Goal: Task Accomplishment & Management: Use online tool/utility

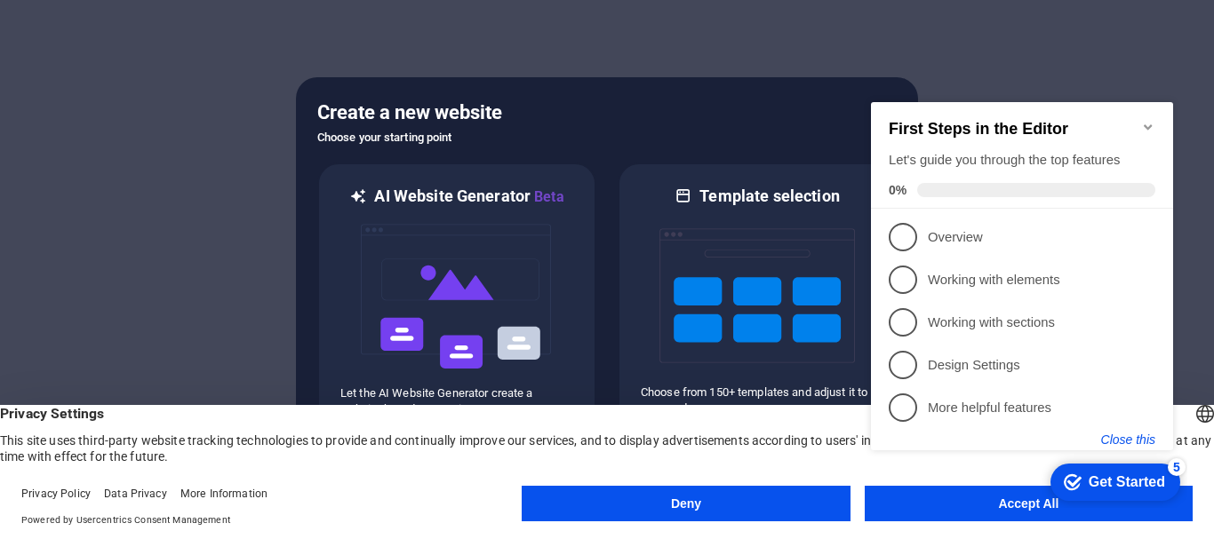
click at [1135, 439] on button "Close this" at bounding box center [1128, 440] width 54 height 14
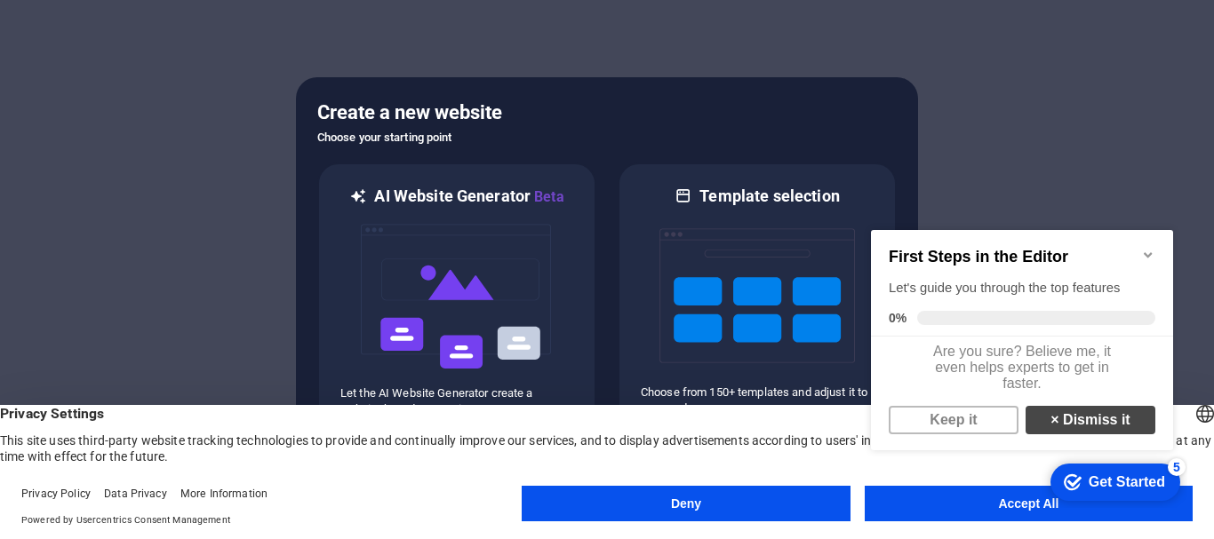
click at [1034, 434] on link "× Dismiss it" at bounding box center [1090, 420] width 130 height 28
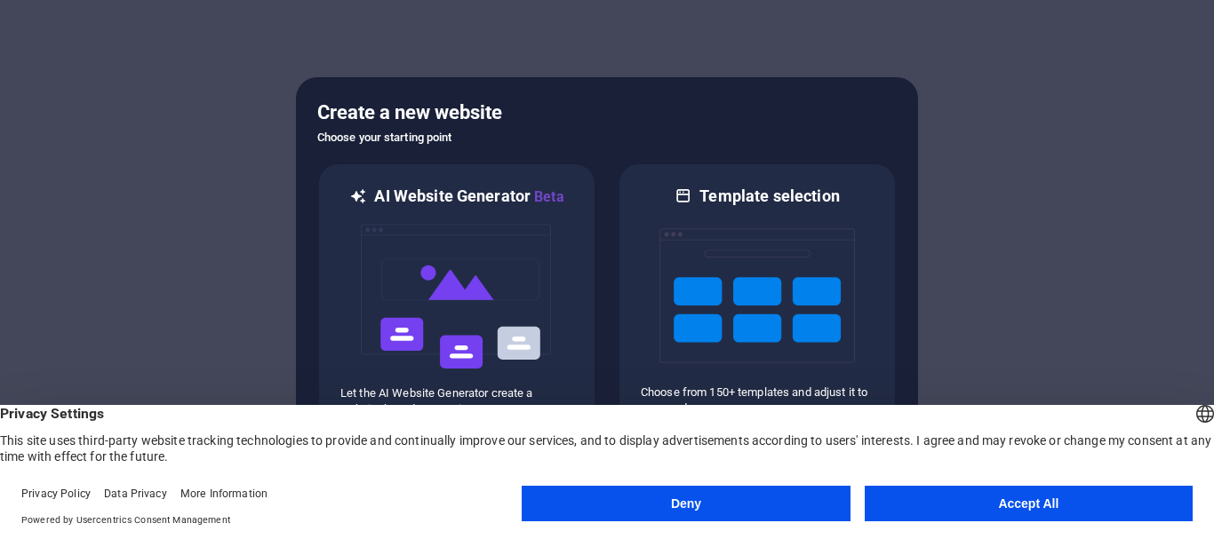
click at [932, 506] on button "Accept All" at bounding box center [1029, 504] width 328 height 36
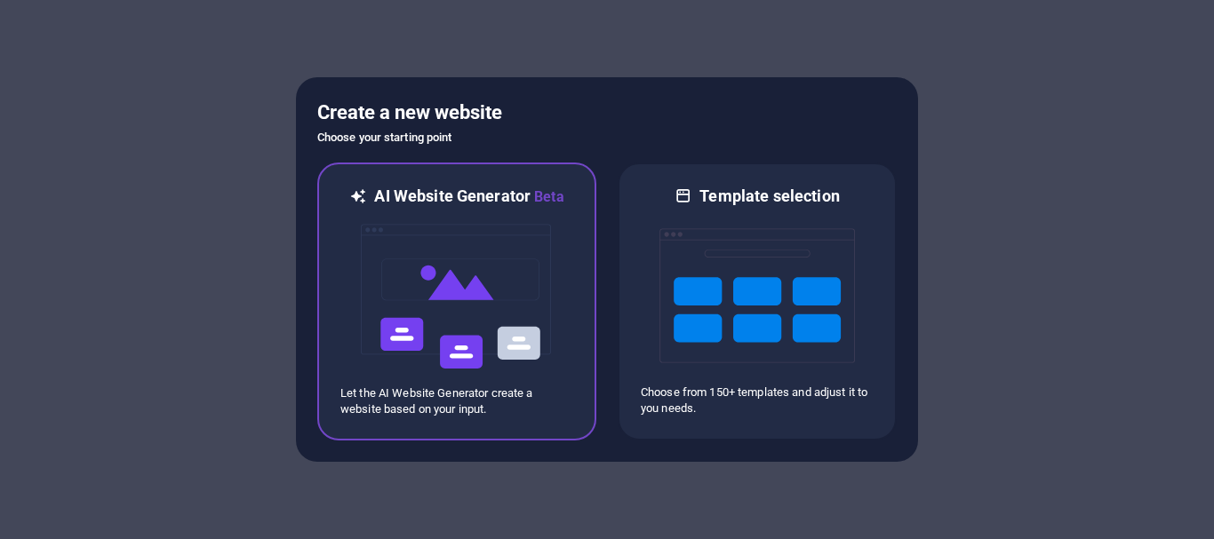
click at [500, 280] on img at bounding box center [456, 297] width 195 height 178
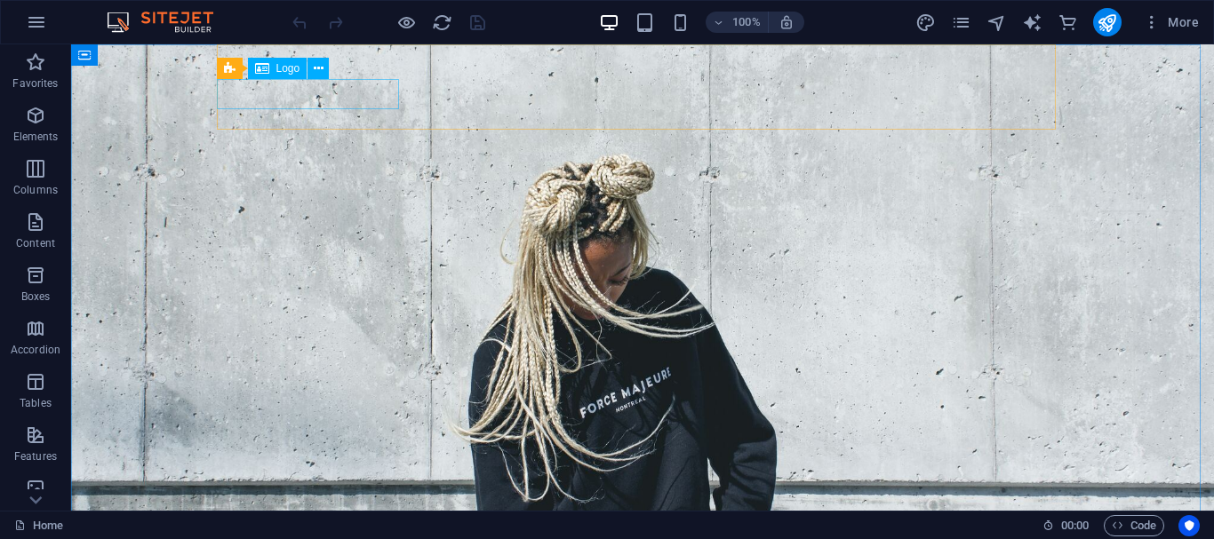
click at [275, 68] on div "Logo" at bounding box center [278, 68] width 60 height 21
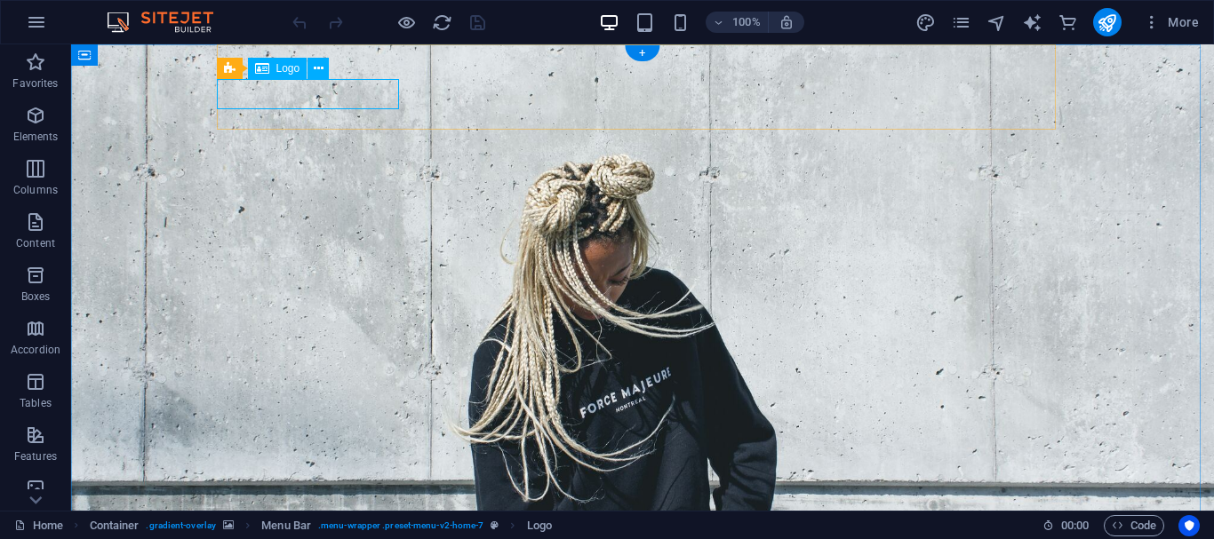
click at [268, 70] on icon at bounding box center [262, 68] width 14 height 21
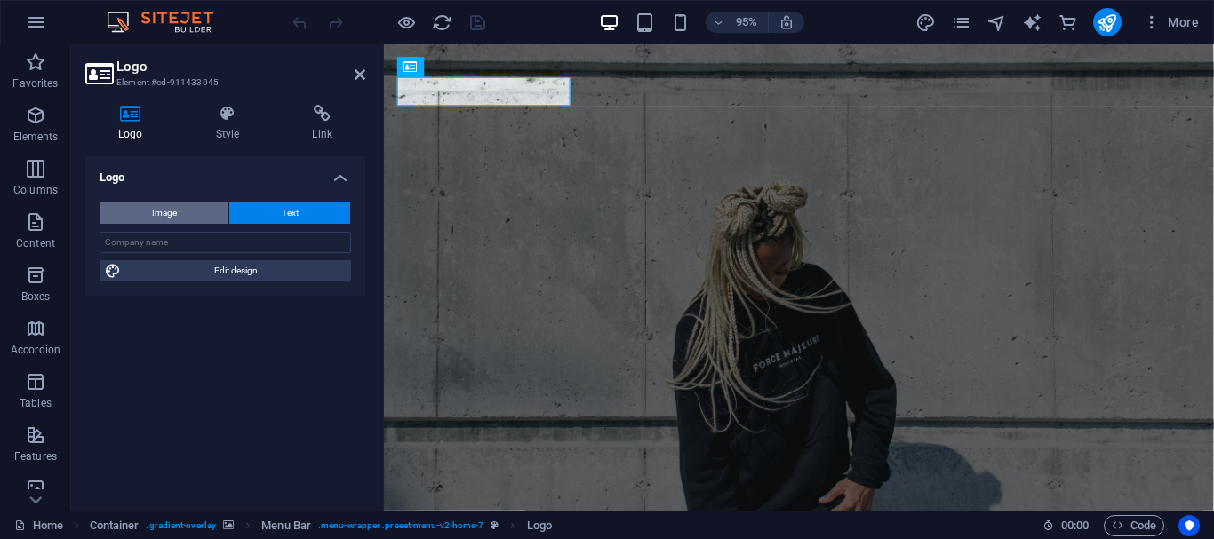
click at [187, 213] on button "Image" at bounding box center [164, 213] width 129 height 21
select select "DISABLED_OPTION_VALUE"
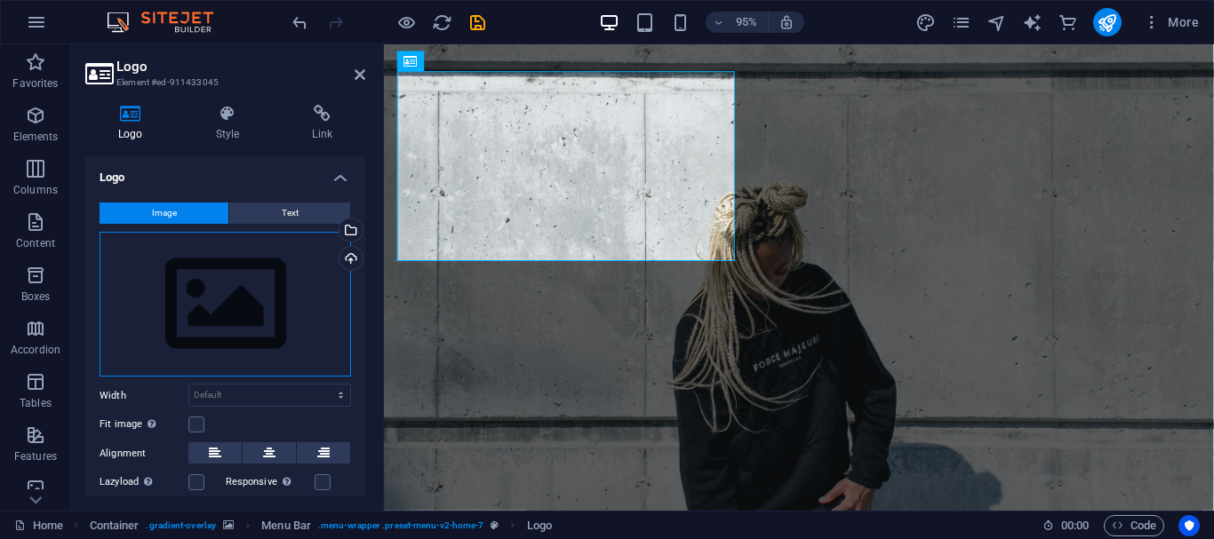
click at [212, 303] on div "Drag files here, click to choose files or select files from Files or our free s…" at bounding box center [225, 305] width 251 height 146
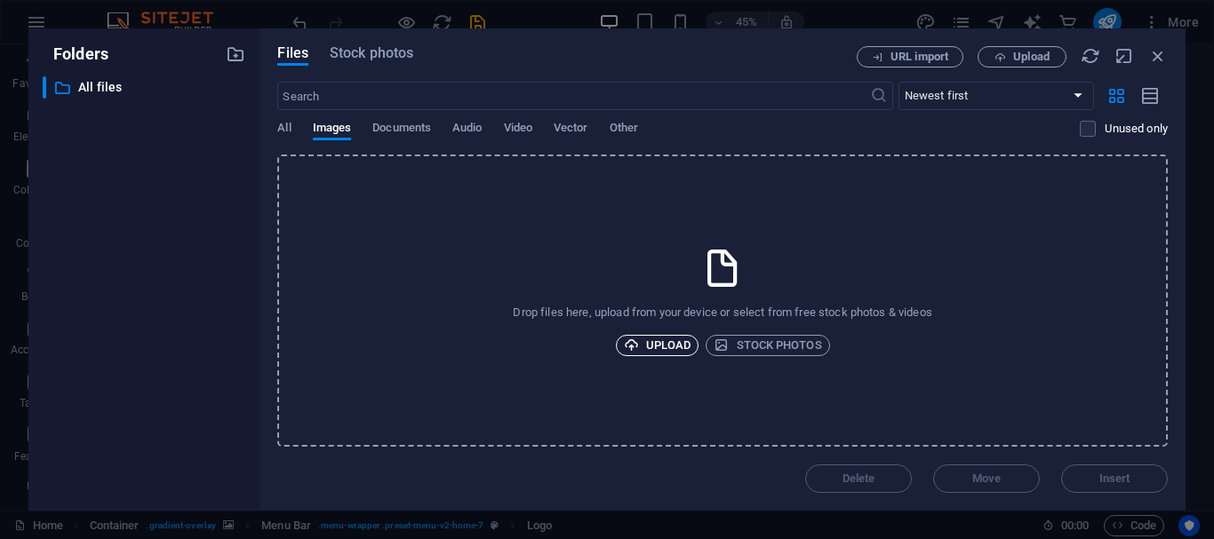
click at [666, 345] on span "Upload" at bounding box center [658, 345] width 68 height 21
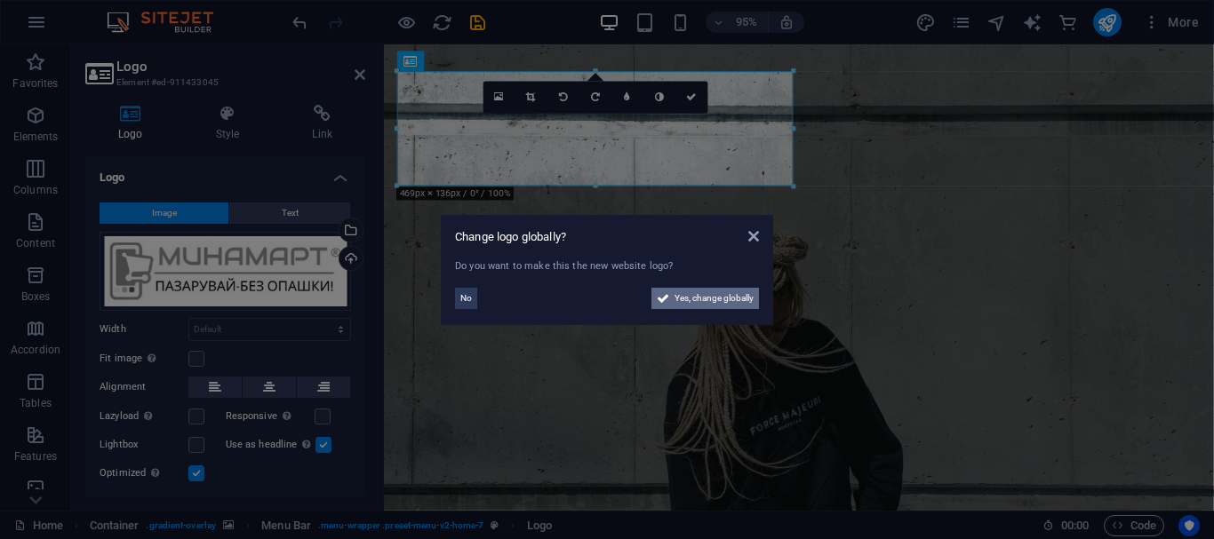
click at [718, 305] on span "Yes, change globally" at bounding box center [713, 298] width 79 height 21
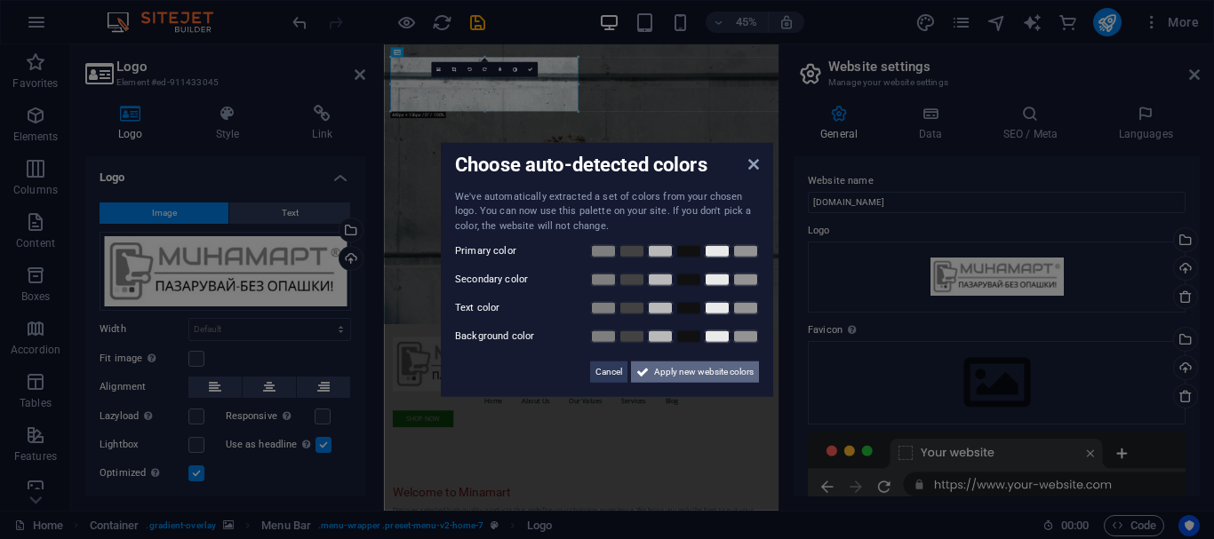
click at [717, 376] on span "Apply new website colors" at bounding box center [704, 372] width 100 height 21
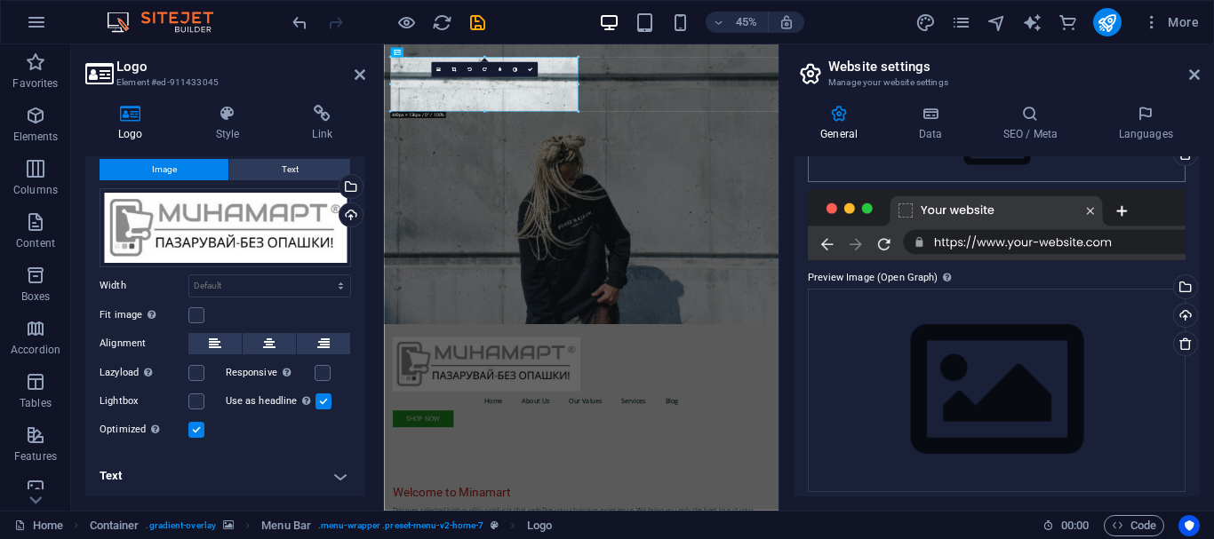
scroll to position [252, 0]
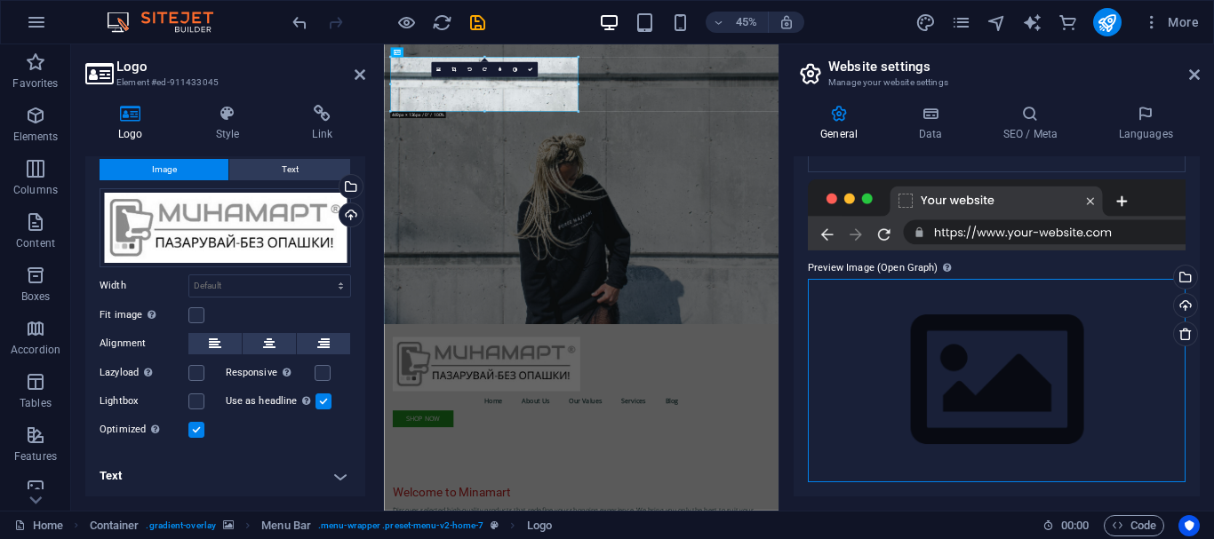
click at [980, 383] on div "Drag files here, click to choose files or select files from Files or our free s…" at bounding box center [997, 380] width 378 height 203
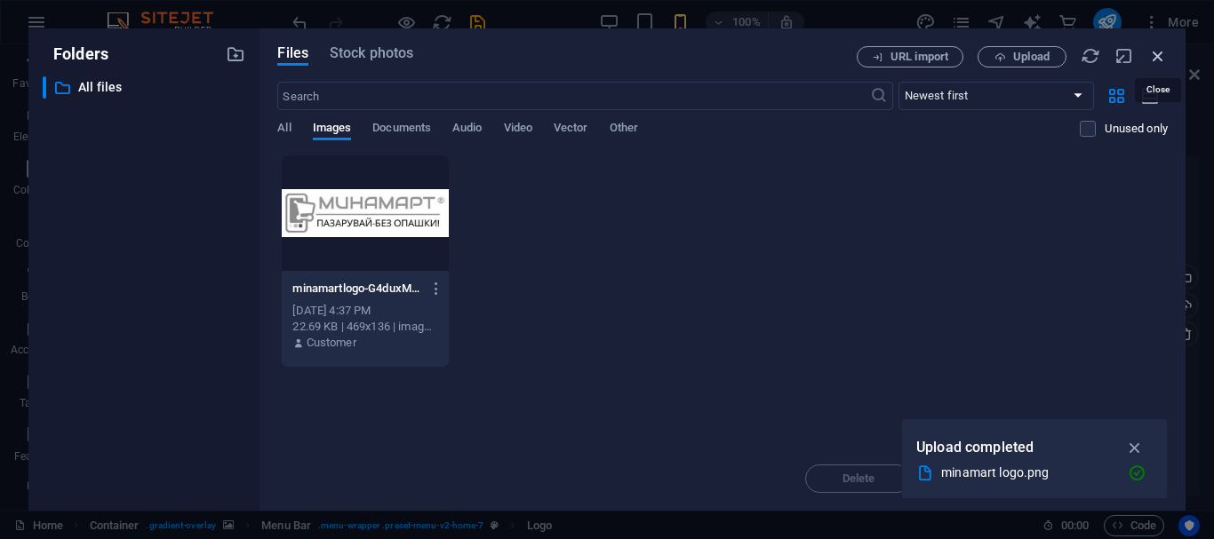
click at [1159, 62] on icon "button" at bounding box center [1158, 56] width 20 height 20
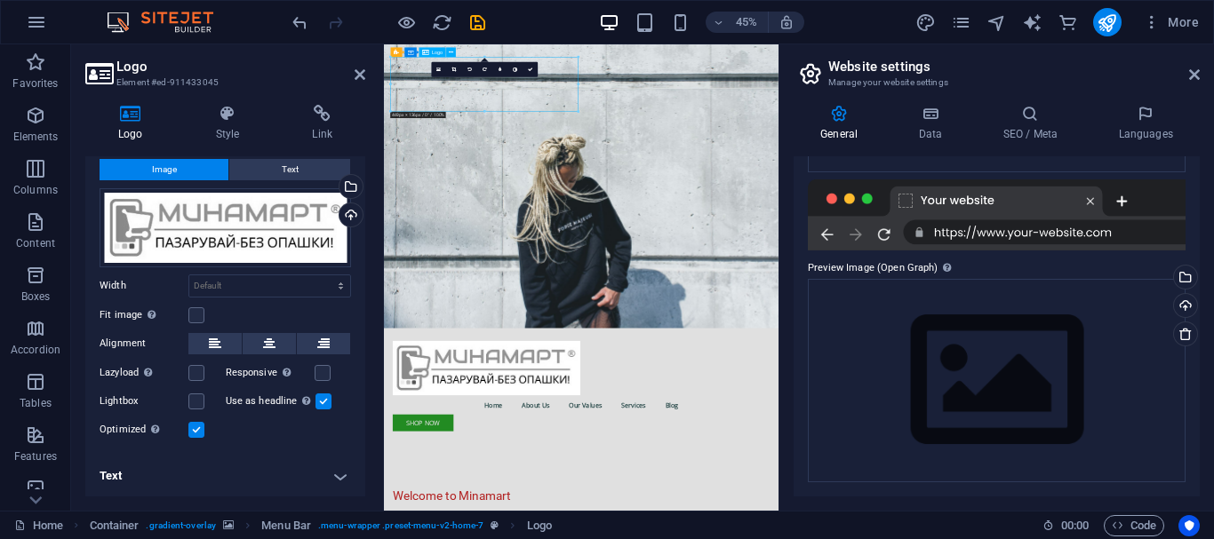
drag, startPoint x: 683, startPoint y: 164, endPoint x: 798, endPoint y: 163, distance: 114.6
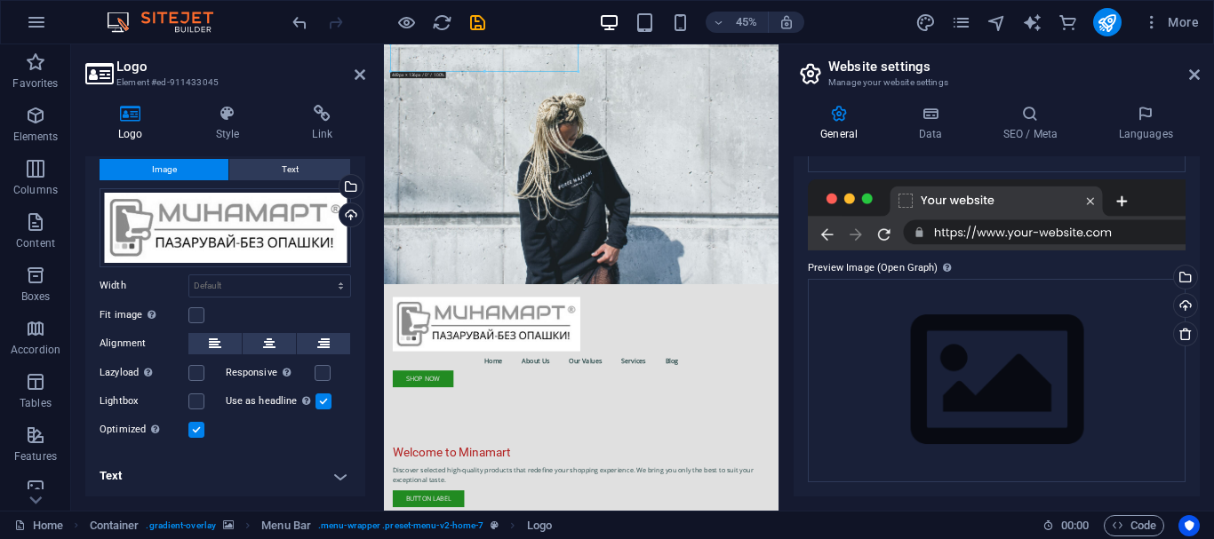
scroll to position [0, 0]
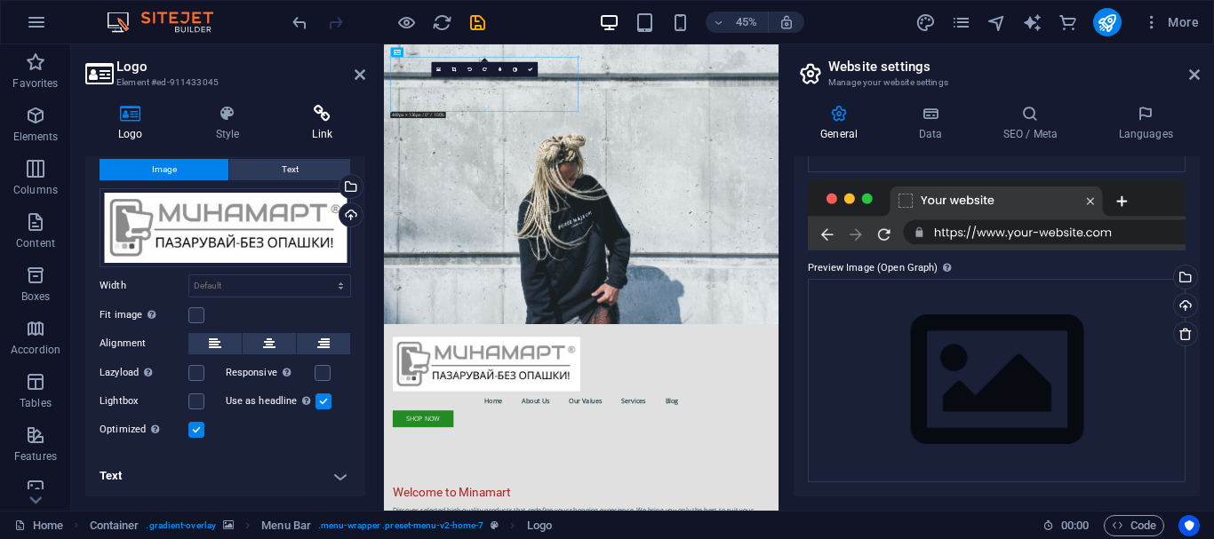
click at [330, 124] on h4 "Link" at bounding box center [322, 123] width 86 height 37
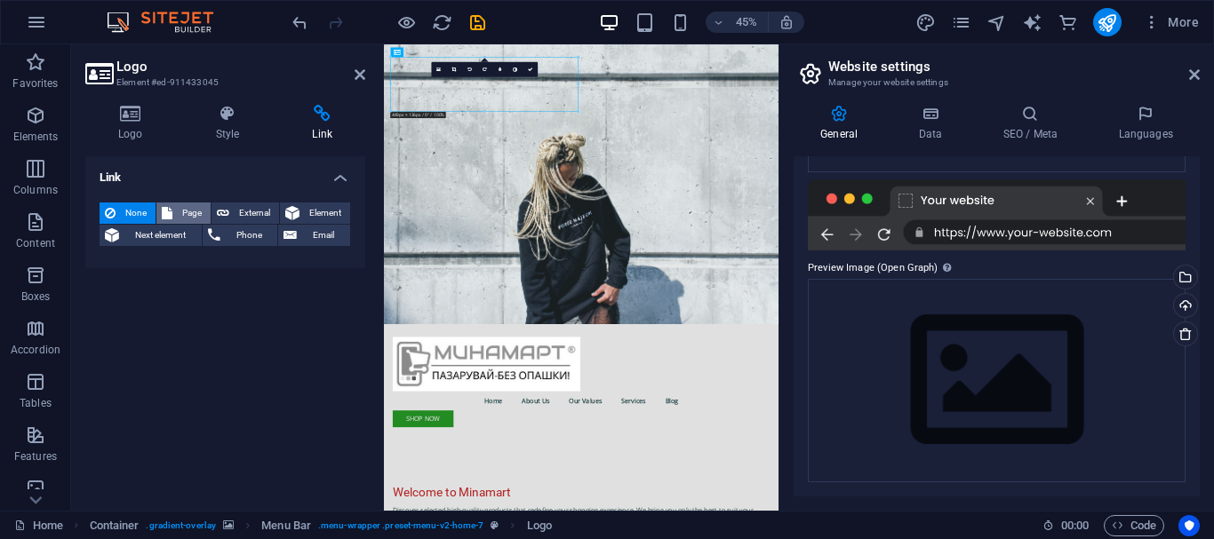
click at [206, 214] on button "Page" at bounding box center [183, 213] width 54 height 21
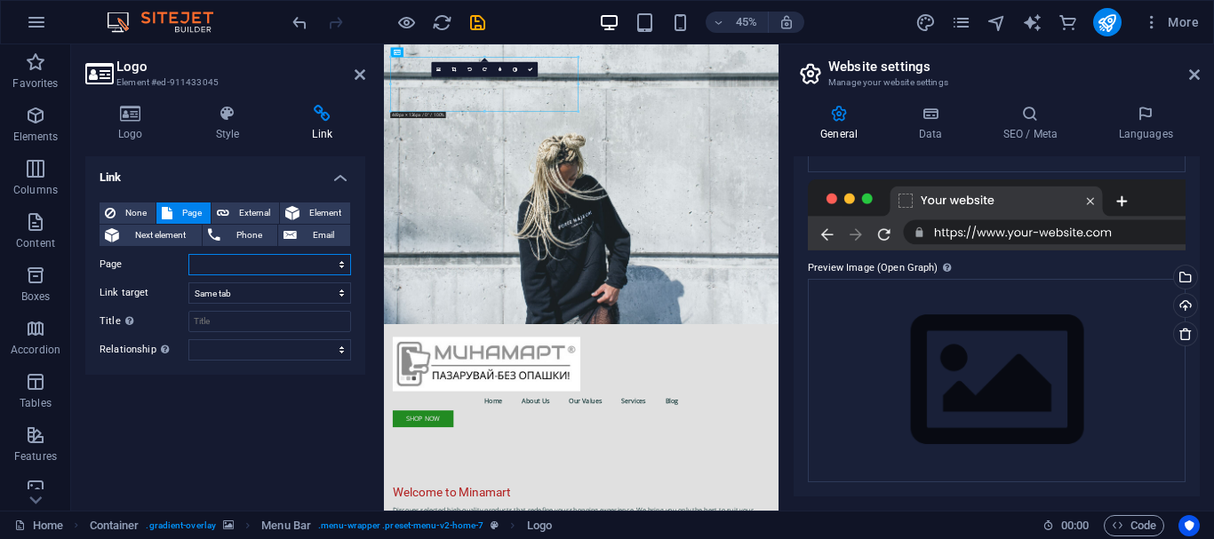
click at [229, 258] on select "Home Subpage Legal Notice Privacy" at bounding box center [269, 264] width 163 height 21
select select "0"
click at [188, 254] on select "Home Subpage Legal Notice Privacy" at bounding box center [269, 264] width 163 height 21
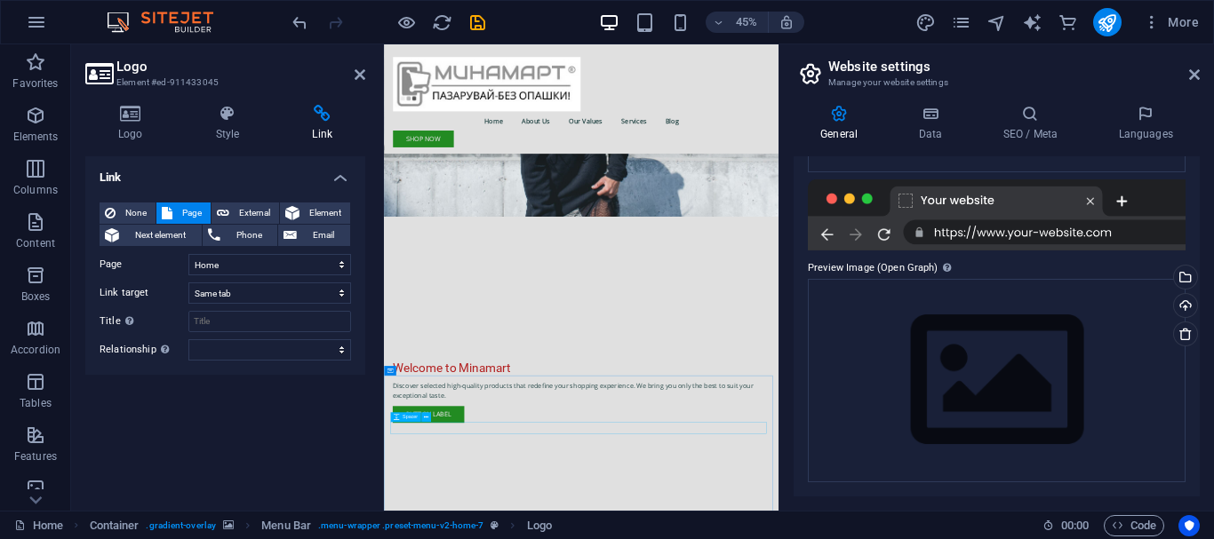
scroll to position [267, 0]
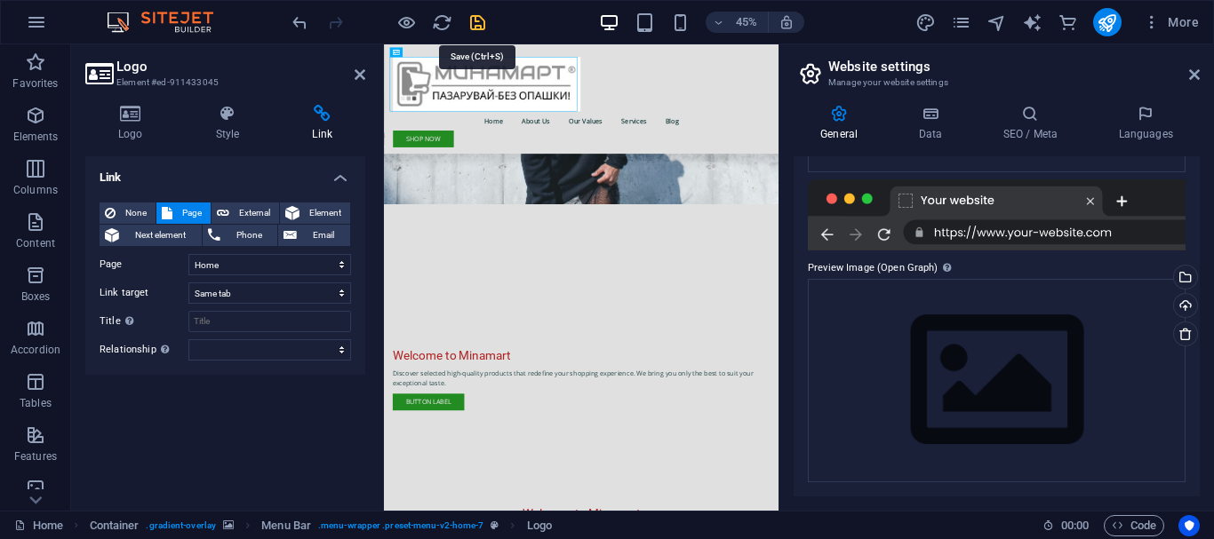
click at [472, 23] on icon "save" at bounding box center [477, 22] width 20 height 20
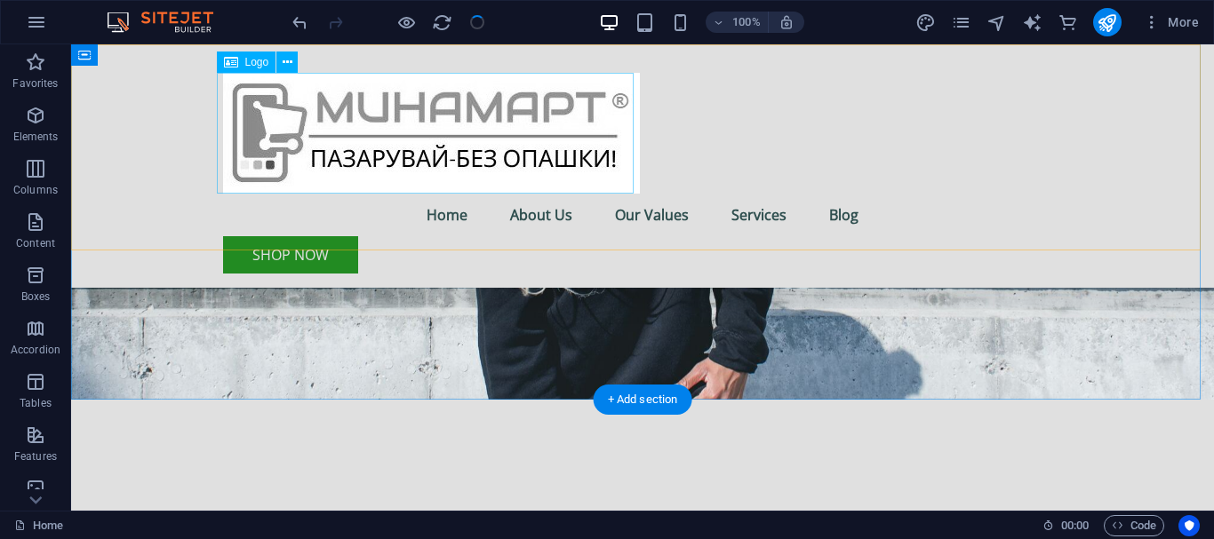
click at [410, 116] on div at bounding box center [642, 133] width 839 height 121
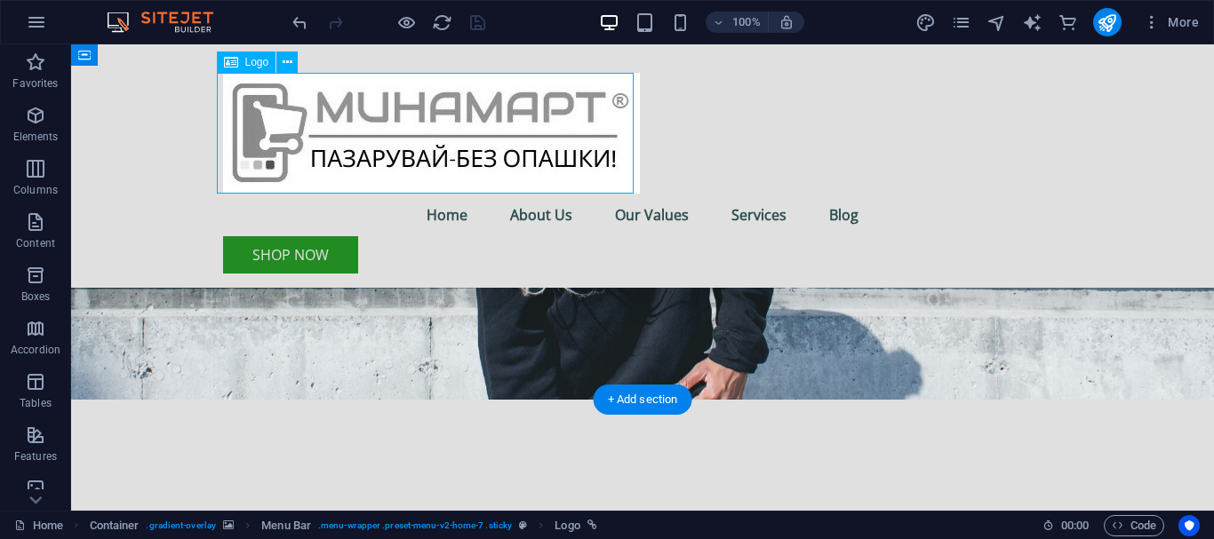
click at [522, 163] on div at bounding box center [642, 133] width 839 height 121
select select
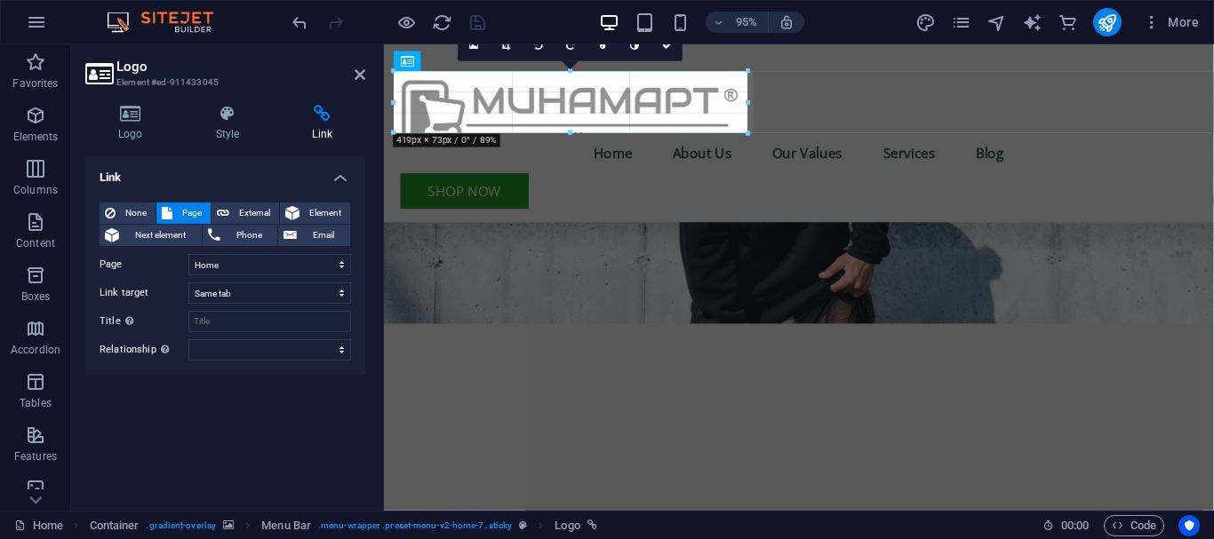
drag, startPoint x: 790, startPoint y: 72, endPoint x: 133, endPoint y: 82, distance: 656.7
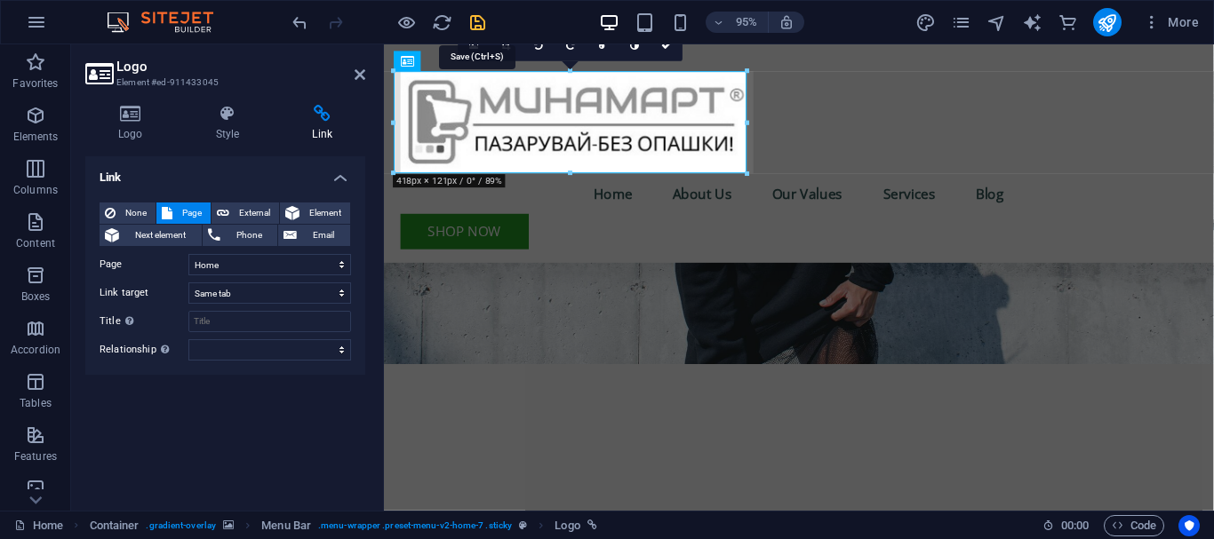
click at [482, 21] on icon "save" at bounding box center [477, 22] width 20 height 20
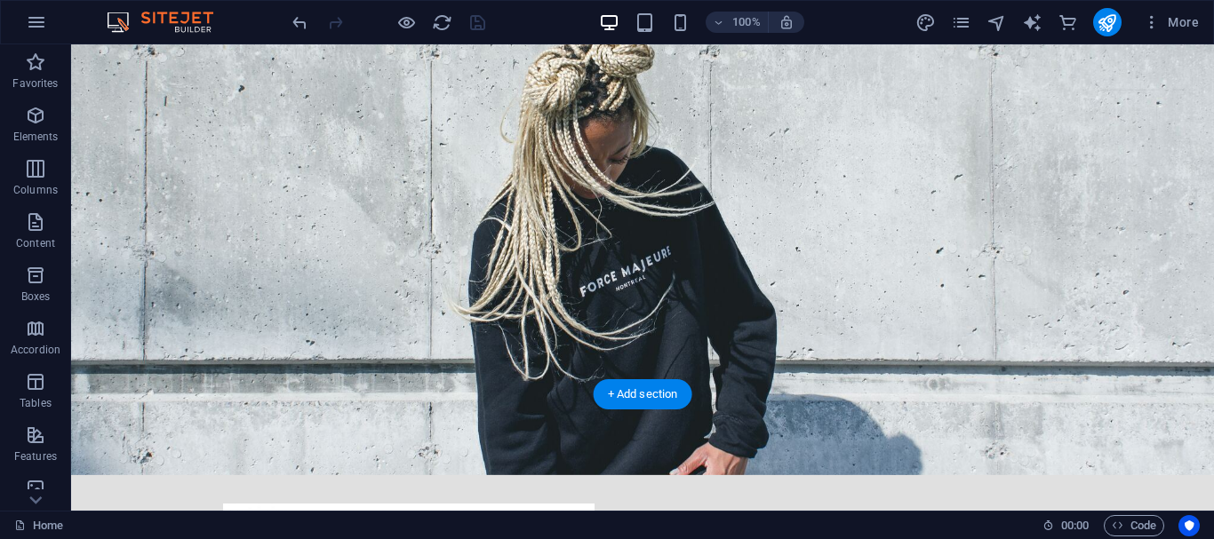
scroll to position [0, 0]
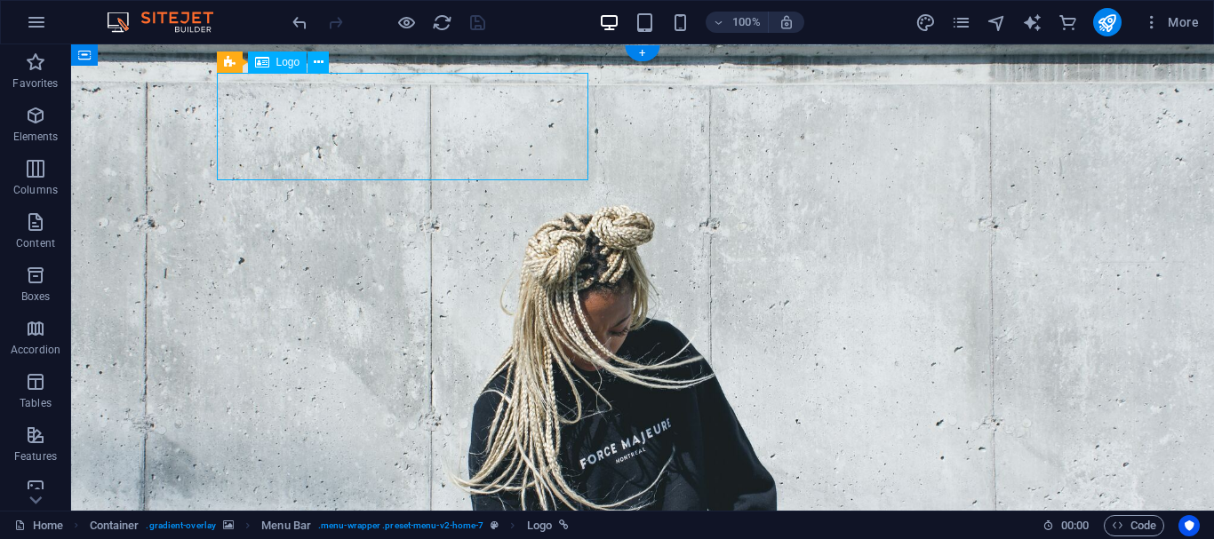
click at [318, 67] on icon at bounding box center [319, 62] width 10 height 19
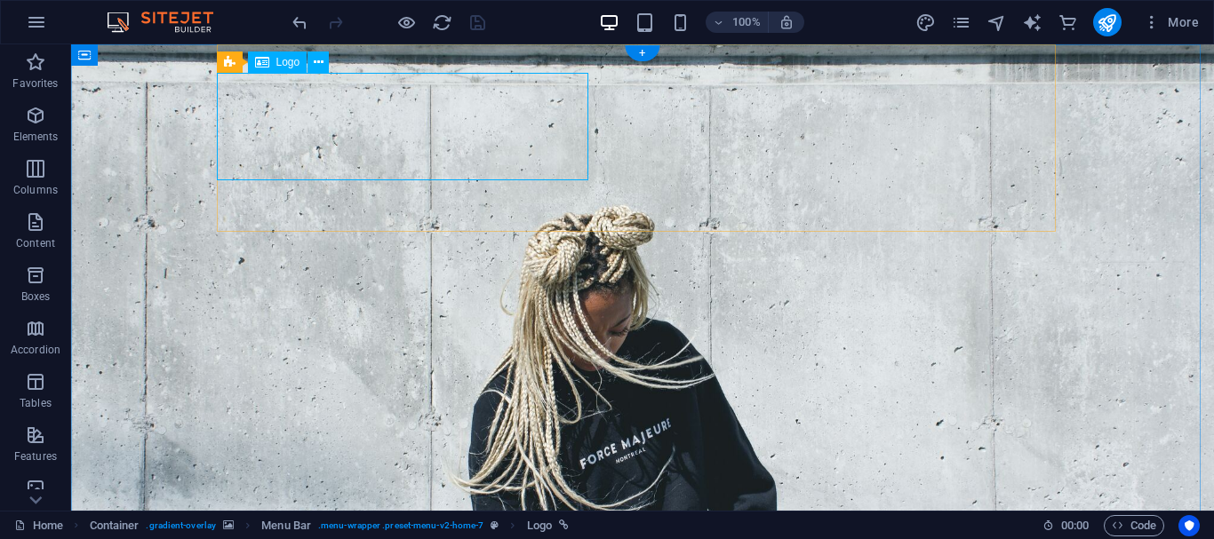
select select
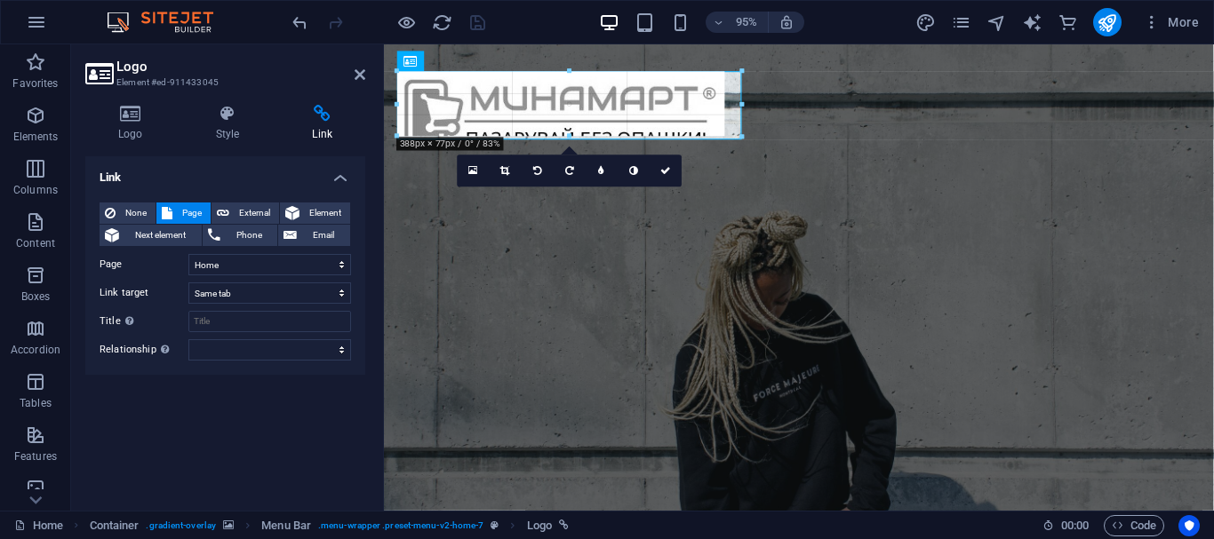
drag, startPoint x: 749, startPoint y: 171, endPoint x: 465, endPoint y: 136, distance: 286.5
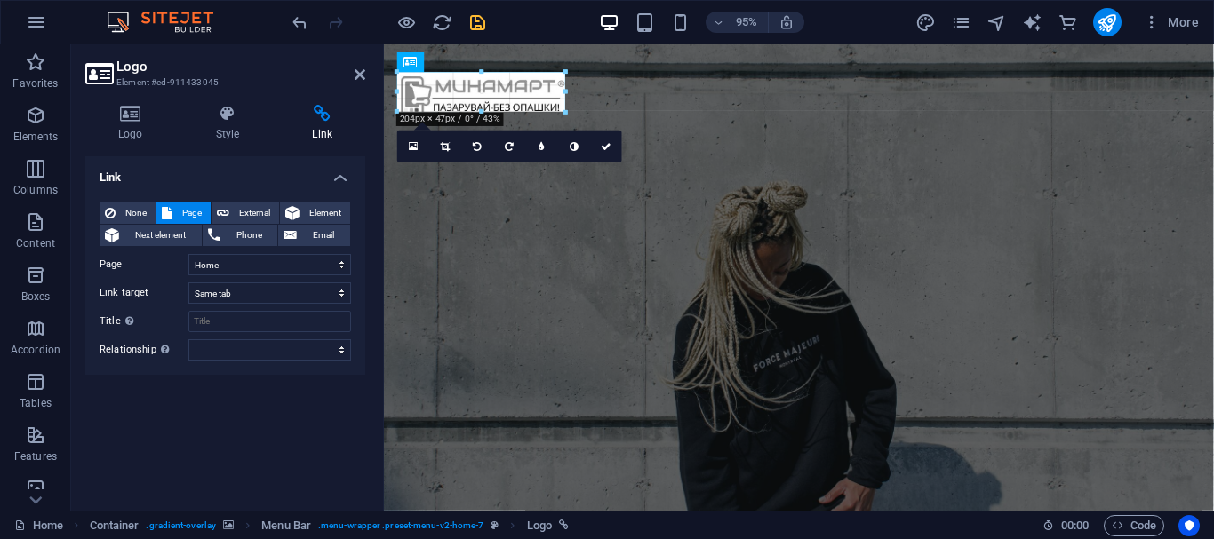
drag, startPoint x: 740, startPoint y: 171, endPoint x: 520, endPoint y: 107, distance: 229.5
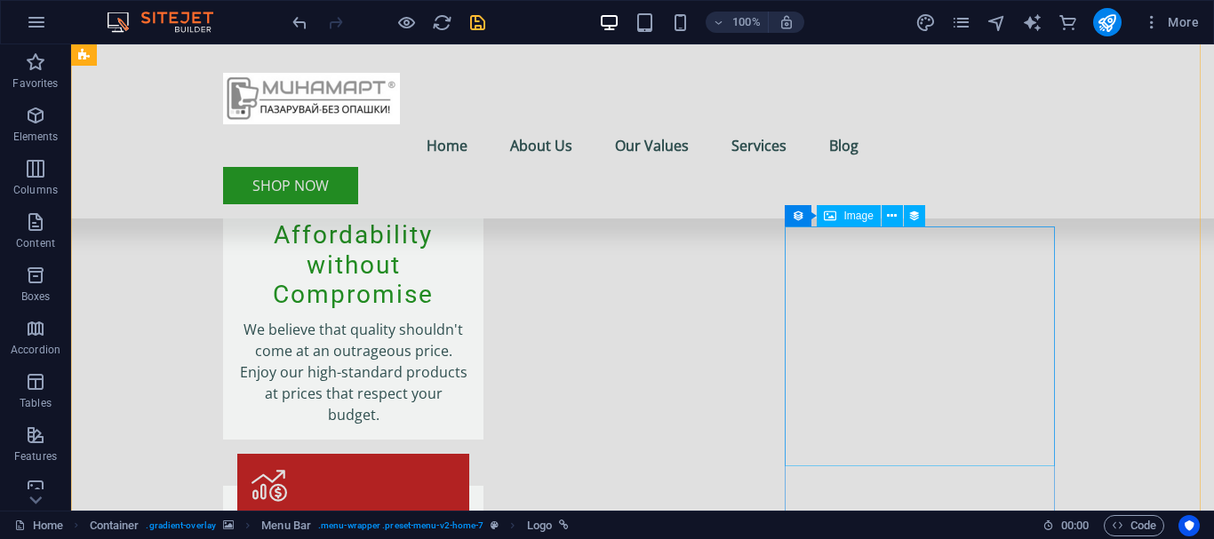
scroll to position [2399, 0]
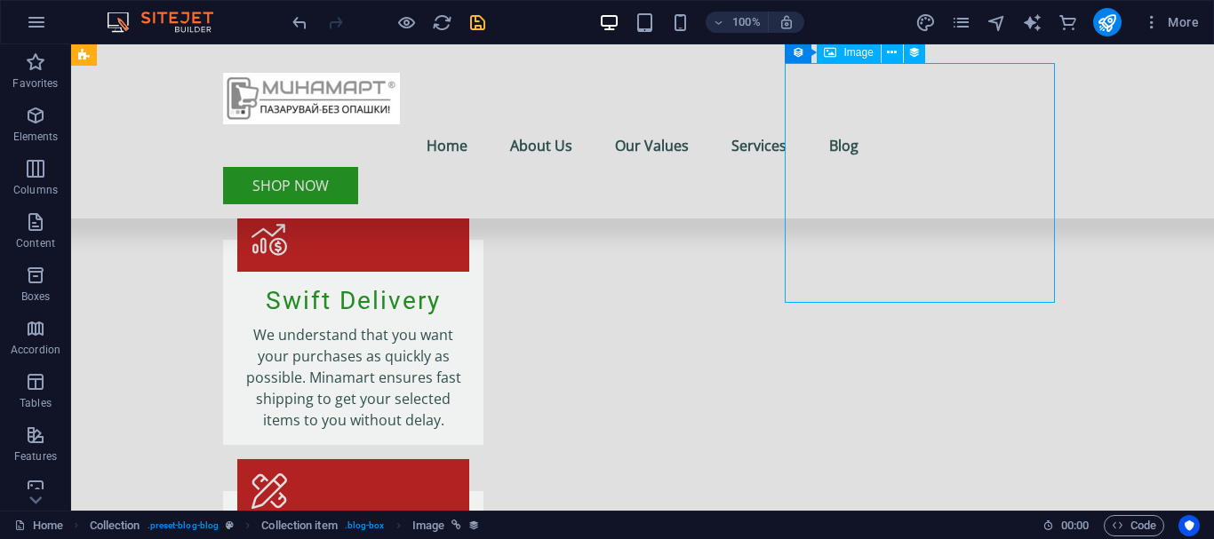
scroll to position [2666, 0]
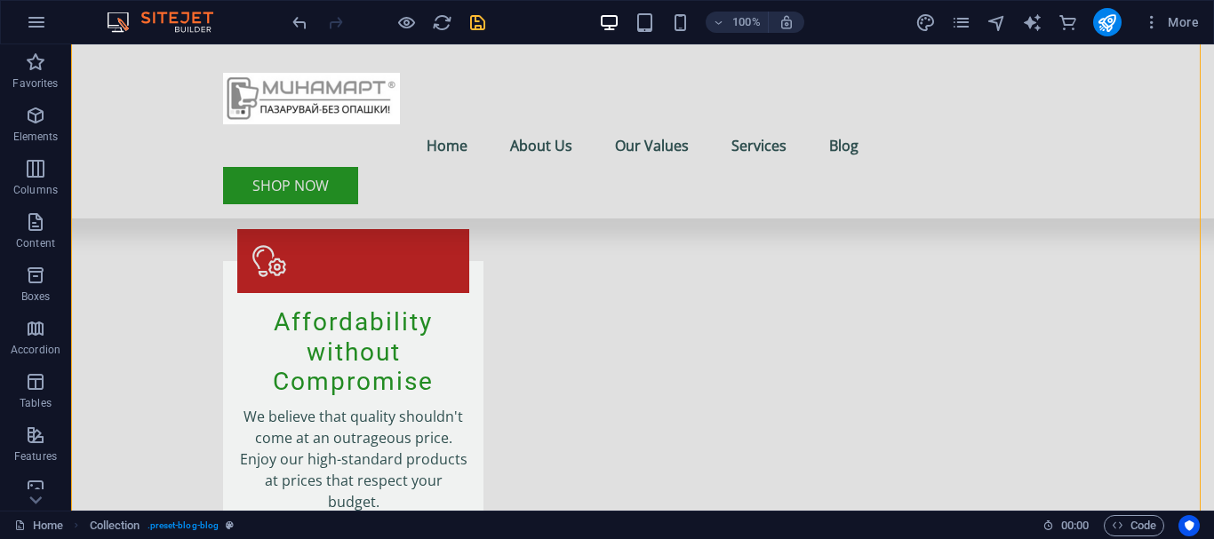
scroll to position [2317, 0]
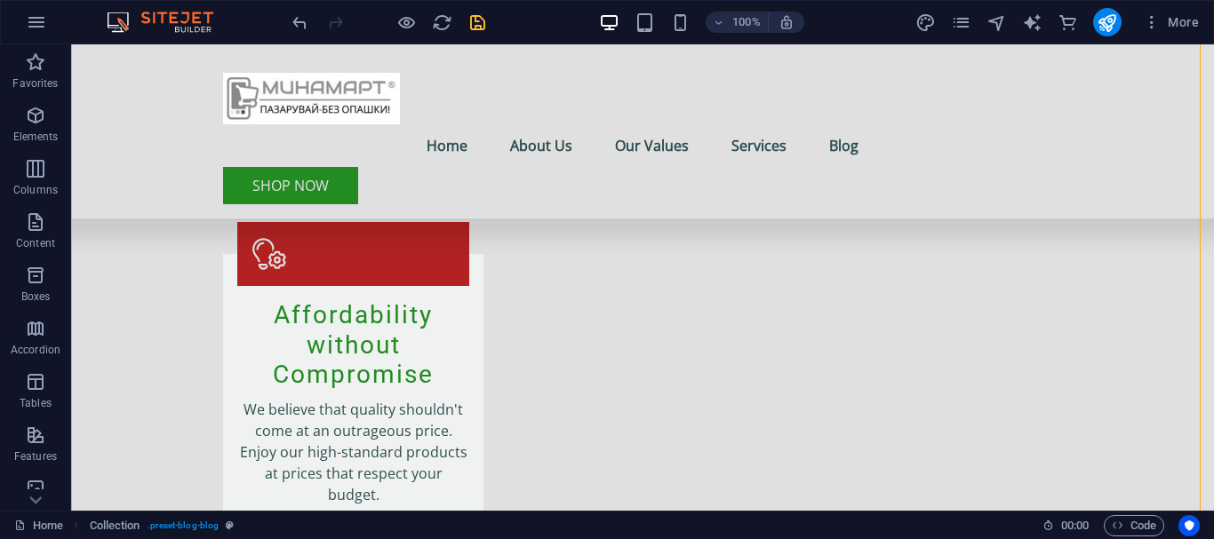
drag, startPoint x: 124, startPoint y: 389, endPoint x: 1009, endPoint y: 404, distance: 886.0
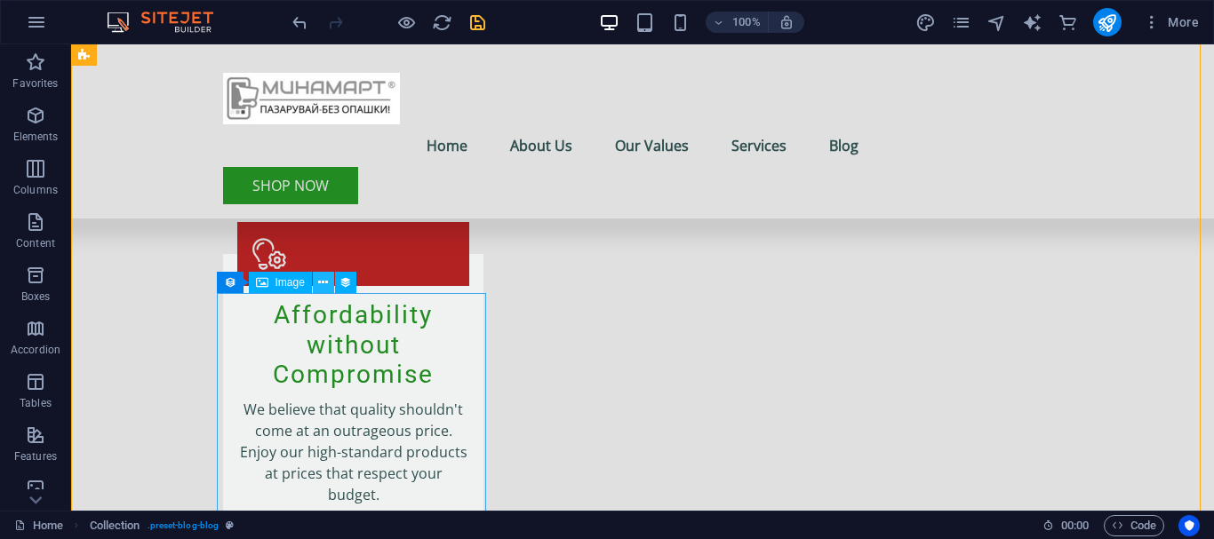
click at [323, 283] on icon at bounding box center [323, 283] width 10 height 19
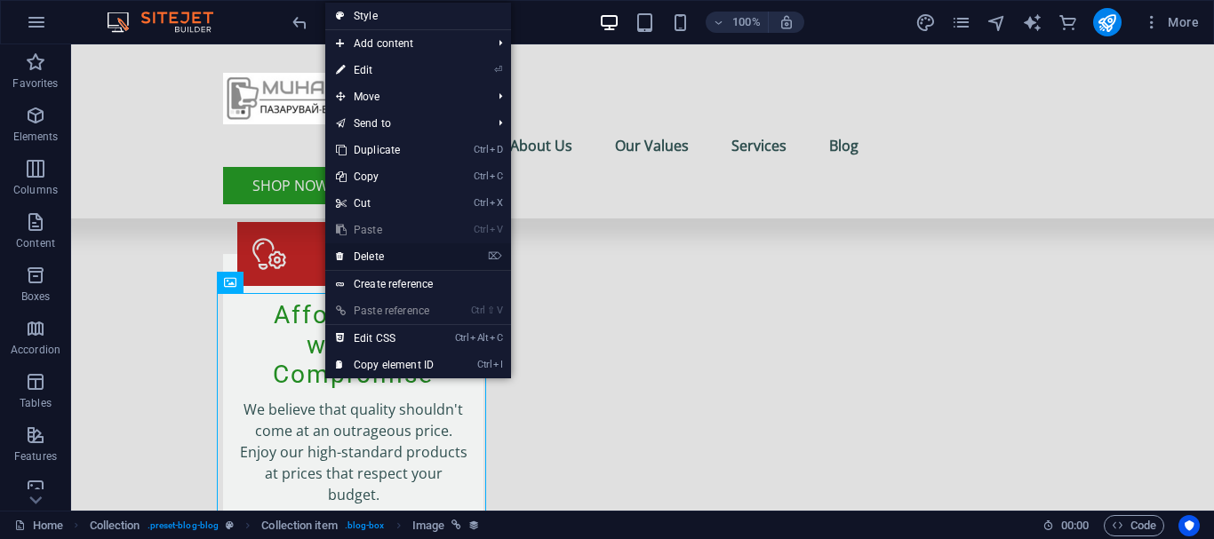
click at [368, 263] on link "⌦ Delete" at bounding box center [384, 256] width 119 height 27
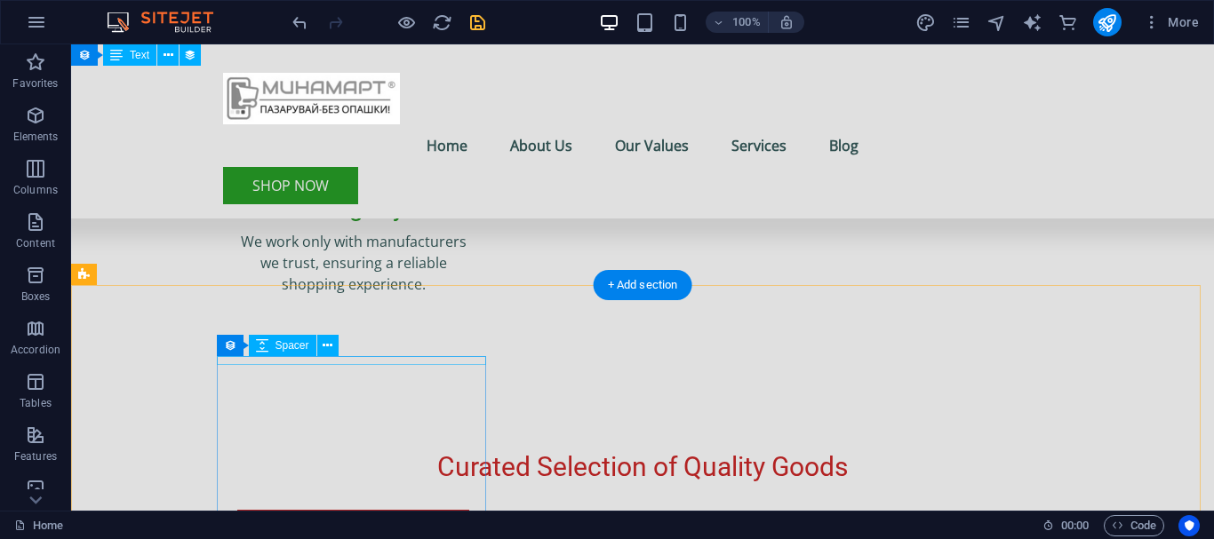
scroll to position [1722, 0]
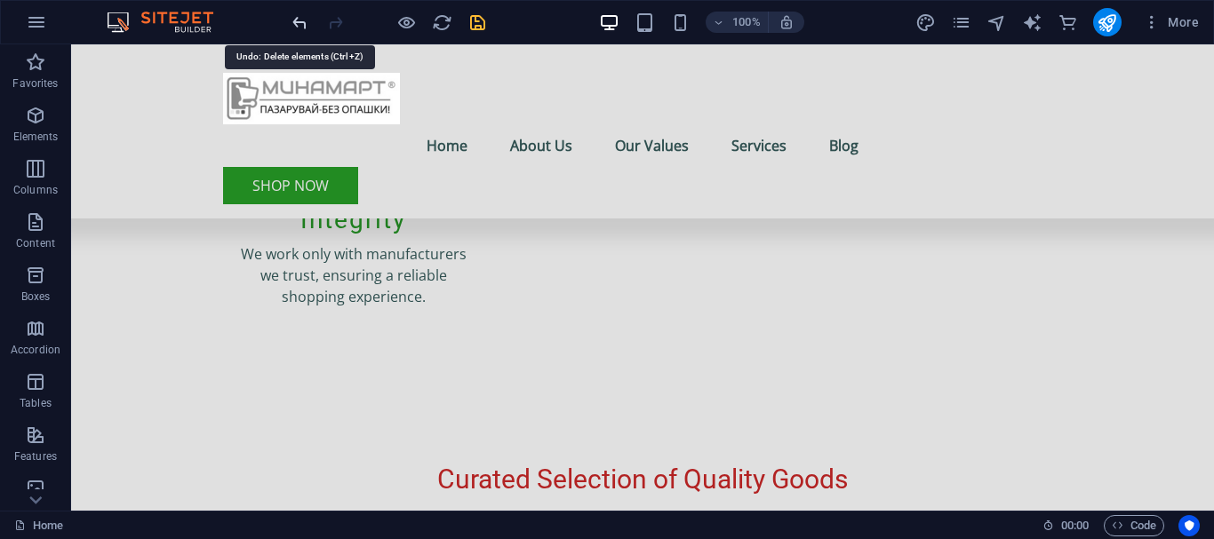
click at [304, 28] on icon "undo" at bounding box center [300, 22] width 20 height 20
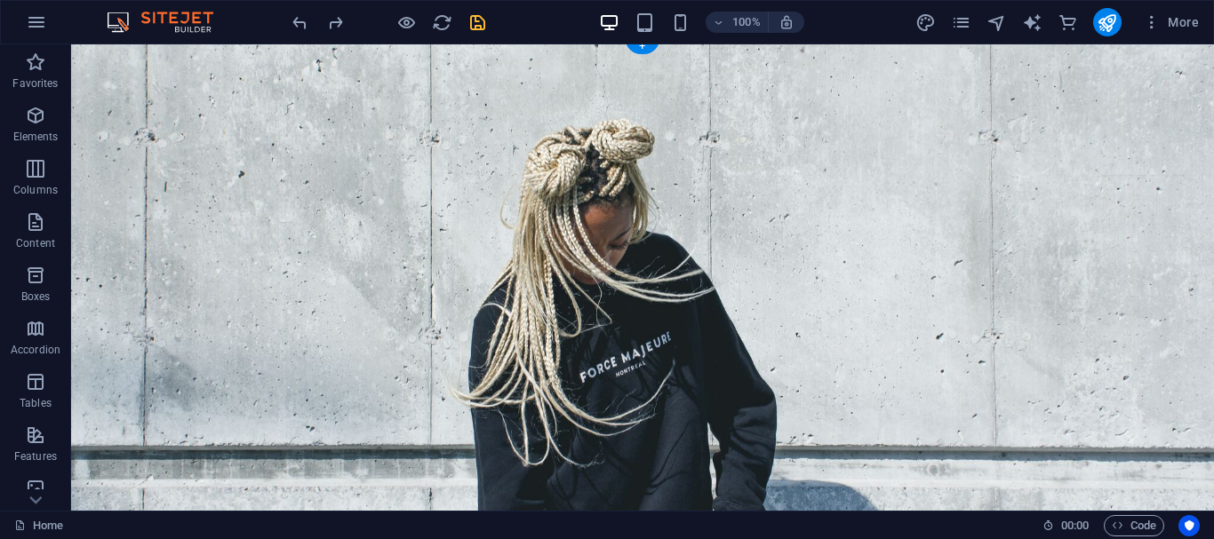
scroll to position [0, 0]
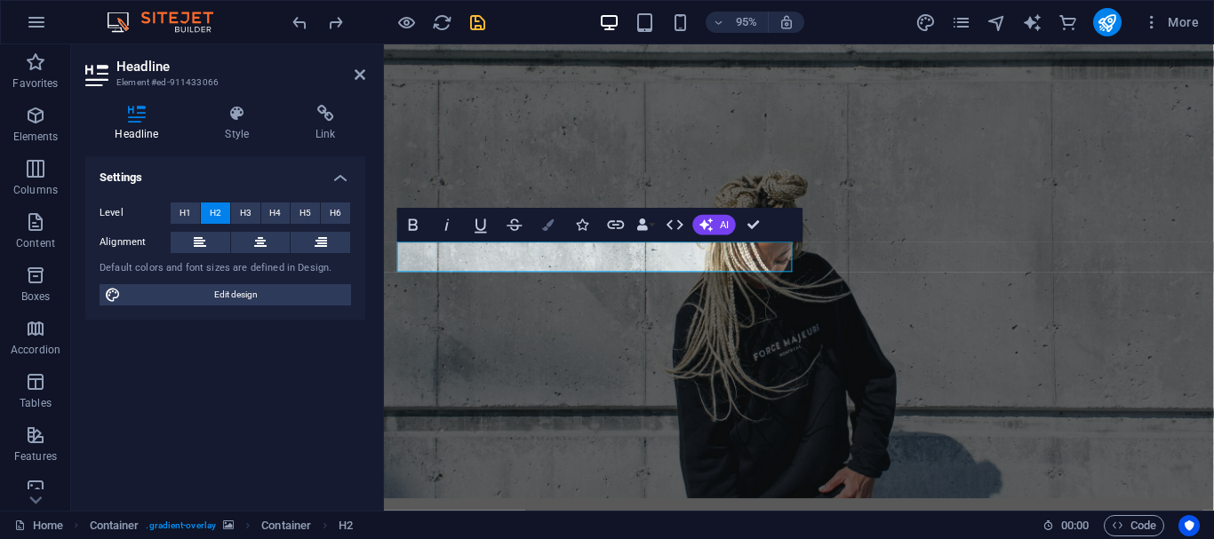
click at [546, 233] on button "Colors" at bounding box center [548, 225] width 32 height 34
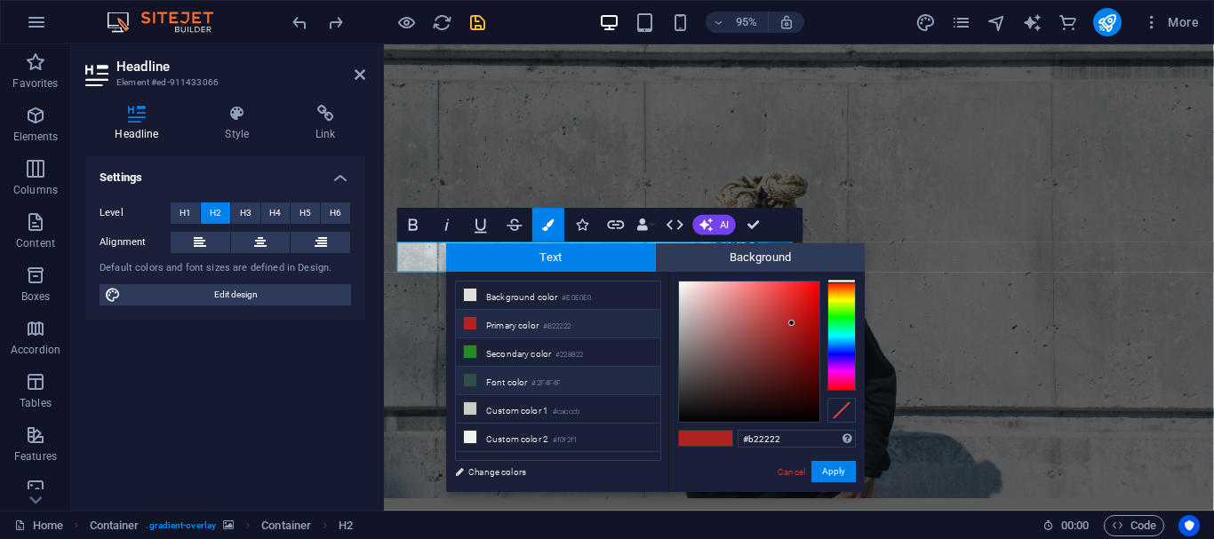
click at [572, 382] on li "Font color #2F4F4F" at bounding box center [558, 381] width 204 height 28
type input "#2f4f4f"
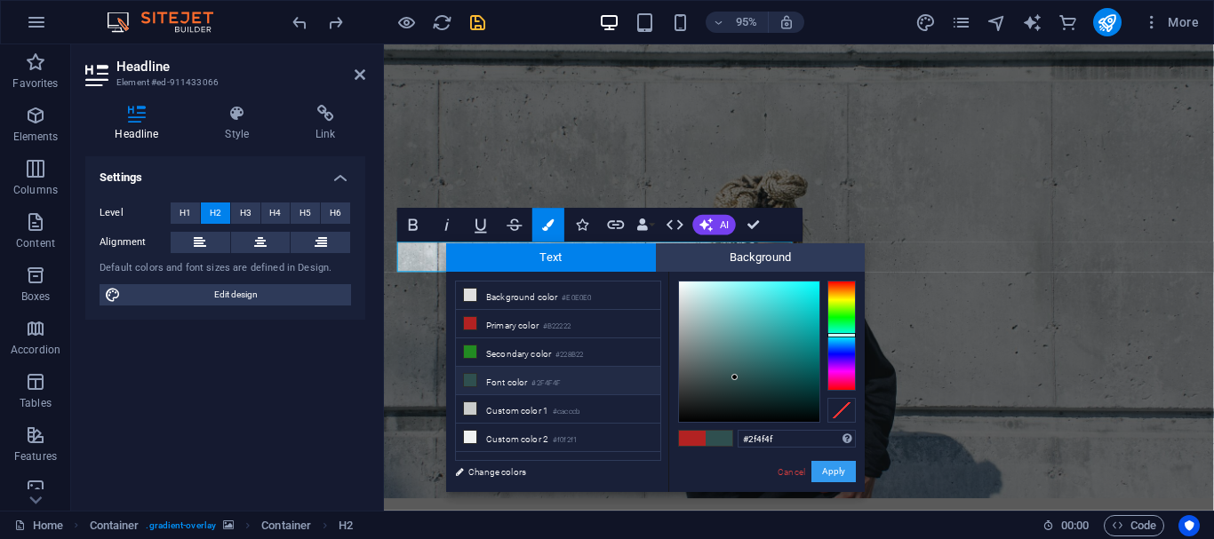
click at [830, 471] on button "Apply" at bounding box center [833, 471] width 44 height 21
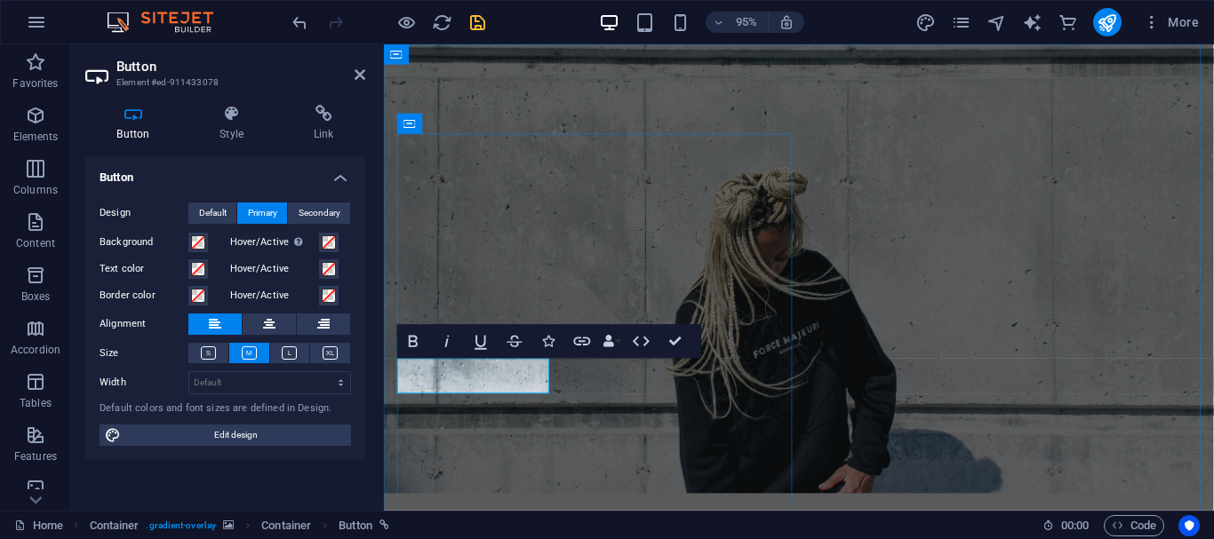
click at [230, 130] on h4 "Style" at bounding box center [235, 123] width 94 height 37
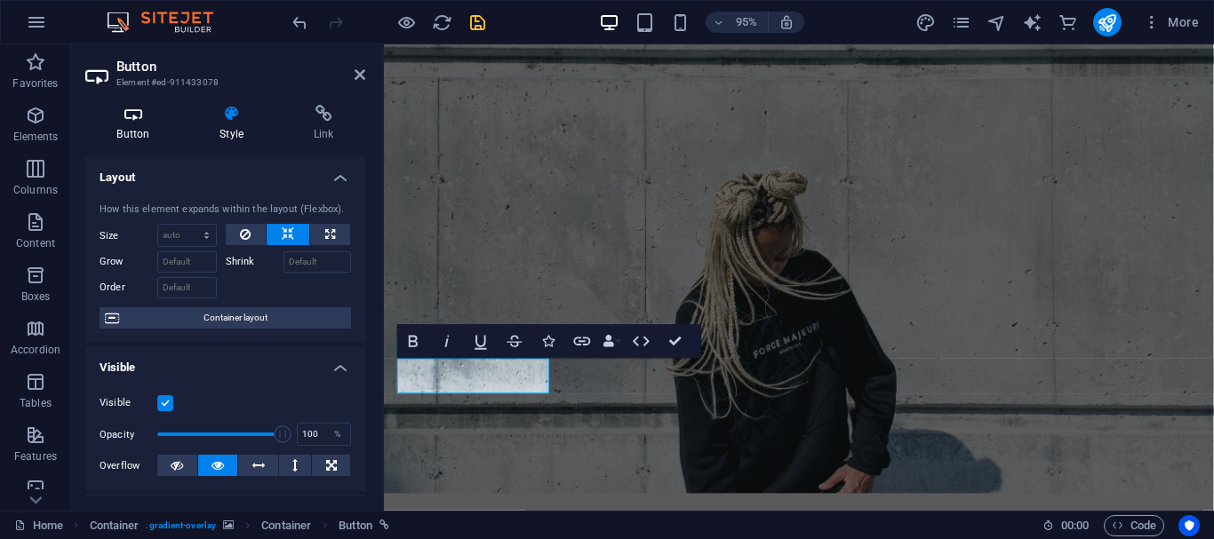
click at [133, 126] on h4 "Button" at bounding box center [136, 123] width 103 height 37
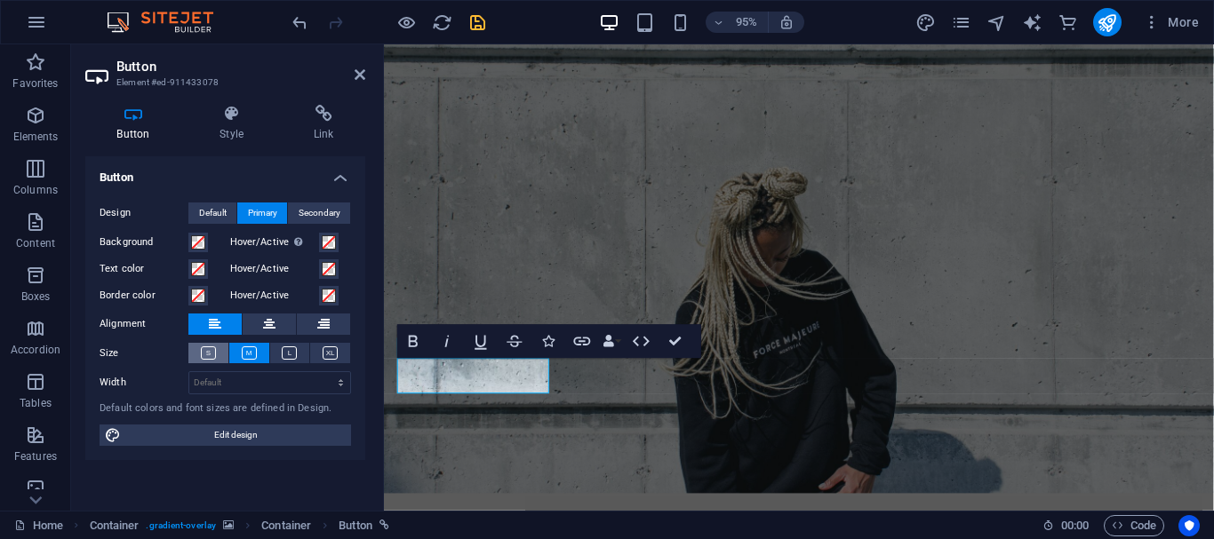
click at [218, 350] on button at bounding box center [208, 353] width 40 height 20
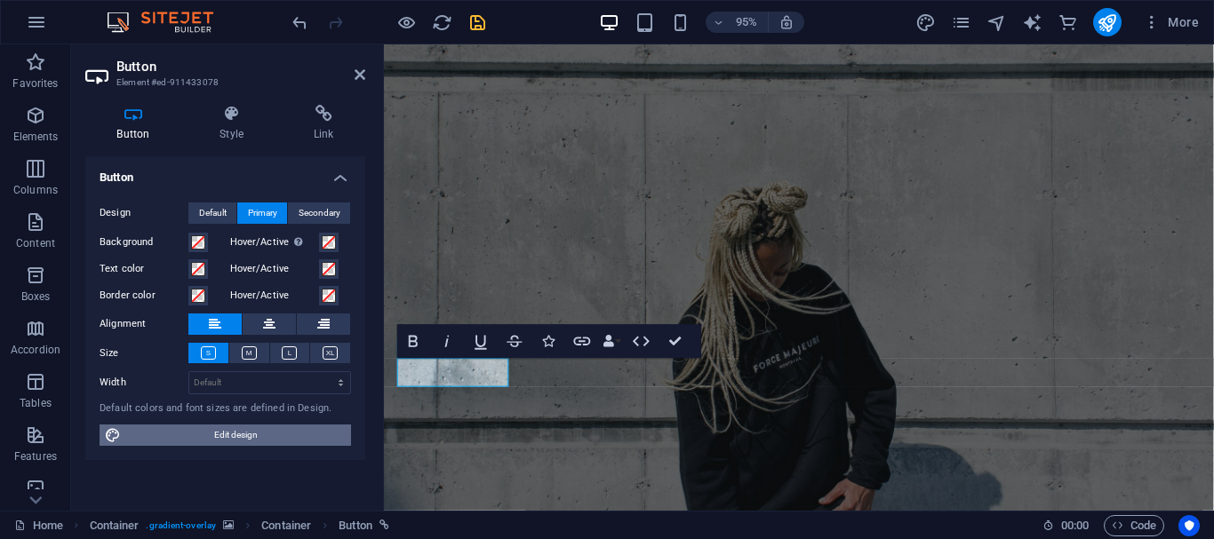
drag, startPoint x: 244, startPoint y: 439, endPoint x: 776, endPoint y: 357, distance: 537.6
click at [244, 439] on span "Edit design" at bounding box center [235, 435] width 219 height 21
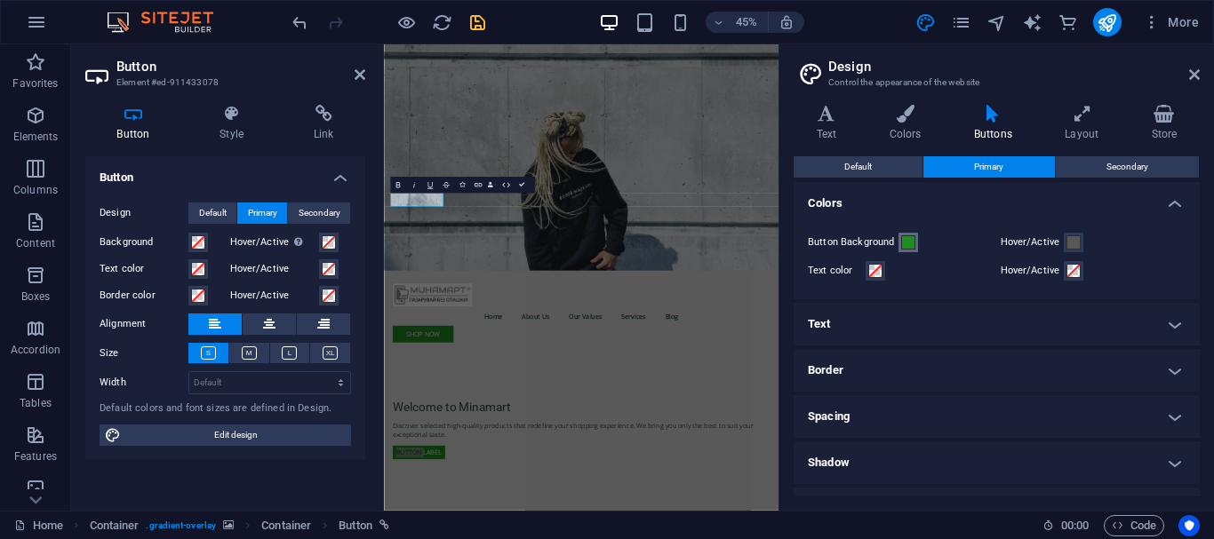
click at [904, 242] on span at bounding box center [908, 242] width 14 height 14
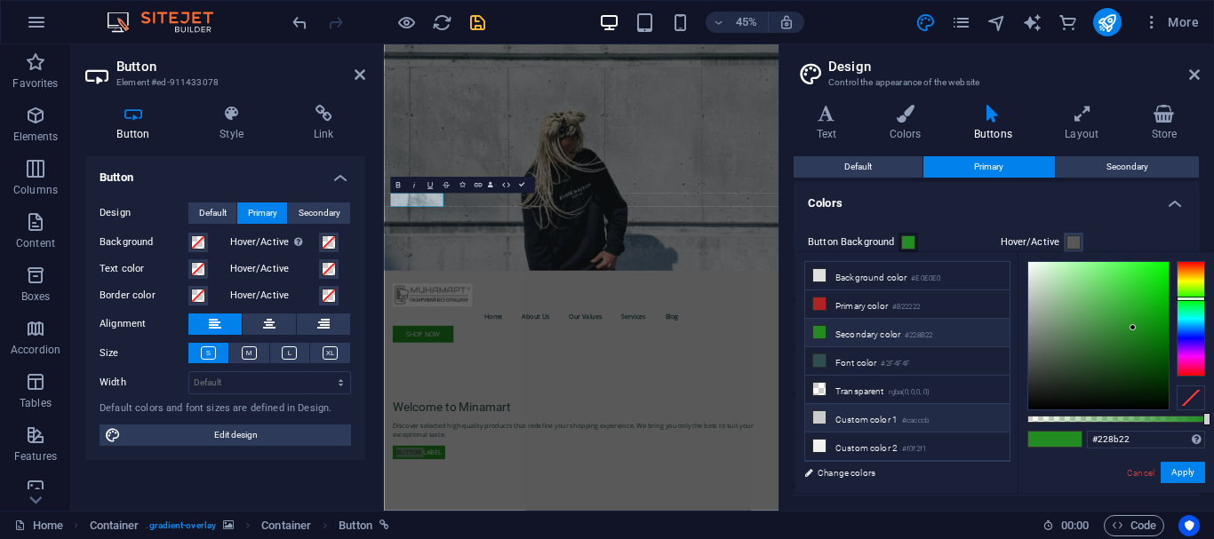
click at [895, 410] on li "Custom color 1 #cacccb" at bounding box center [907, 418] width 204 height 28
type input "#cacccb"
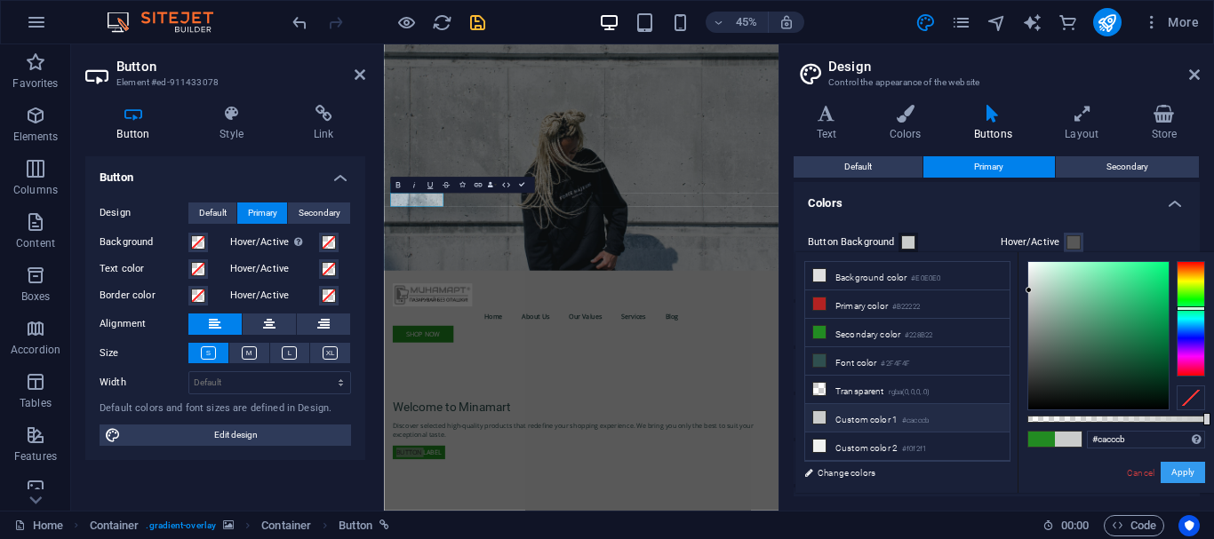
click at [1175, 478] on button "Apply" at bounding box center [1182, 472] width 44 height 21
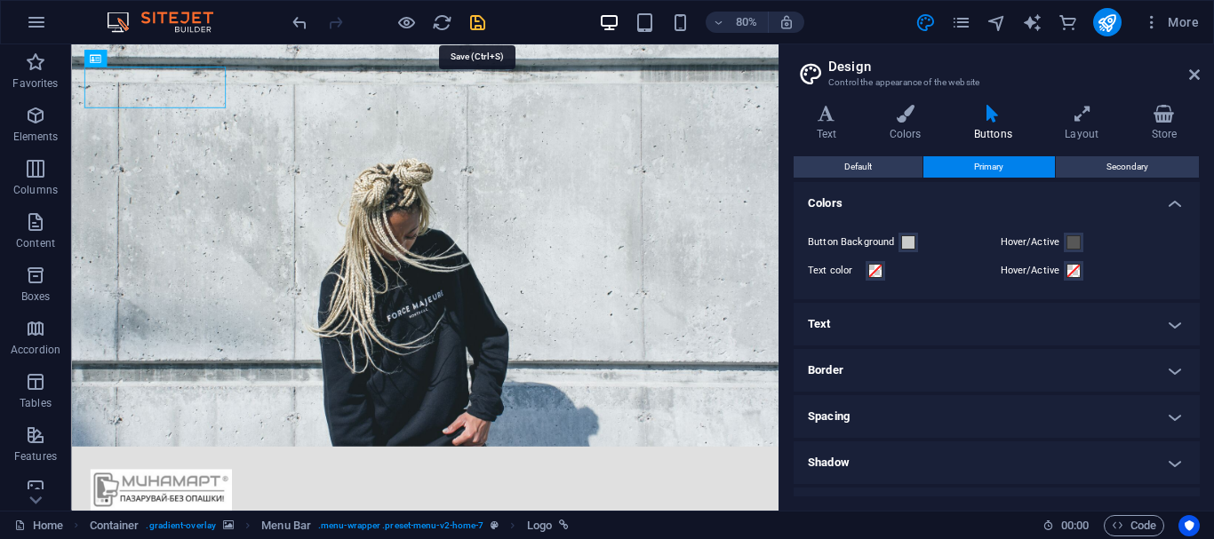
click at [481, 27] on icon "save" at bounding box center [477, 22] width 20 height 20
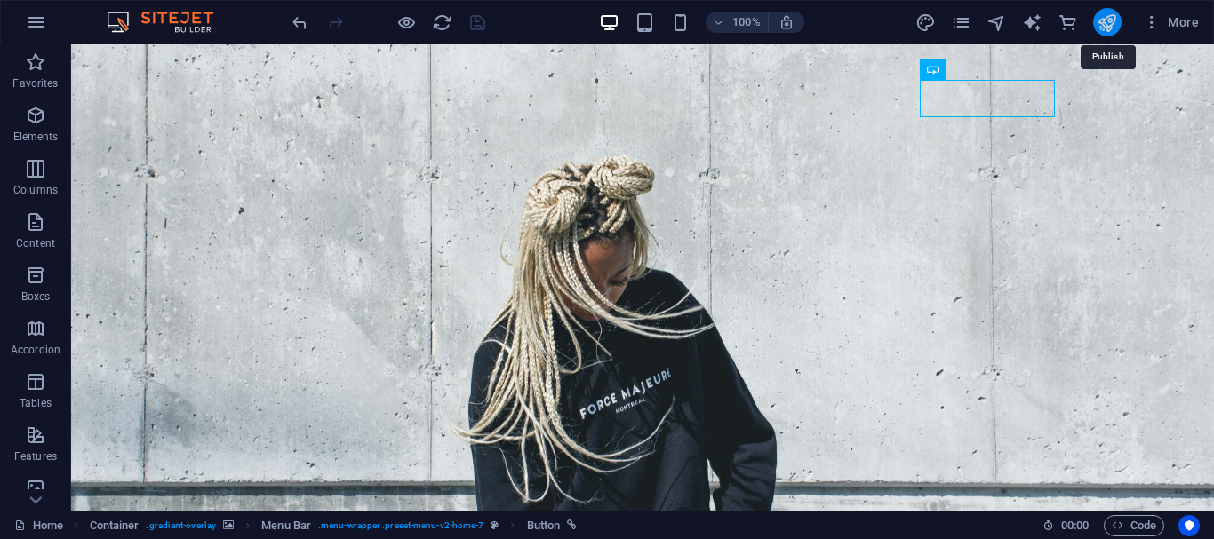
click at [1111, 29] on icon "publish" at bounding box center [1106, 22] width 20 height 20
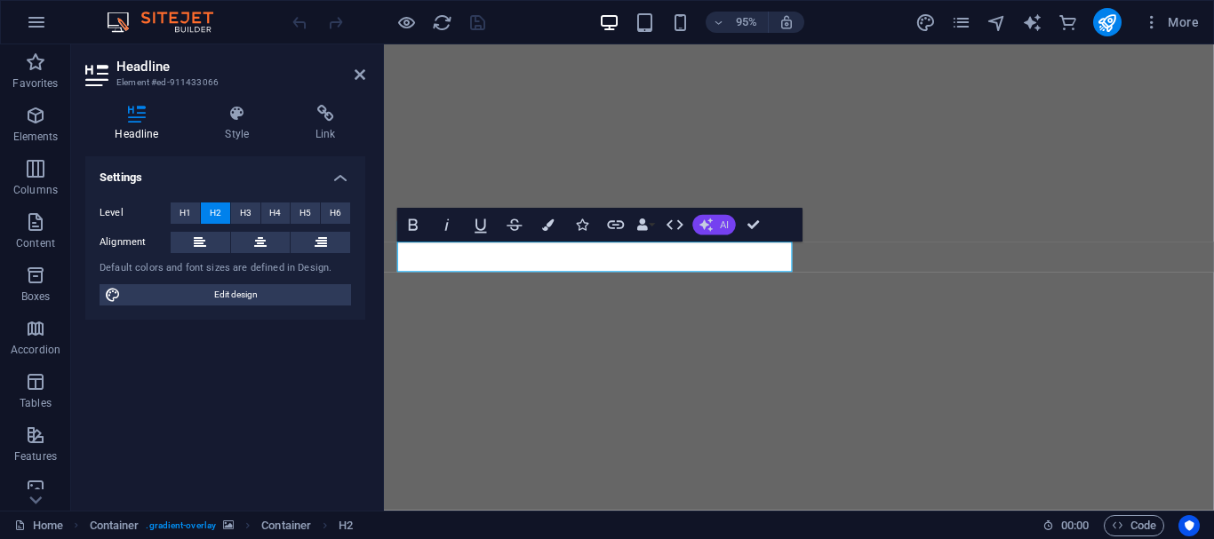
click at [717, 230] on button "AI" at bounding box center [714, 225] width 43 height 20
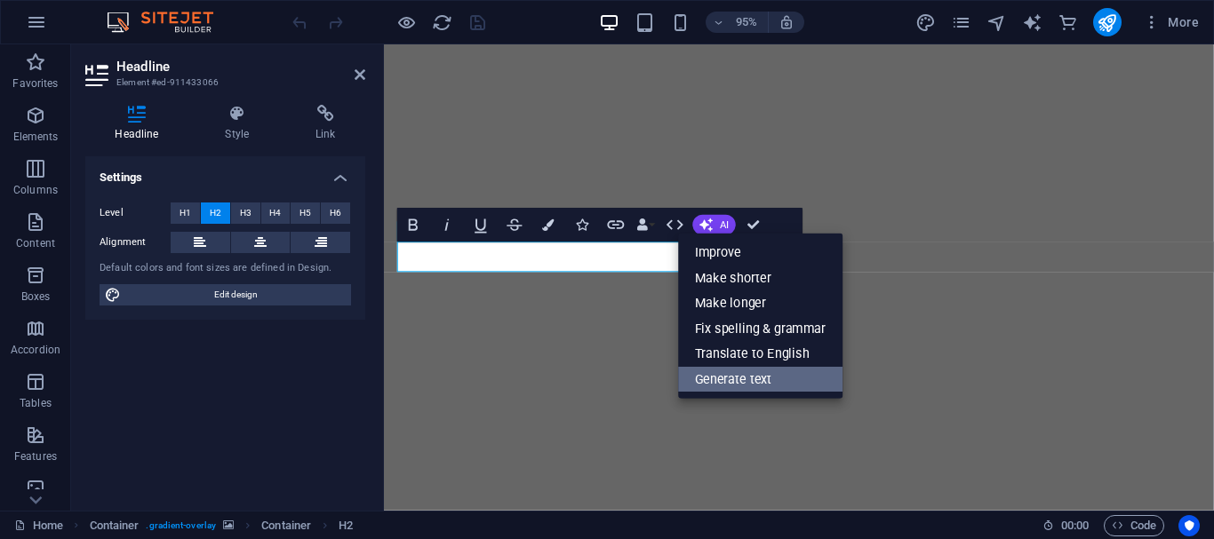
click at [737, 368] on link "Generate text" at bounding box center [760, 380] width 164 height 26
select select "English"
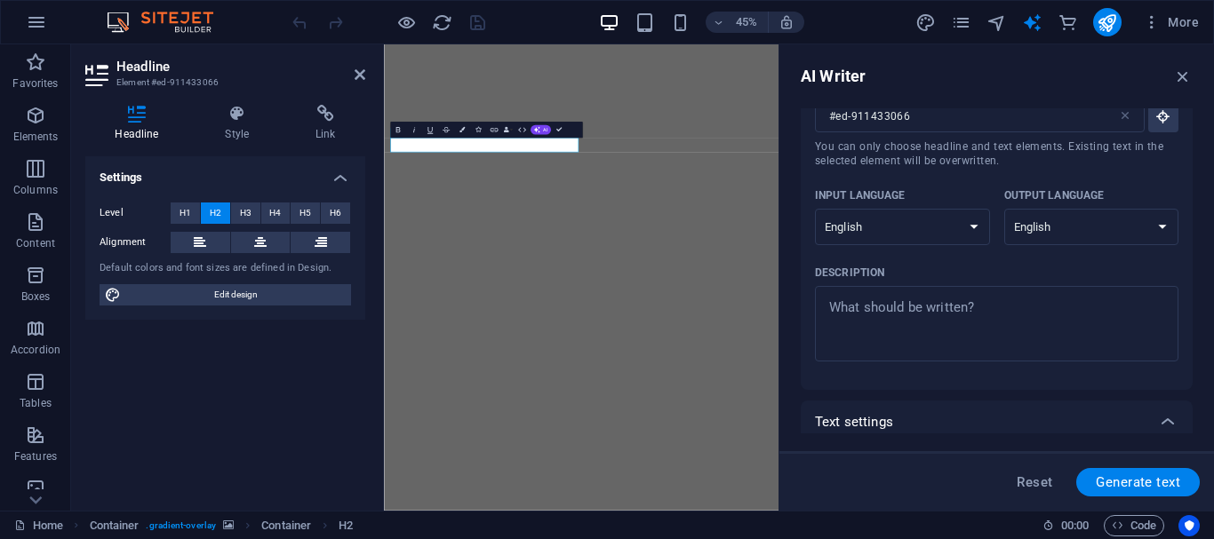
scroll to position [44, 0]
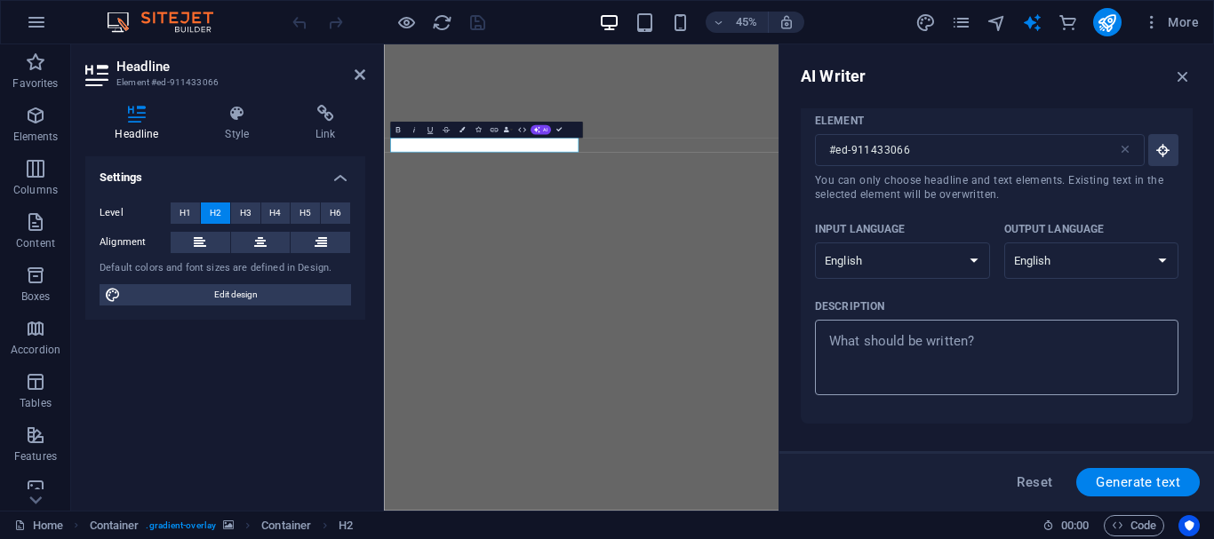
click at [920, 335] on textarea "Description x ​" at bounding box center [997, 358] width 346 height 58
type textarea "x"
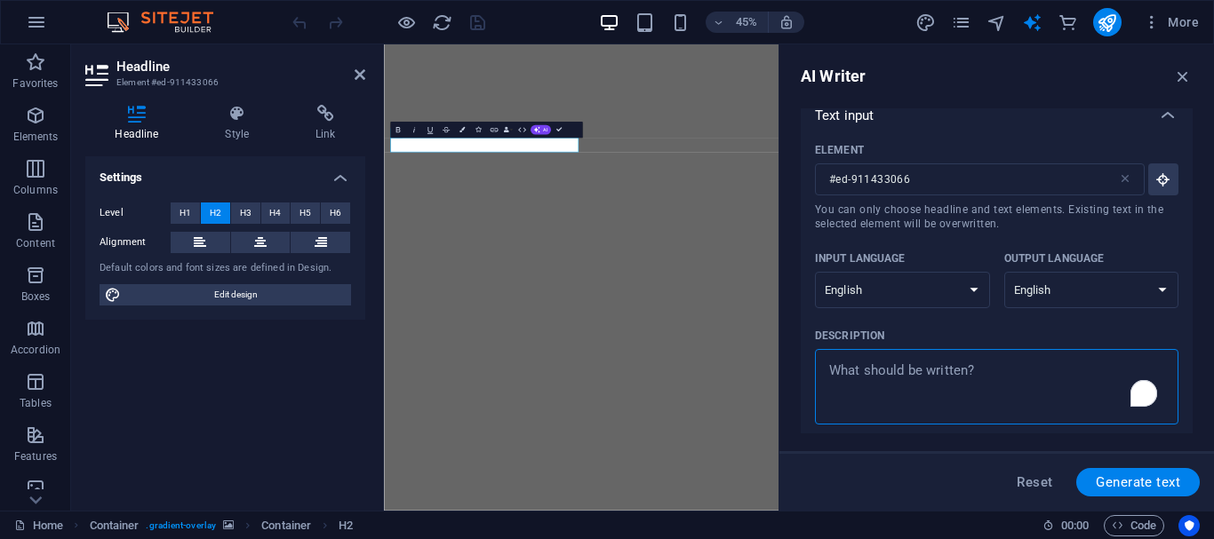
scroll to position [0, 0]
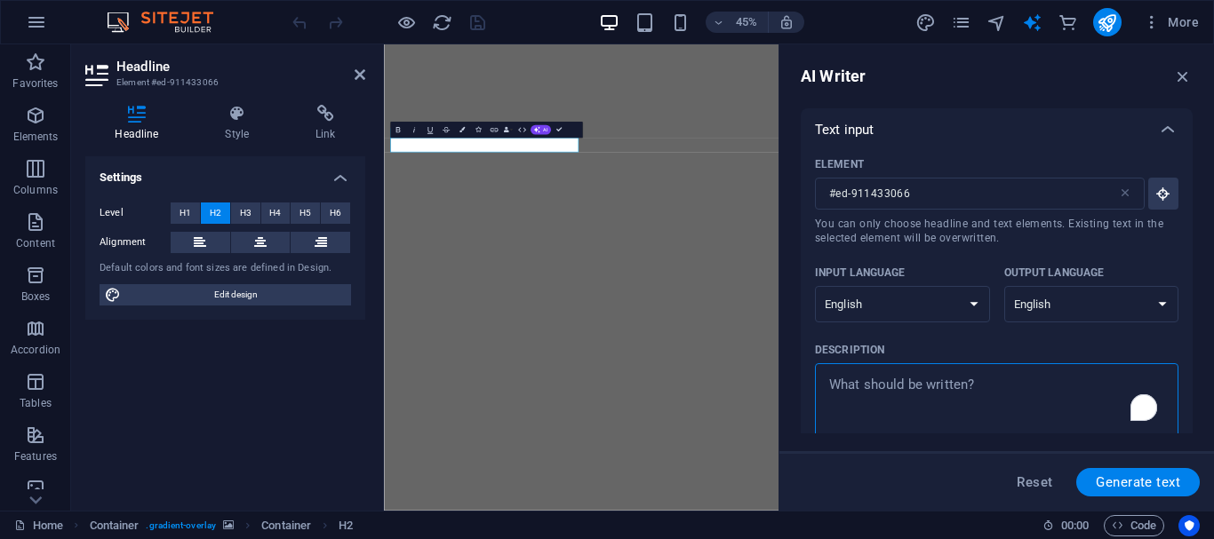
type textarea "x"
type textarea "w"
type textarea "x"
type textarea "we"
type textarea "x"
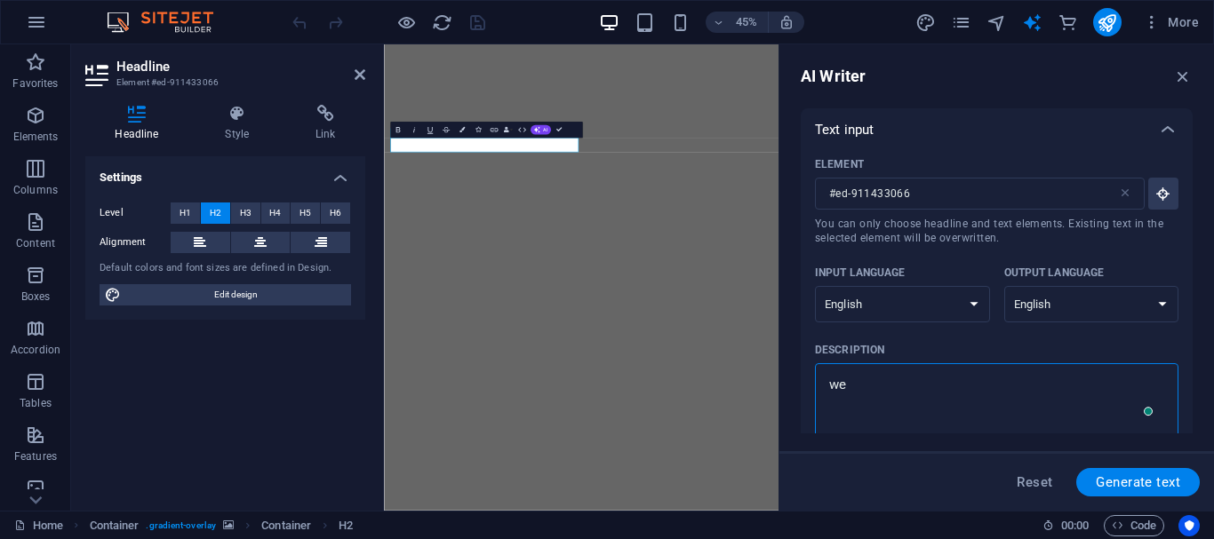
type textarea "wel"
type textarea "x"
type textarea "welo"
type textarea "x"
type textarea "weloc"
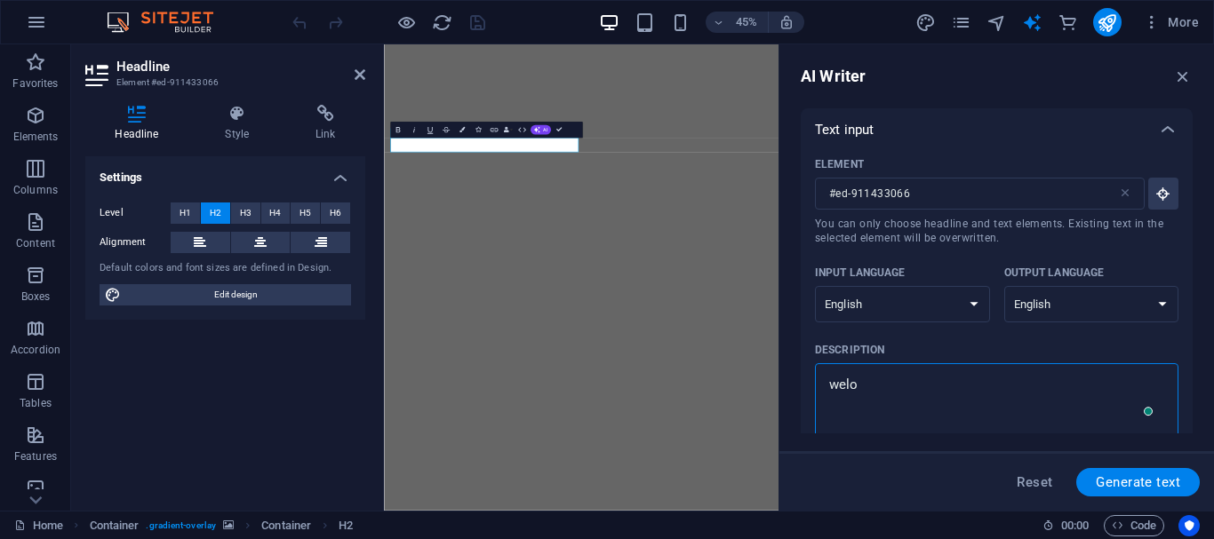
type textarea "x"
type textarea "weloco"
type textarea "x"
type textarea "welocom"
type textarea "x"
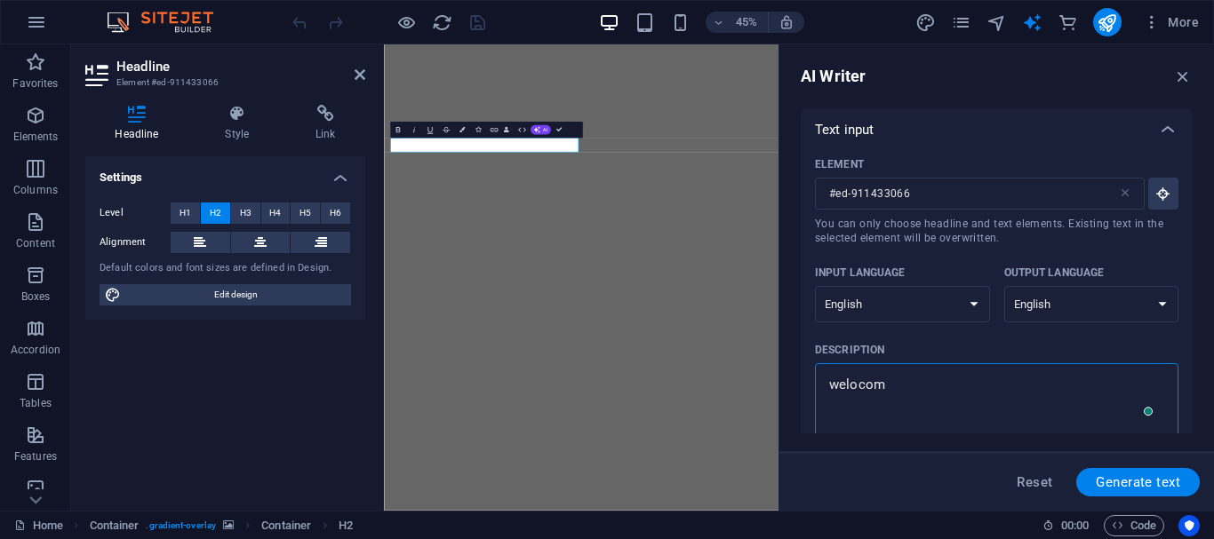
type textarea "welocome"
type textarea "x"
type textarea "welocome"
type textarea "x"
type textarea "welocome t"
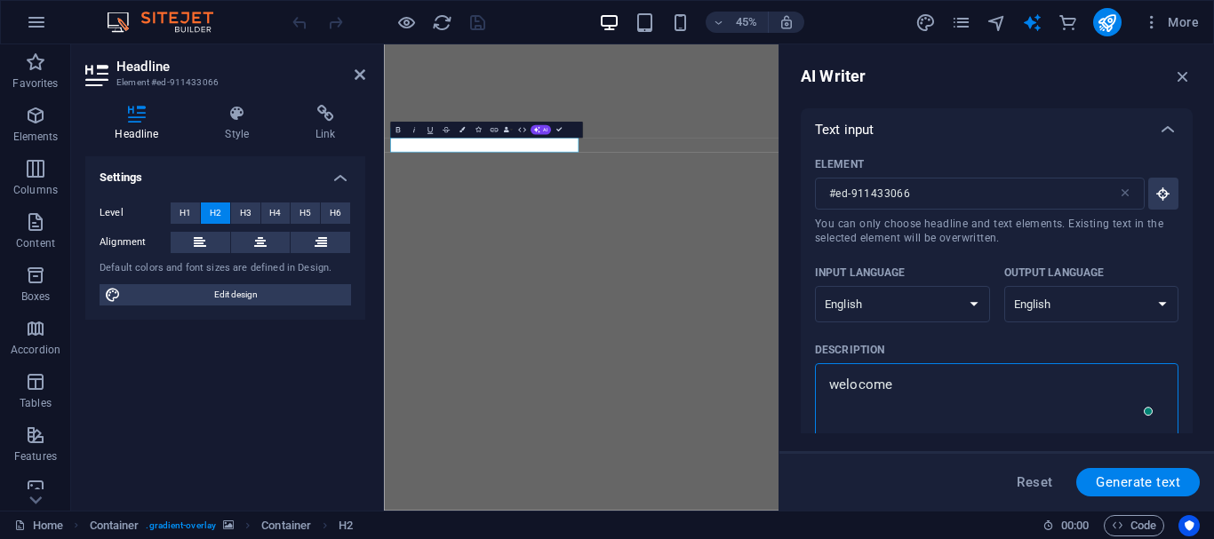
type textarea "x"
type textarea "welocome to"
type textarea "x"
type textarea "welocome to"
type textarea "x"
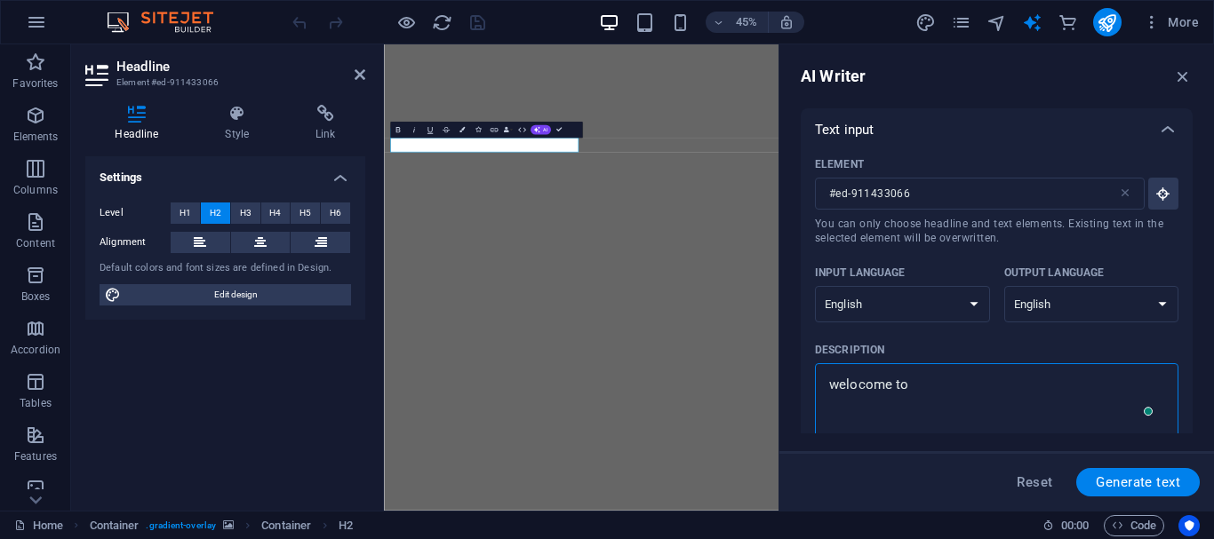
type textarea "welocome to M"
type textarea "x"
type textarea "welocome to Mi"
type textarea "x"
type textarea "welocome to Min"
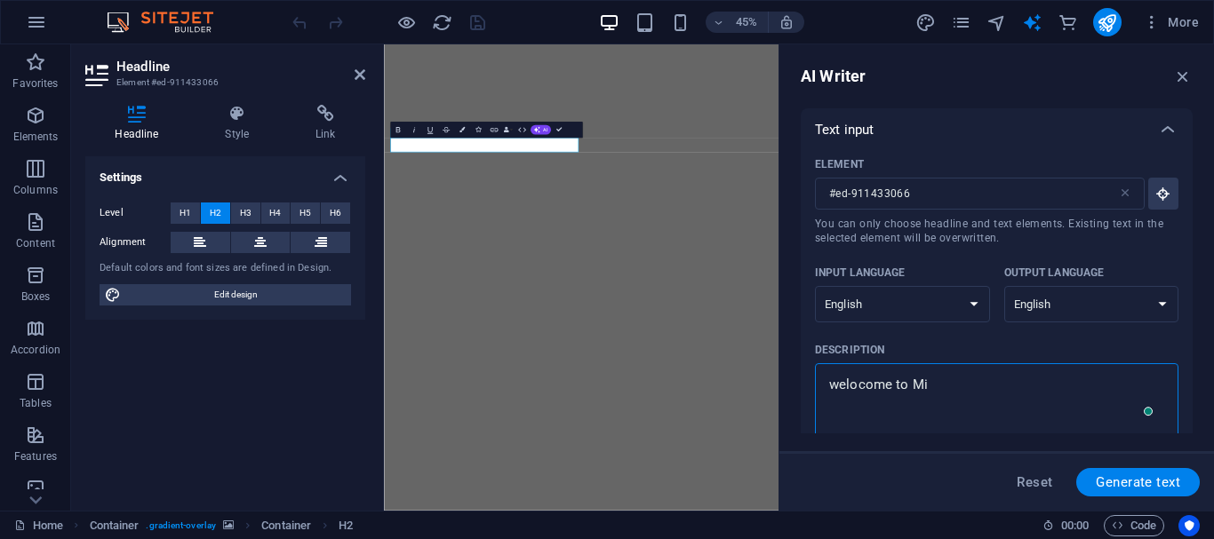
type textarea "x"
type textarea "welocome to Mina"
type textarea "x"
type textarea "welocome to Minam"
type textarea "x"
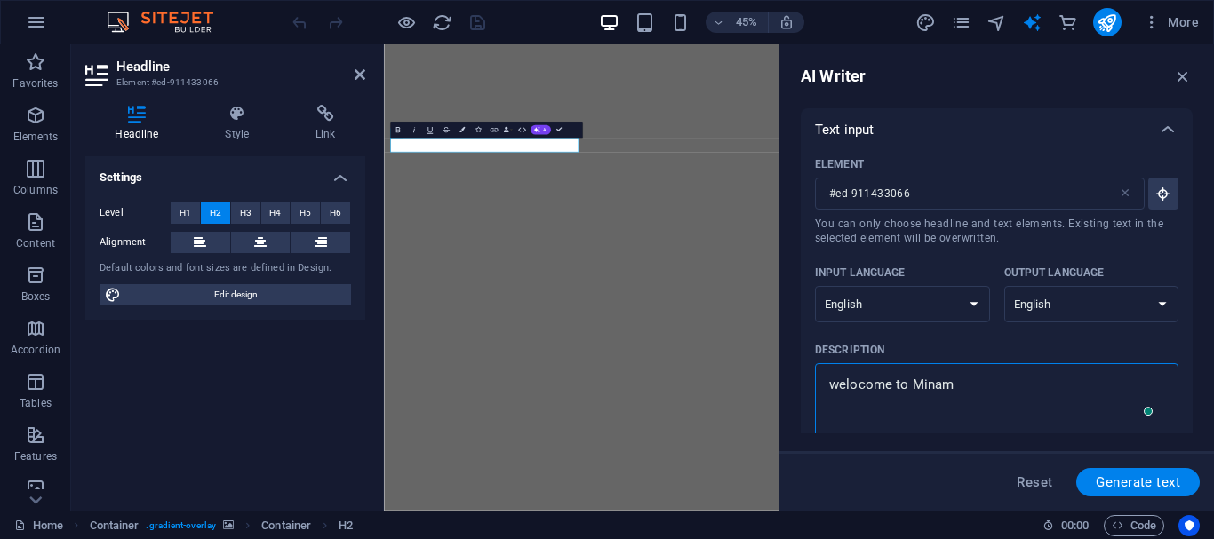
type textarea "welocome to Minama"
type textarea "x"
type textarea "welocome to Minamar"
type textarea "x"
type textarea "welocome to Minamart"
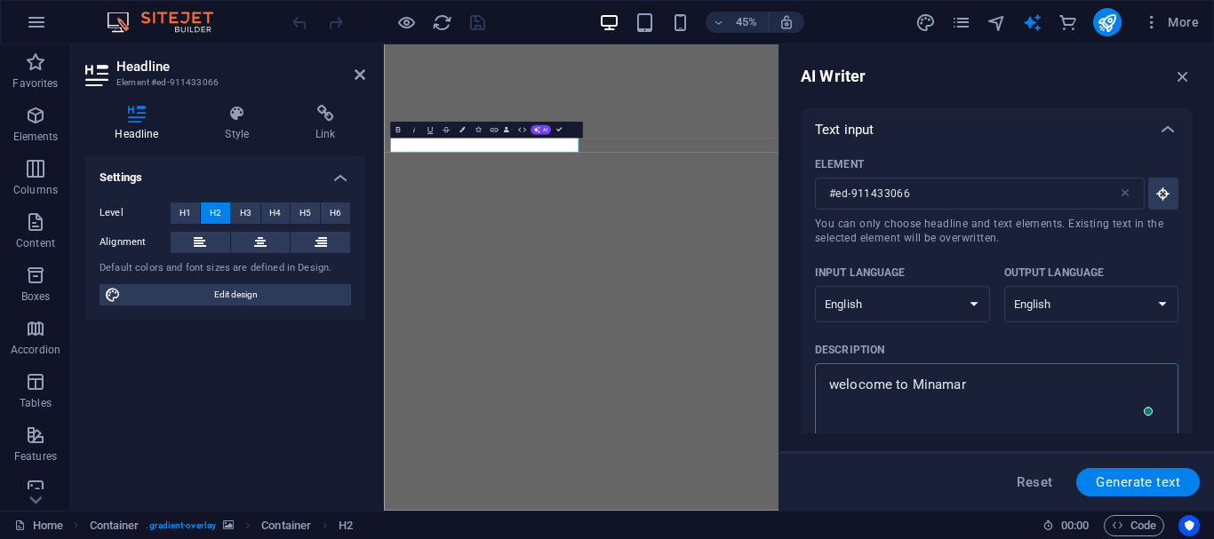
type textarea "x"
type textarea "welocome to Minamart"
type textarea "x"
type textarea "welocome to Minamart g"
type textarea "x"
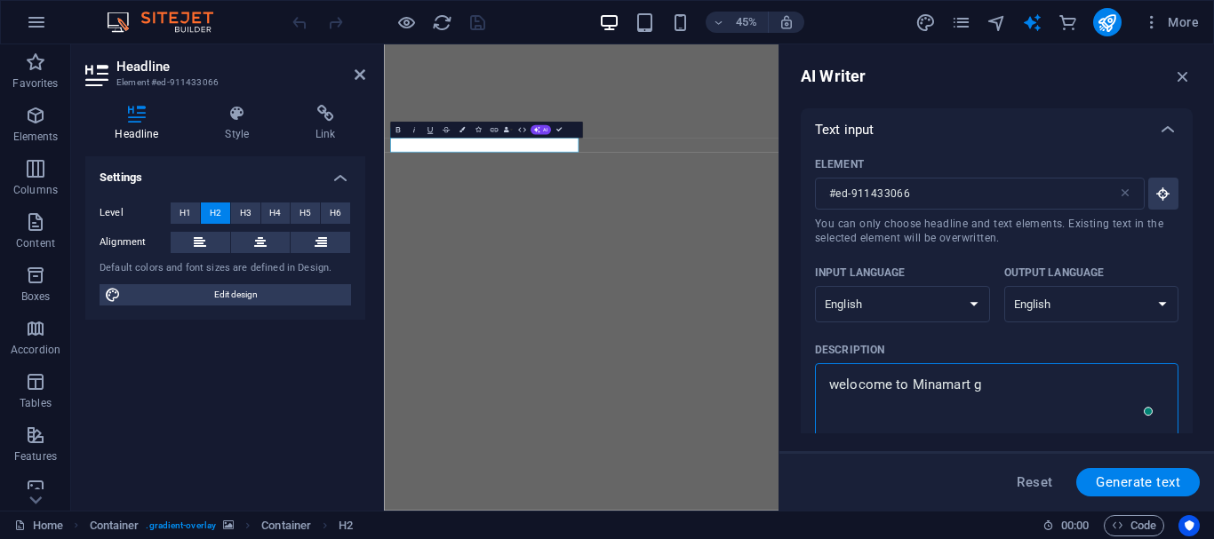
type textarea "welocome to Minamart ge"
type textarea "x"
type textarea "welocome to Minamart gen"
type textarea "x"
type textarea "welocome to Minamart gene"
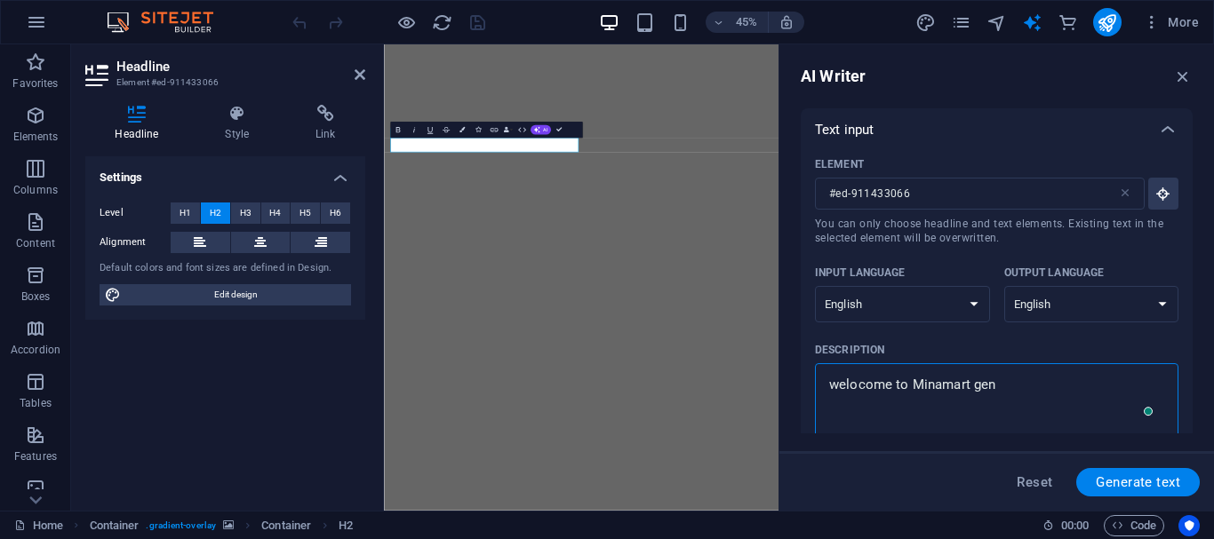
type textarea "x"
type textarea "welocome to Minamart gener"
type textarea "x"
type textarea "welocome to Minamart genera"
type textarea "x"
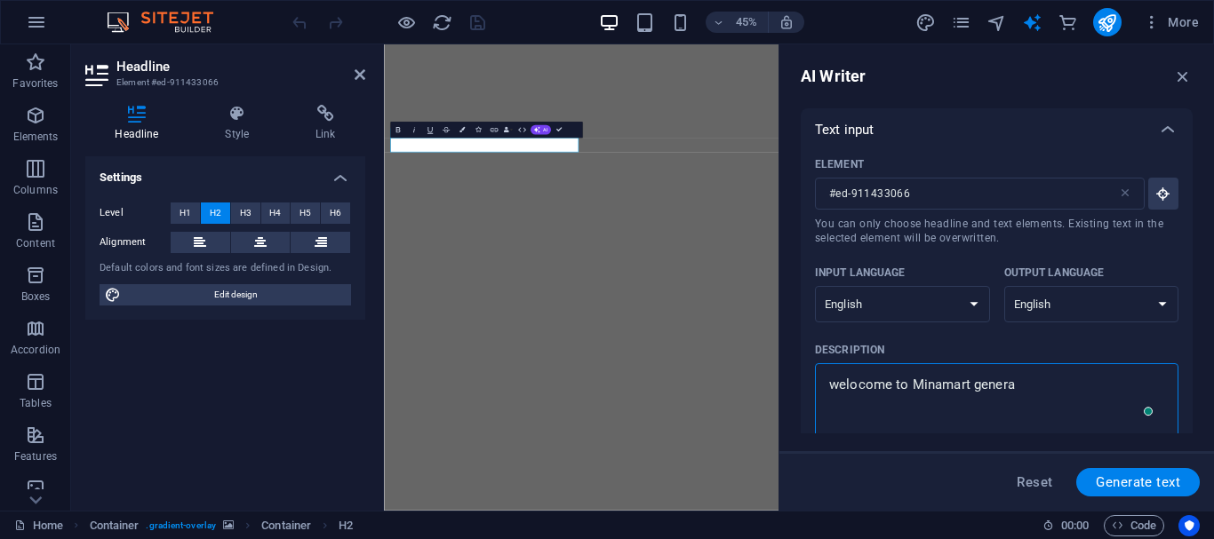
type textarea "welocome to Minamart general"
type textarea "x"
type textarea "welocome to Minamart general"
type textarea "x"
type textarea "welocome to Minamart general s"
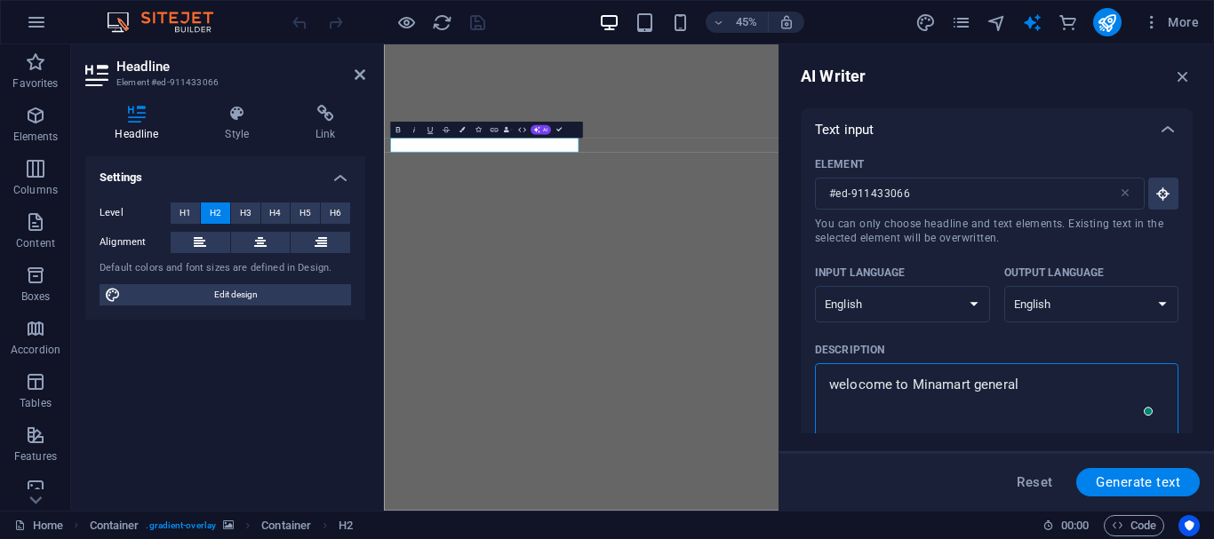
type textarea "x"
type textarea "welocome to Minamart general st"
type textarea "x"
type textarea "welocome to Minamart general sto"
type textarea "x"
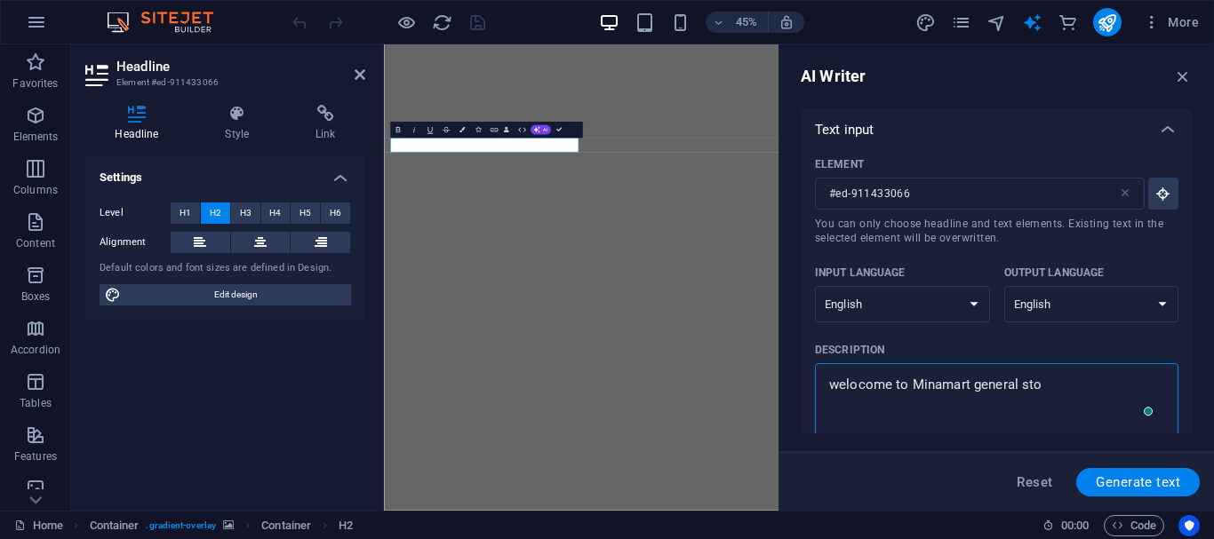
type textarea "welocome to Minamart general stor"
type textarea "x"
type textarea "welocome to Minamart general store"
type textarea "x"
type textarea "welocome to Minamart general store"
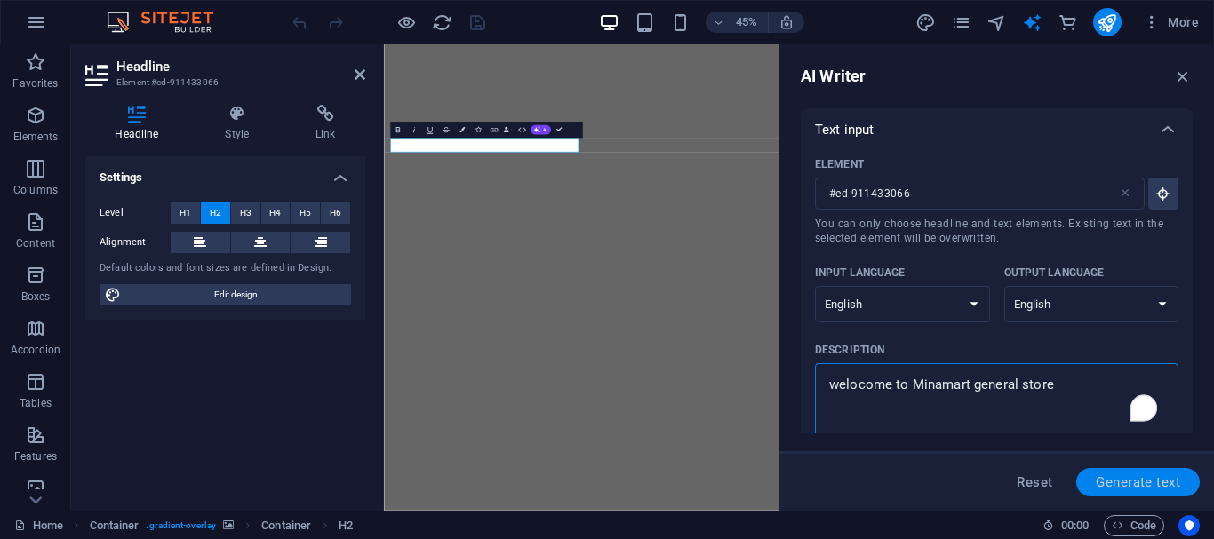
click at [1171, 490] on button "Generate text" at bounding box center [1138, 482] width 124 height 28
type textarea "x"
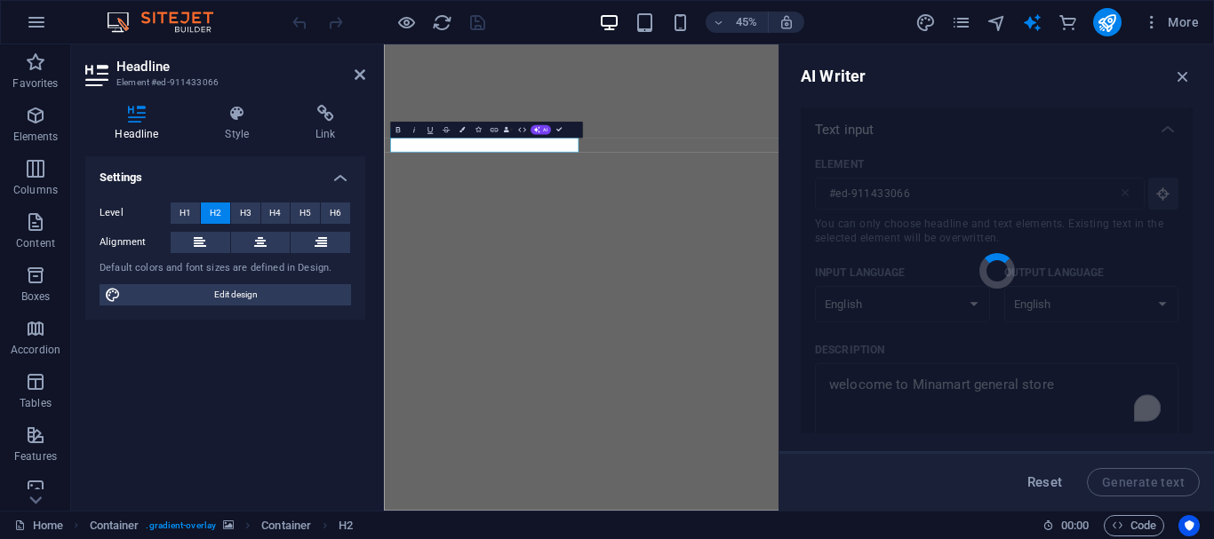
type textarea "x"
type textarea "Welcome to Minamart: Your One-Stop General Store!"
type textarea "x"
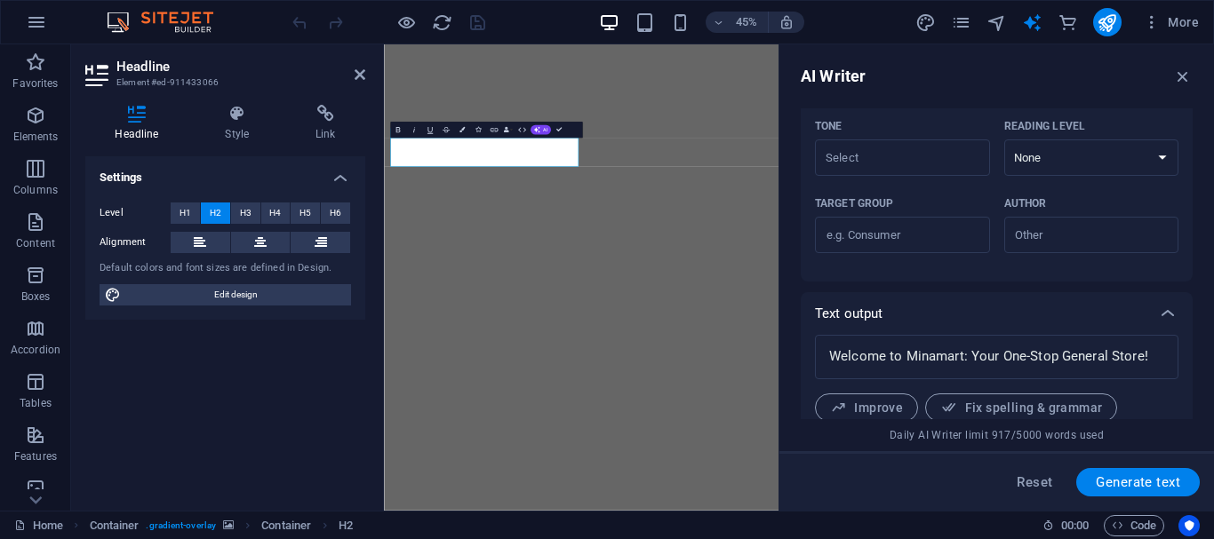
scroll to position [580, 0]
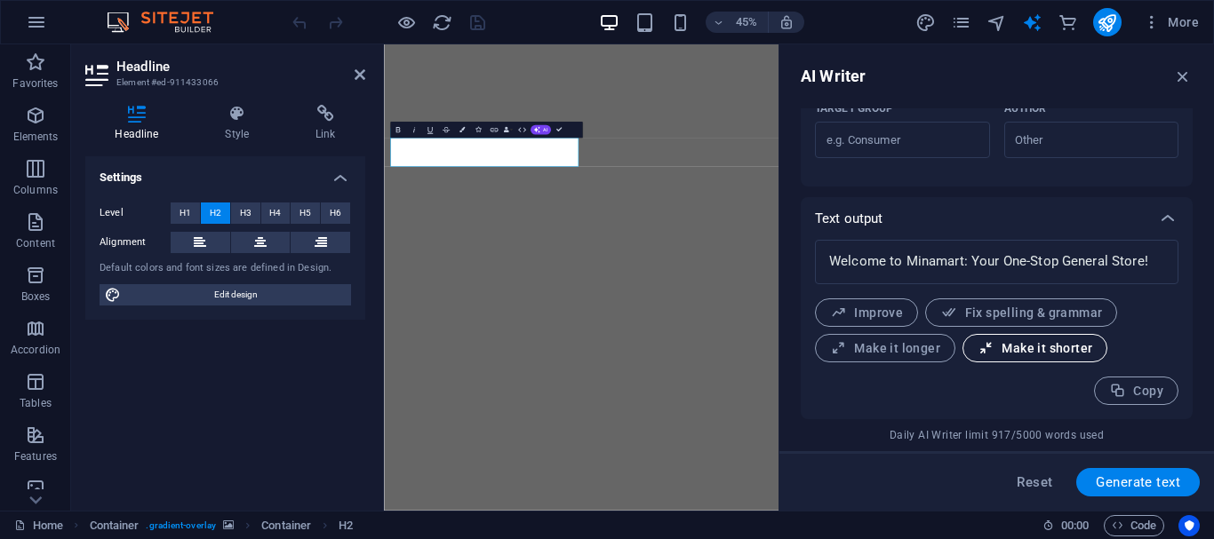
click at [1002, 359] on button "Make it shorter" at bounding box center [1034, 348] width 145 height 28
type textarea "x"
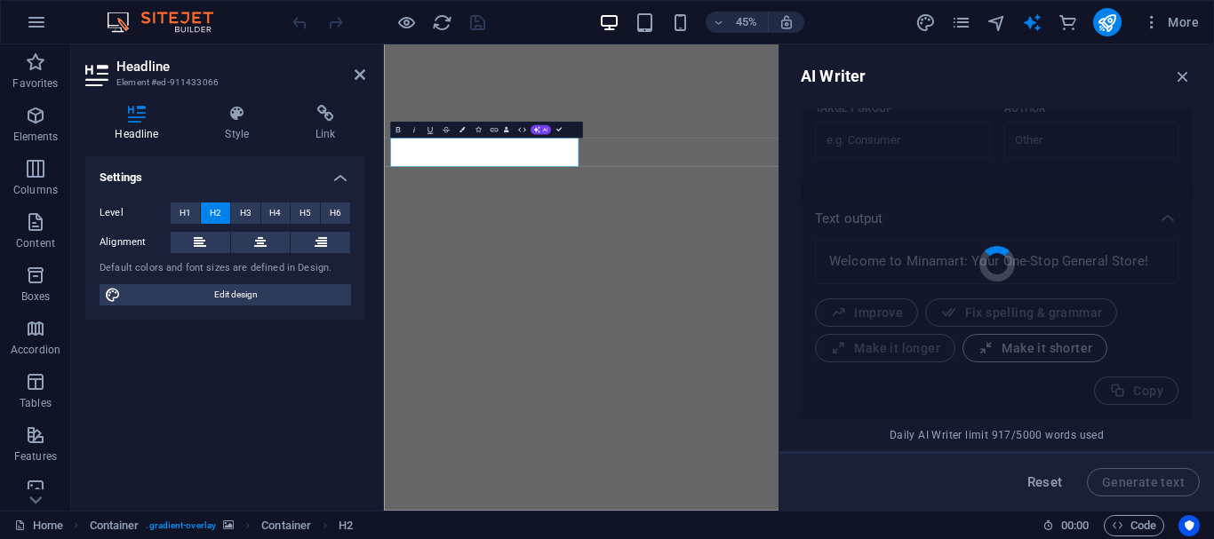
type textarea "x"
type textarea "Welcome to Minamart: Your One-Stop Store!"
type textarea "x"
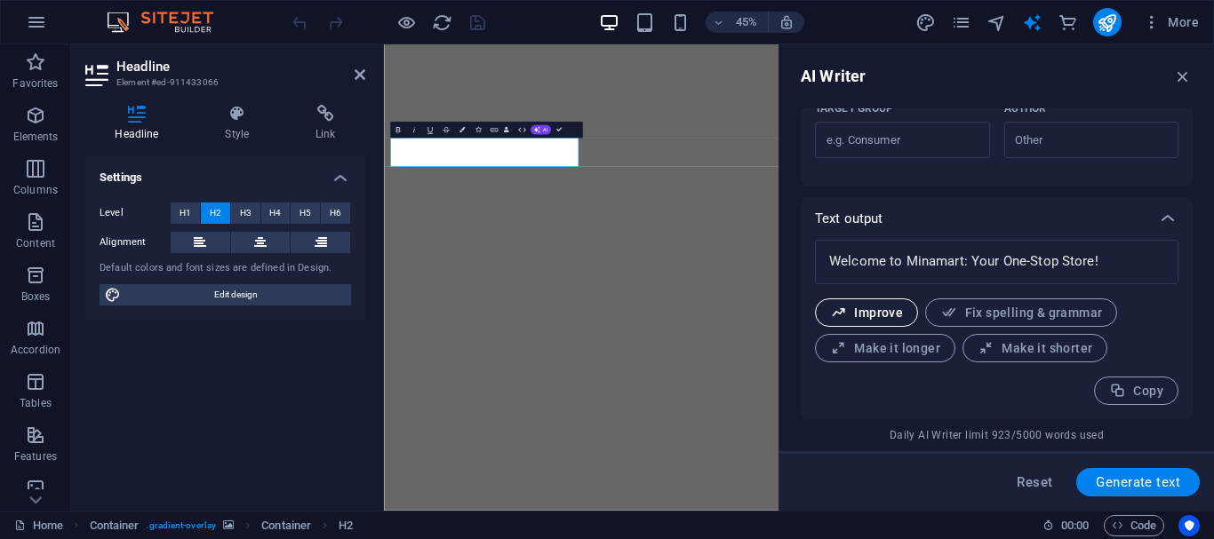
click at [881, 321] on span "Improve" at bounding box center [866, 313] width 73 height 17
type textarea "x"
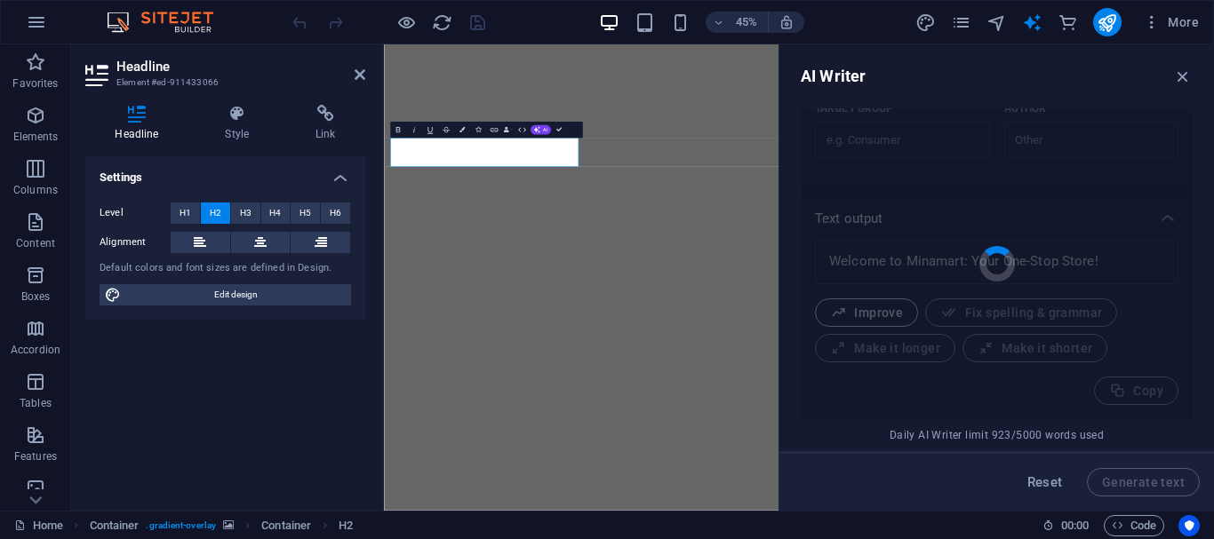
type textarea "x"
type textarea "Welcome to Minamart: Your Ultimate One-Stop Store!"
type textarea "x"
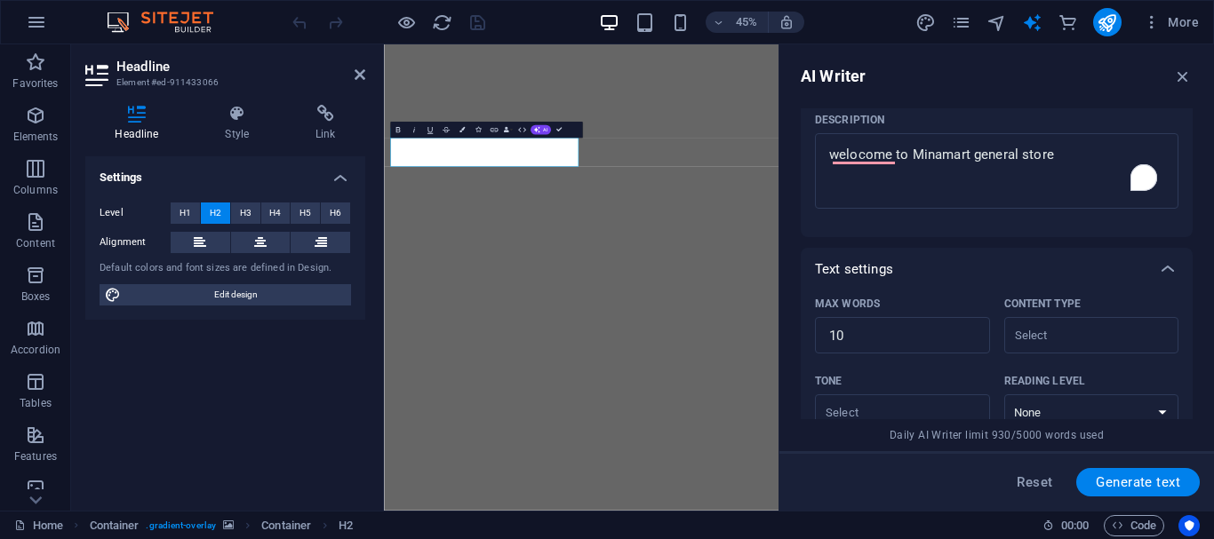
scroll to position [225, 0]
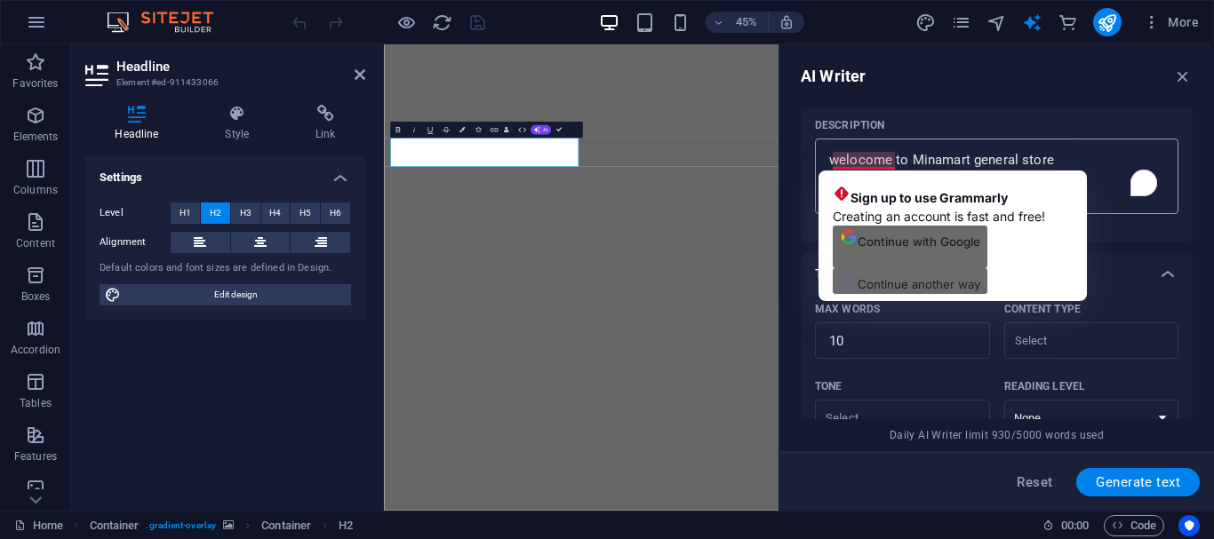
type textarea "x"
click at [864, 158] on textarea "welocome to Minamart general store" at bounding box center [997, 176] width 346 height 58
type textarea "welcome to Minamart general store"
type textarea "x"
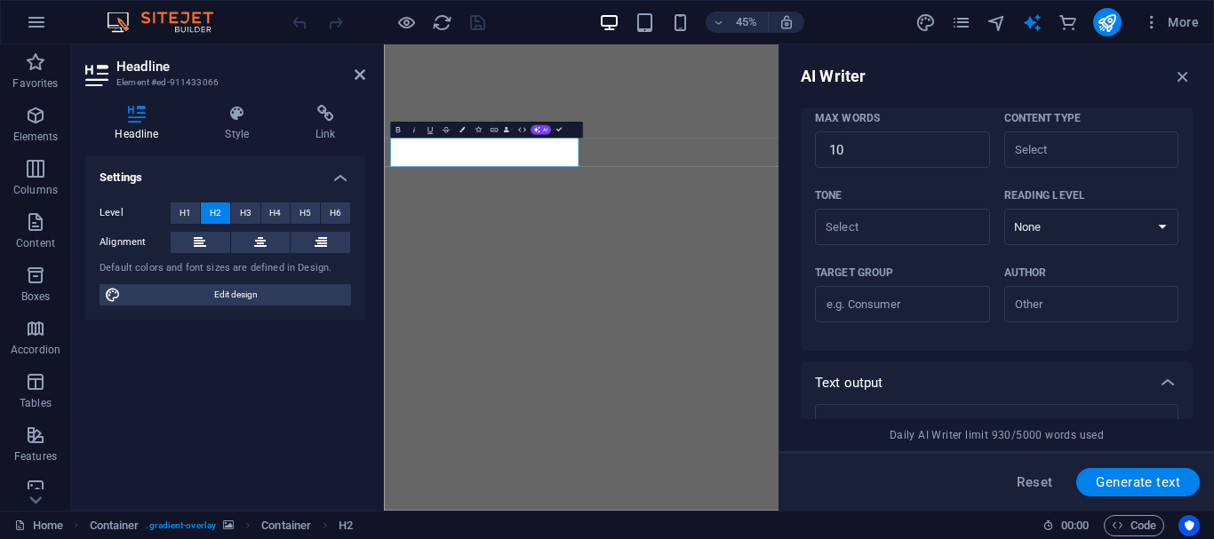
scroll to position [314, 0]
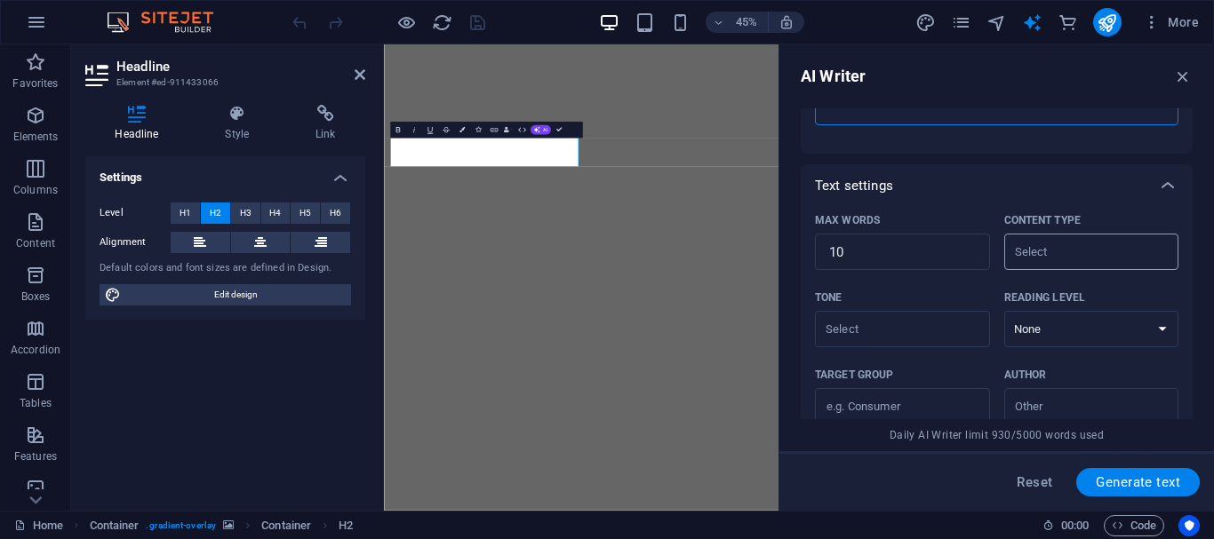
type textarea "welcome to Minamart general store"
type textarea "x"
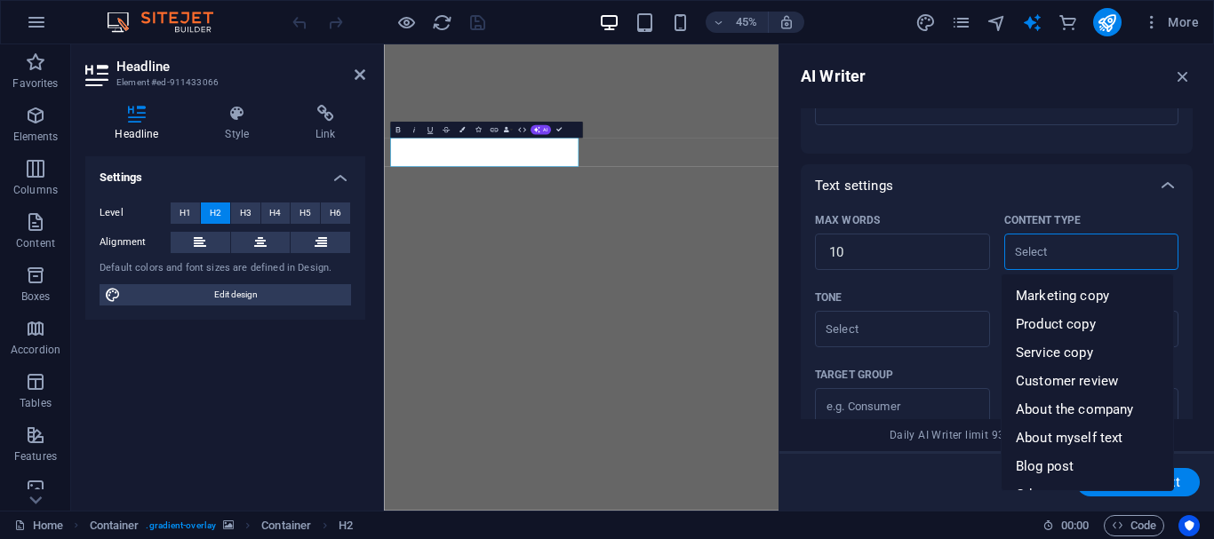
click at [1080, 248] on input "Content type ​" at bounding box center [1076, 252] width 135 height 26
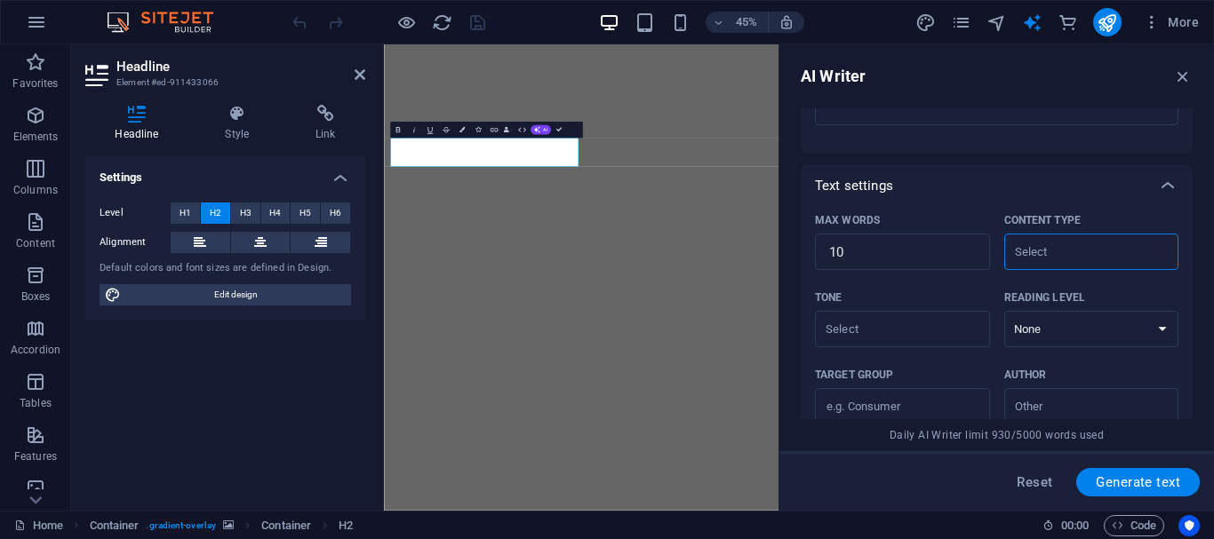
click at [1065, 258] on input "Content type ​" at bounding box center [1076, 252] width 135 height 26
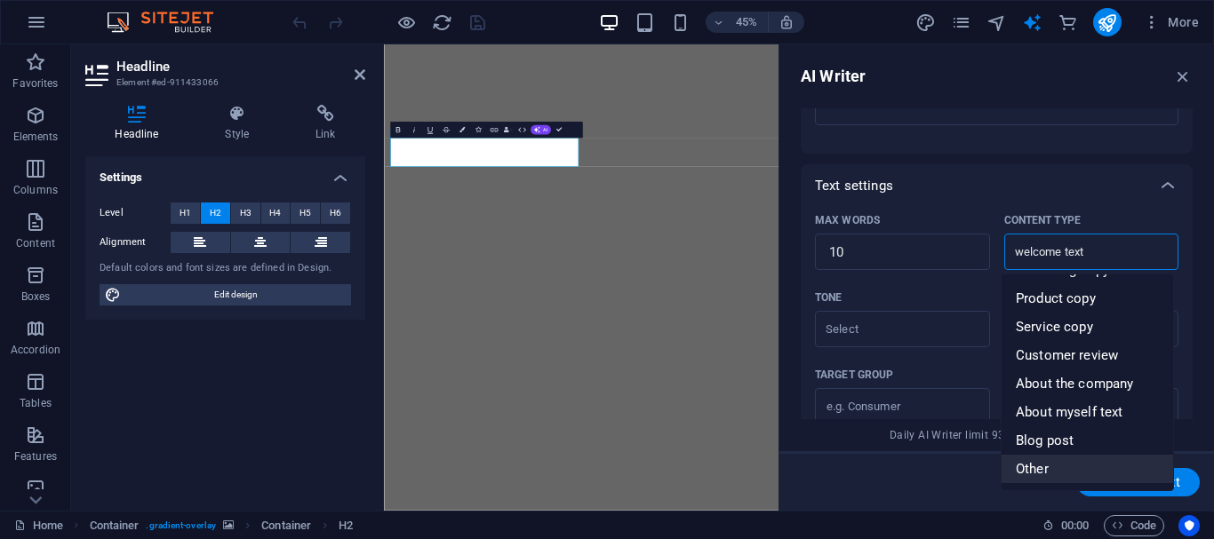
click at [1036, 464] on span "Other" at bounding box center [1032, 469] width 33 height 18
type input "Other"
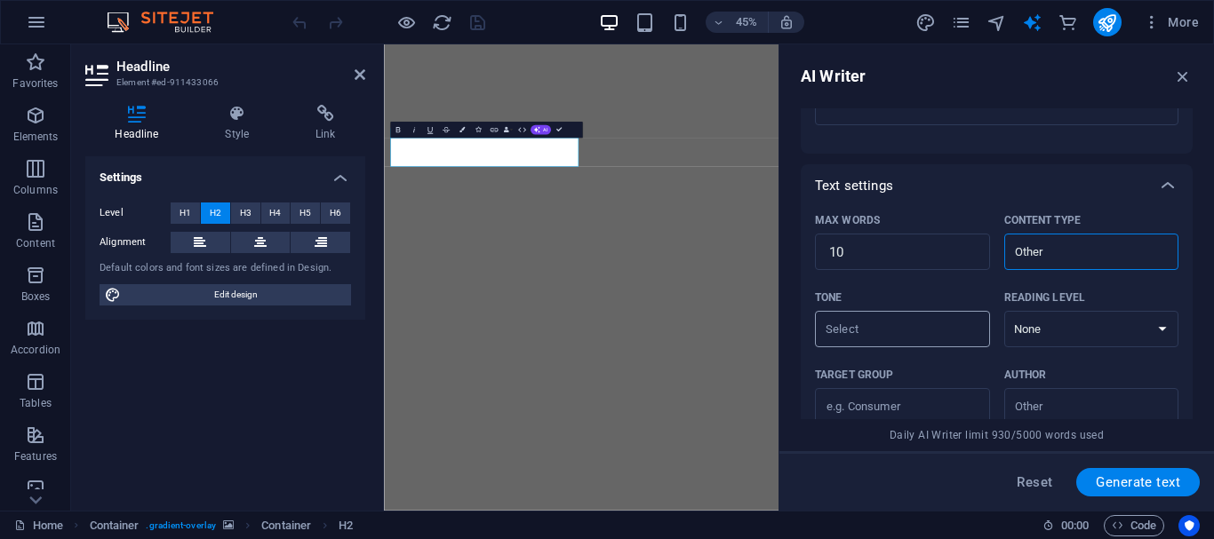
scroll to position [402, 0]
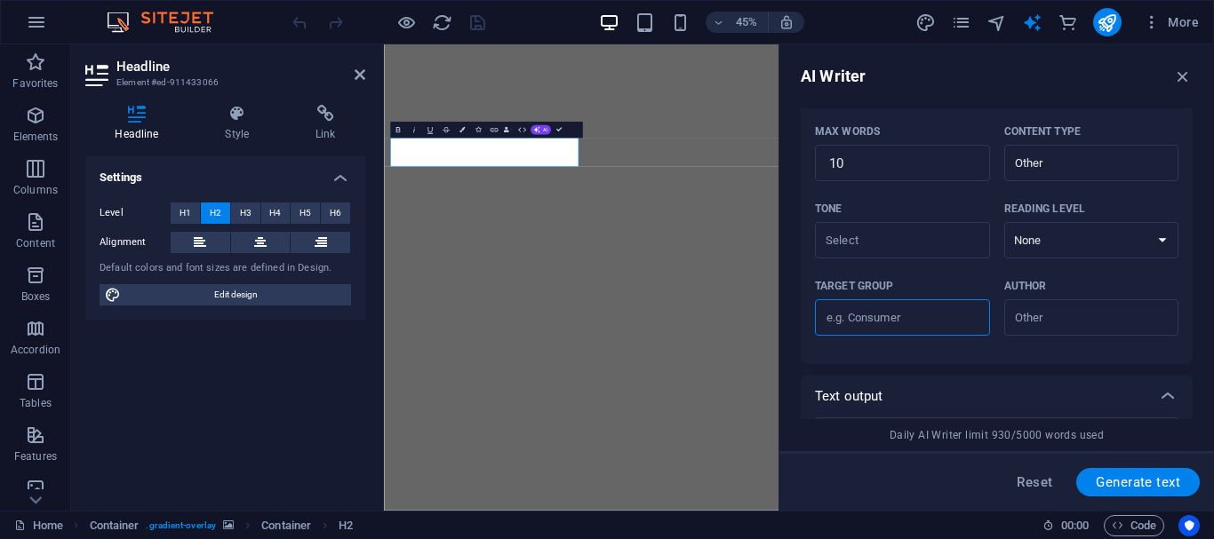
click at [917, 315] on input "Target group ​" at bounding box center [902, 318] width 175 height 28
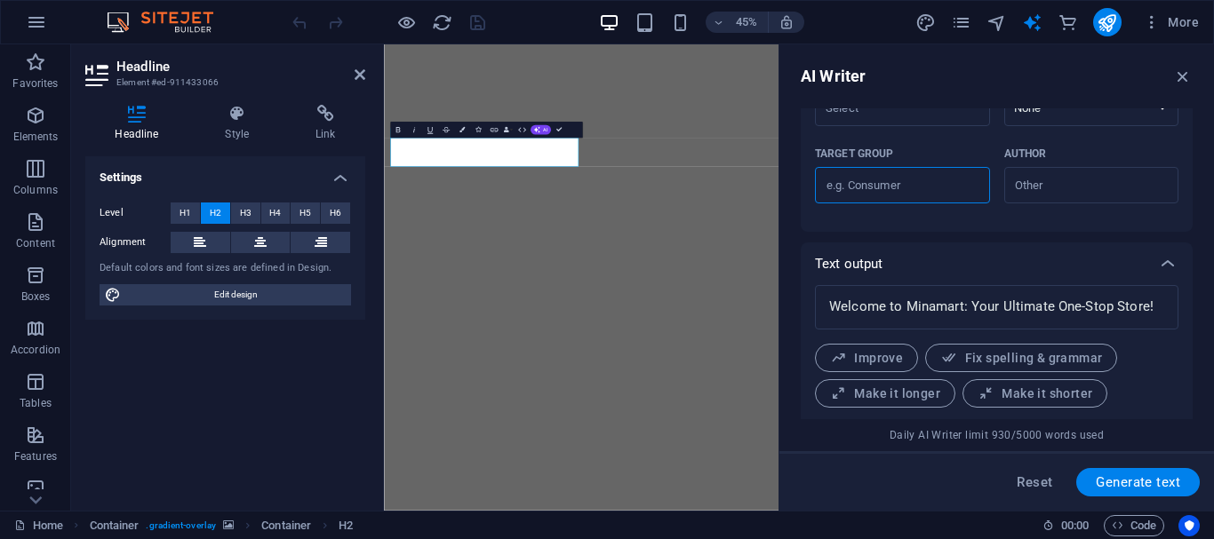
scroll to position [580, 0]
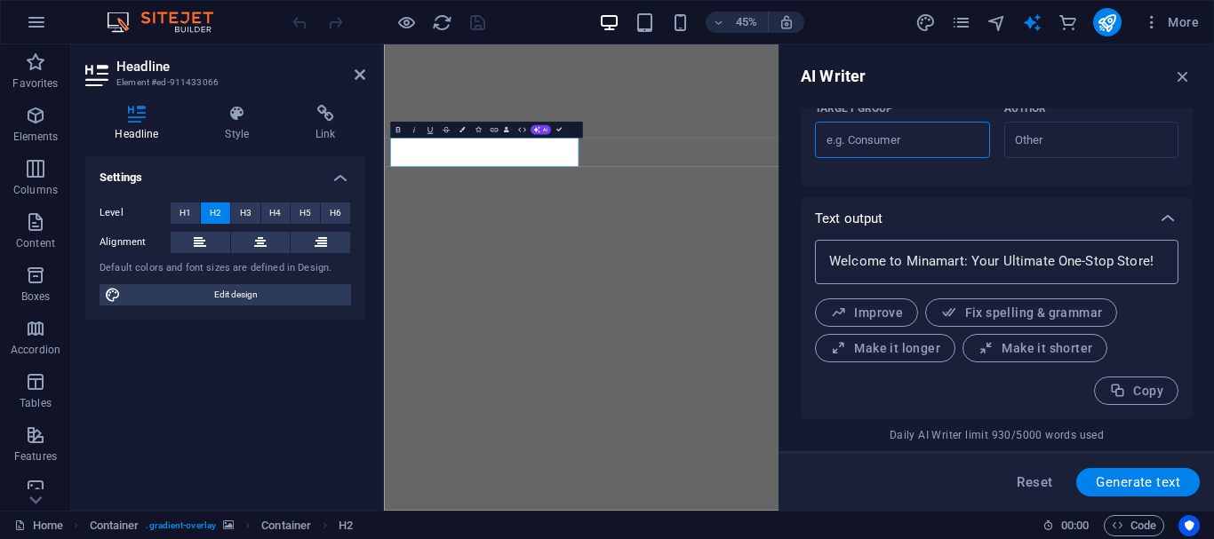
type textarea "x"
click at [862, 262] on textarea "Welcome to Minamart: Your Ultimate One-Stop Store!" at bounding box center [997, 262] width 346 height 27
click at [872, 263] on textarea "Welcome to Minamart: Your Ultimate One-Stop Store!" at bounding box center [997, 262] width 346 height 27
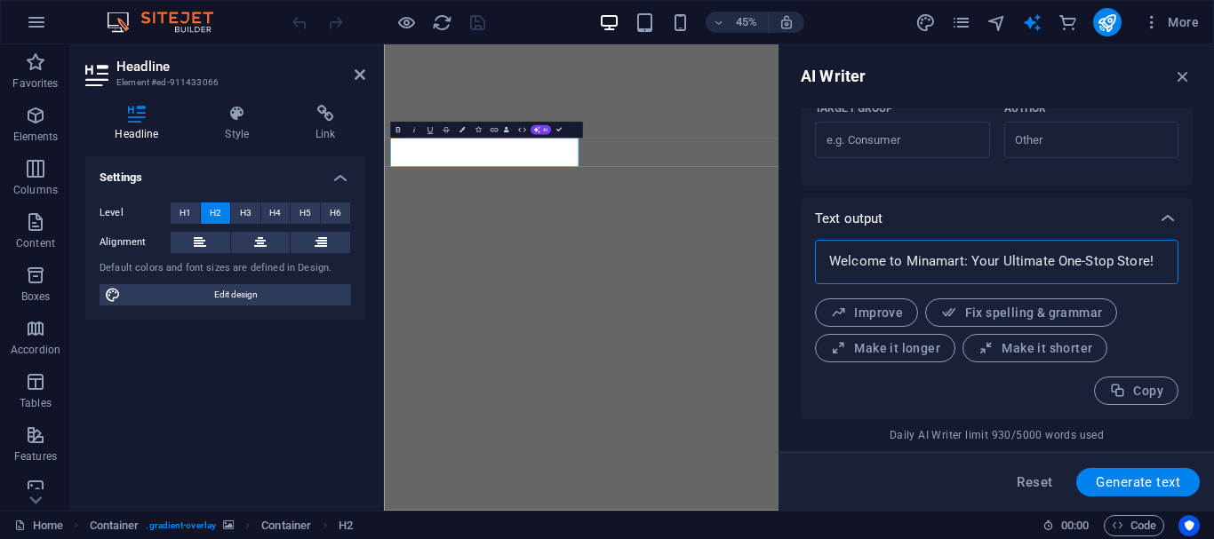
click at [873, 263] on textarea "Welcome to Minamart: Your Ultimate One-Stop Store!" at bounding box center [997, 262] width 346 height 27
type textarea "Welcome to Minamart: Your Ultimate One-Stop Store!"
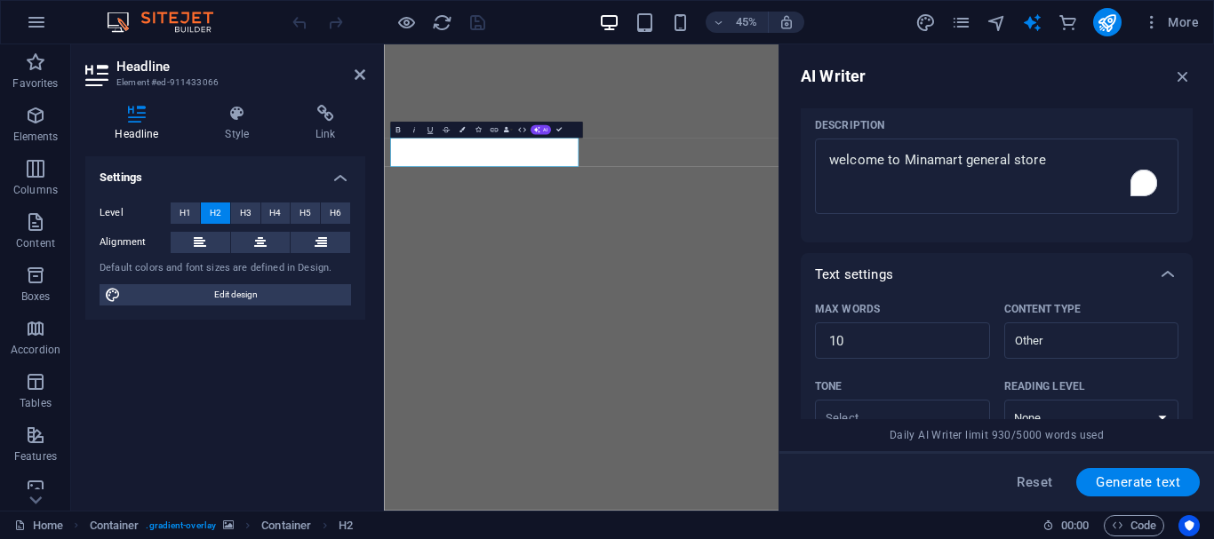
scroll to position [136, 0]
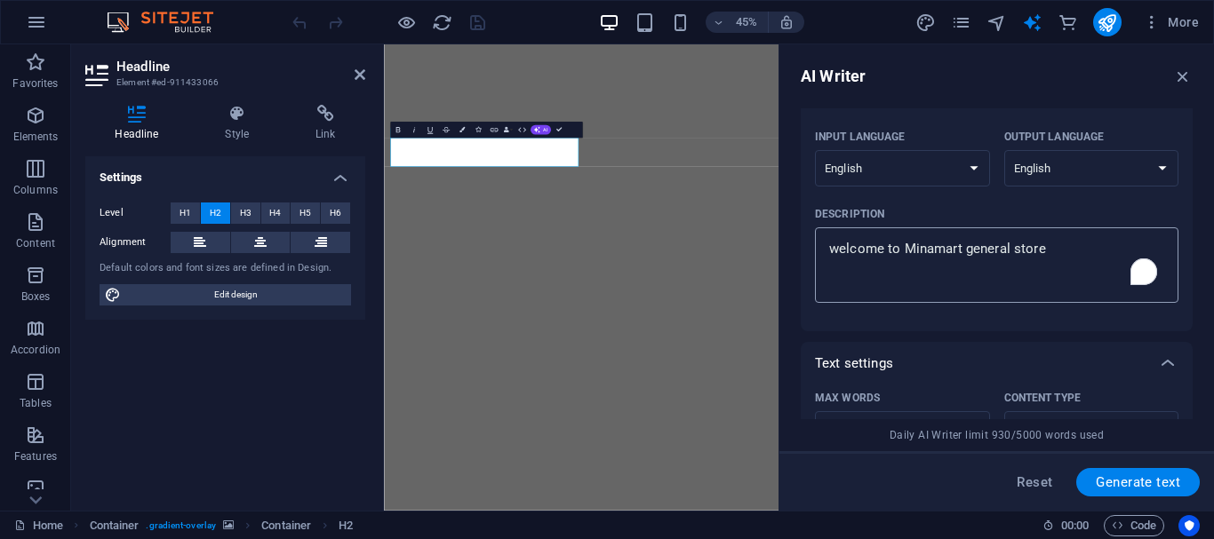
type textarea "x"
click at [912, 257] on textarea "welcome to Minamart general store" at bounding box center [997, 265] width 346 height 58
click at [913, 257] on textarea "welcome to Minamart general store" at bounding box center [997, 265] width 346 height 58
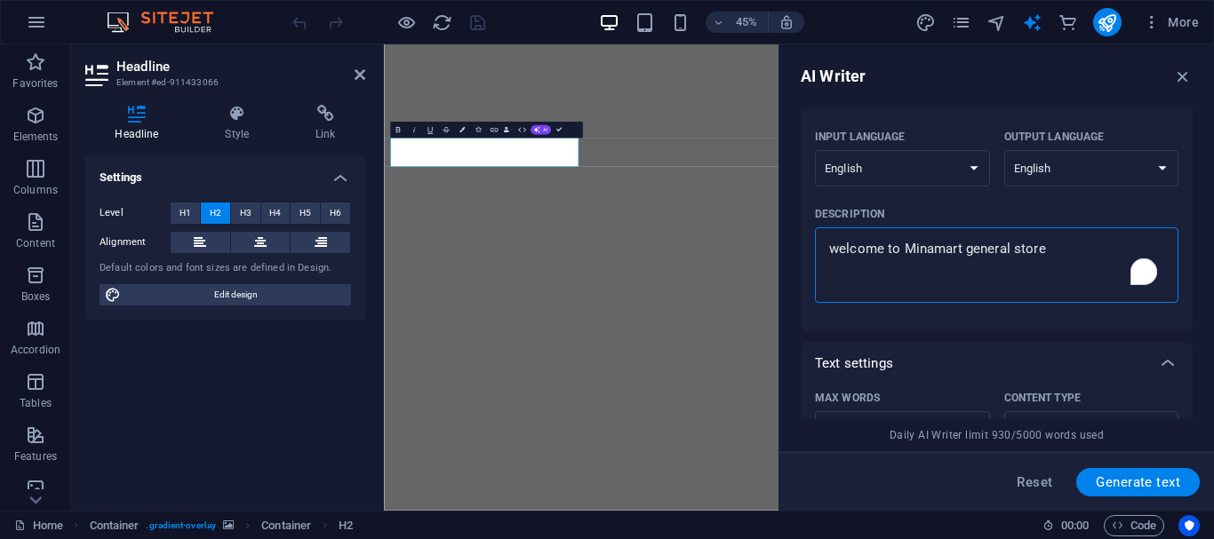
type textarea "W"
type textarea "x"
type textarea "Wl"
type textarea "x"
type textarea "Wle"
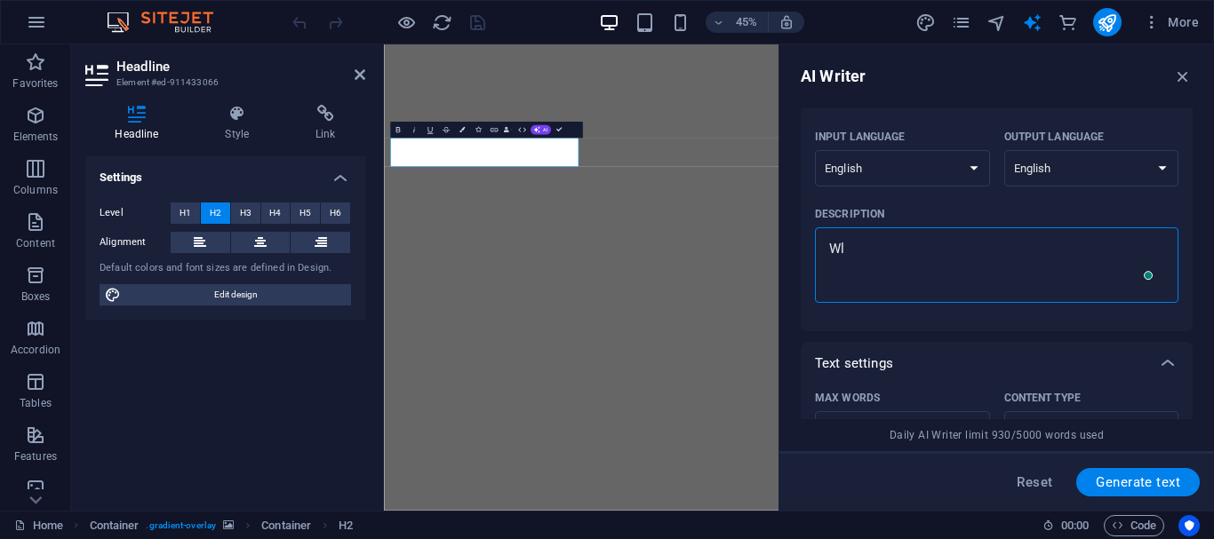
type textarea "x"
type textarea "Wlec"
type textarea "x"
type textarea "Wleco"
type textarea "x"
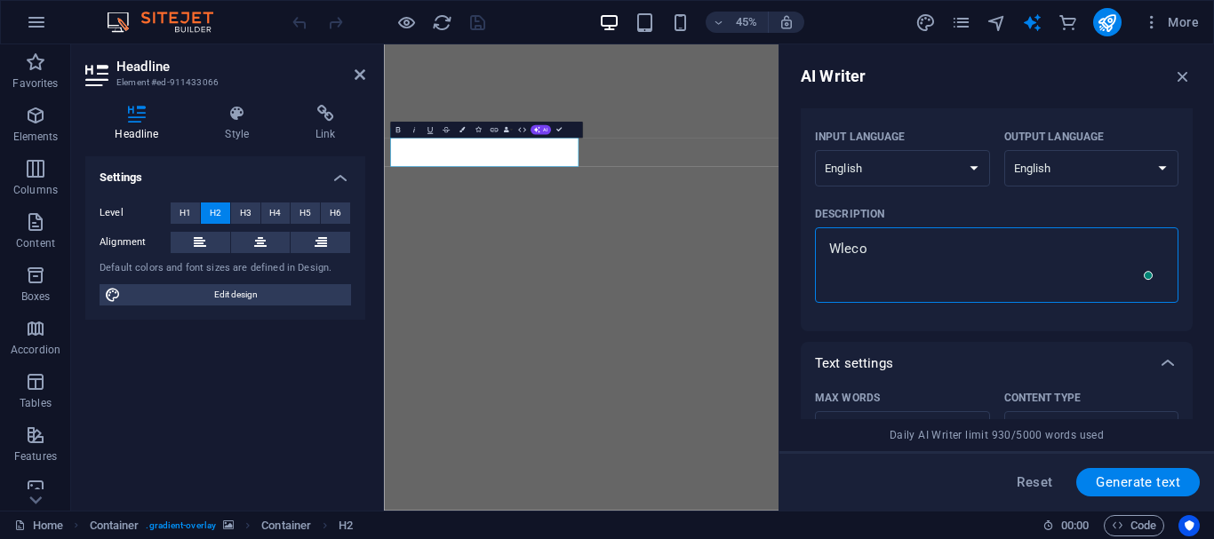
type textarea "Wlecoe"
type textarea "x"
type textarea "Wlecoem"
type textarea "x"
type textarea "Wlecoe"
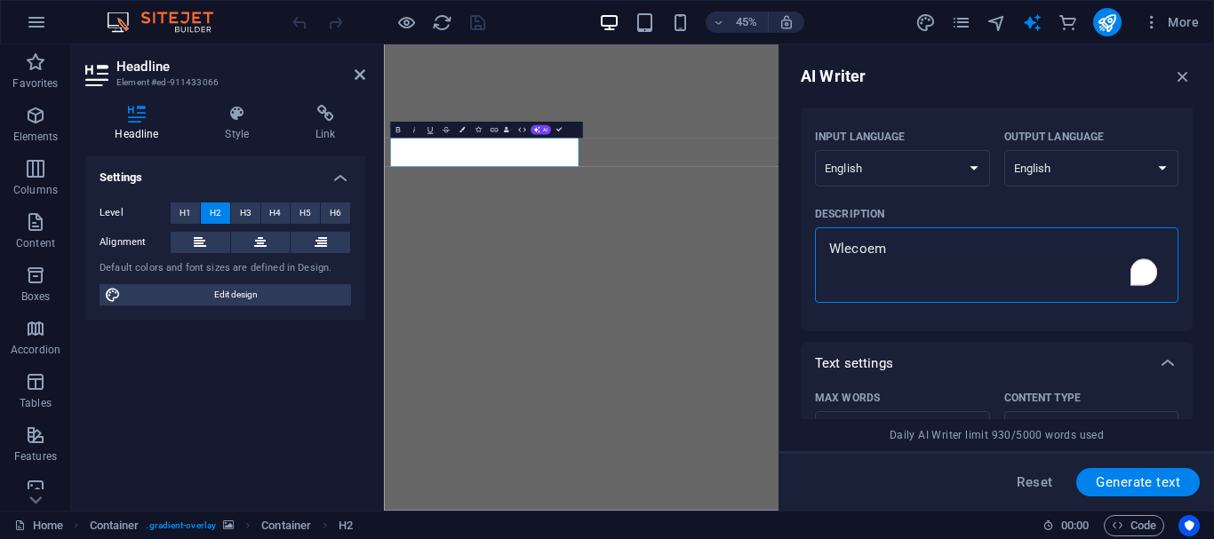
type textarea "x"
type textarea "Wleco"
type textarea "x"
type textarea "Wlec"
type textarea "x"
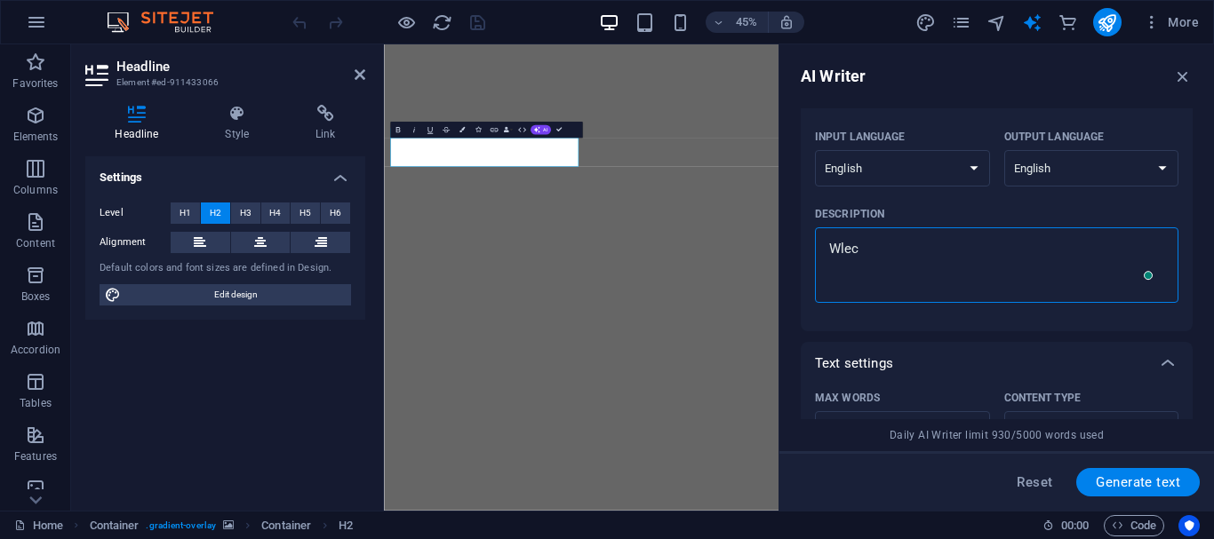
type textarea "Wle"
type textarea "x"
type textarea "Wl"
type textarea "x"
type textarea "W"
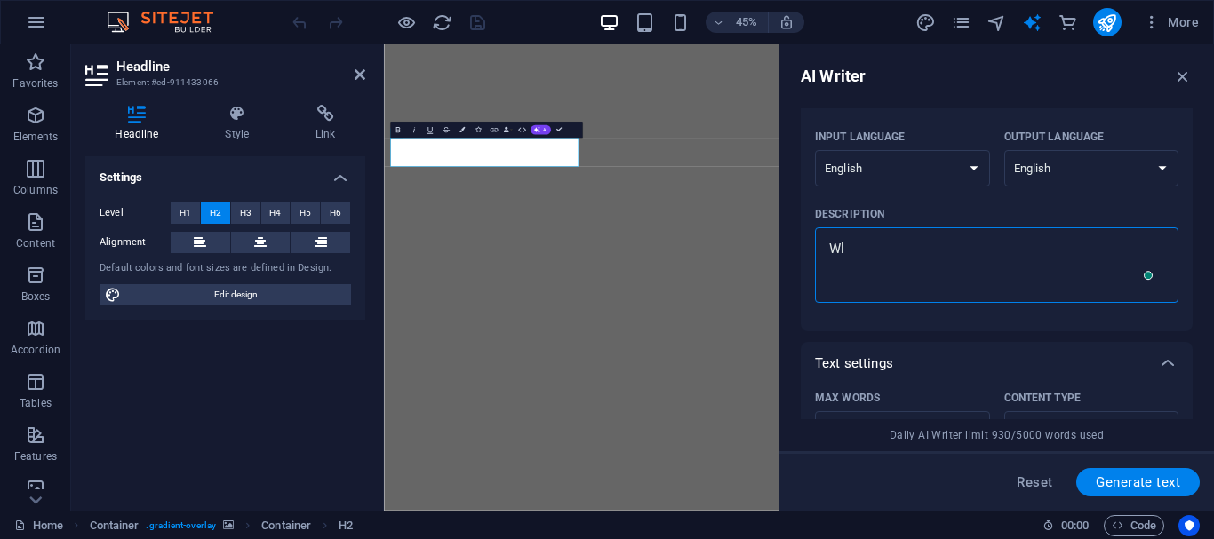
type textarea "x"
type textarea "We"
type textarea "x"
type textarea "Wel"
type textarea "x"
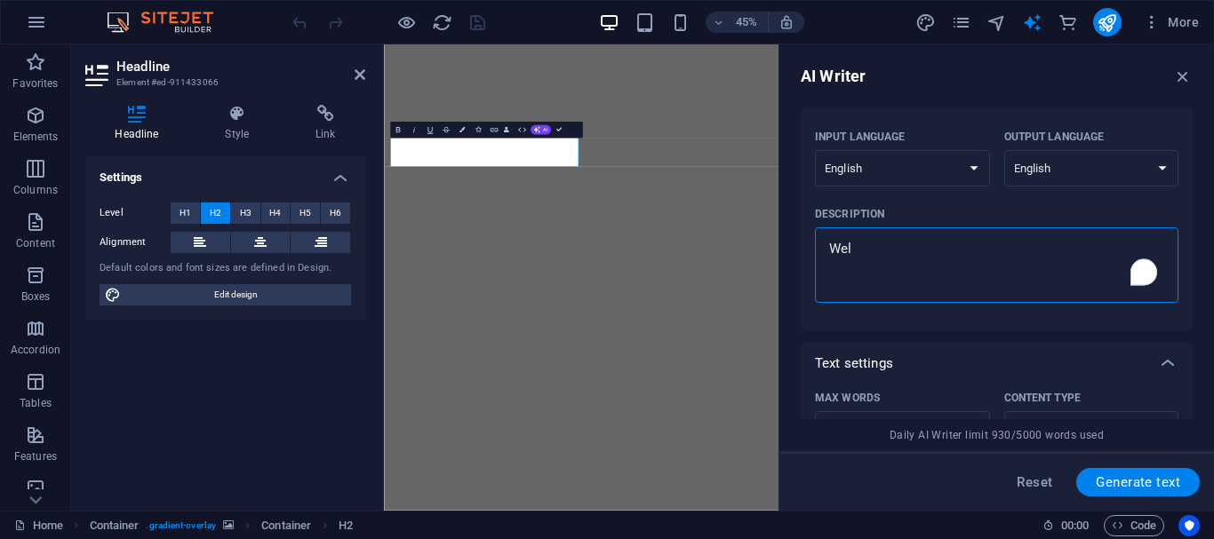
type textarea "Welc"
type textarea "x"
type textarea "Welco"
type textarea "x"
type textarea "Welcoe"
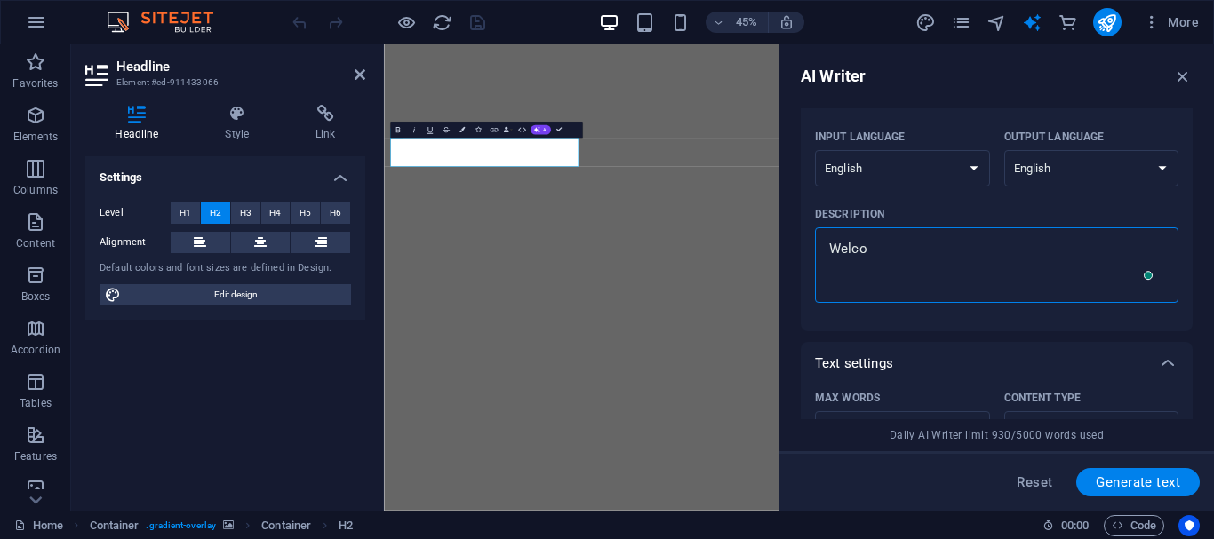
type textarea "x"
type textarea "Welcoem"
type textarea "x"
type textarea "Welcoem"
type textarea "x"
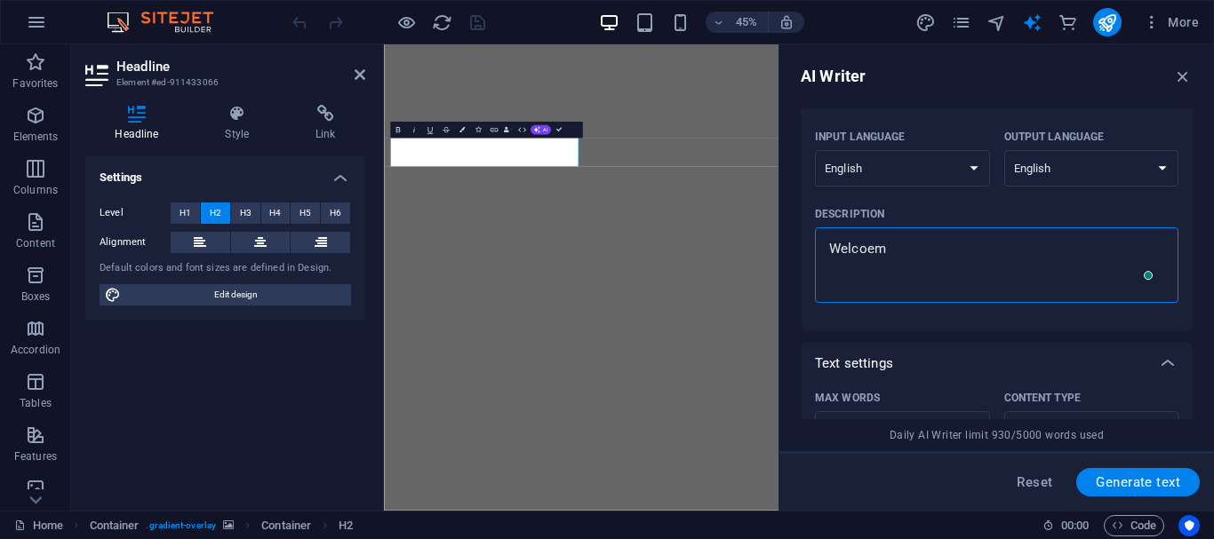
type textarea "Welcoem t"
type textarea "x"
type textarea "Welcoem te"
type textarea "x"
type textarea "Welcoem tex"
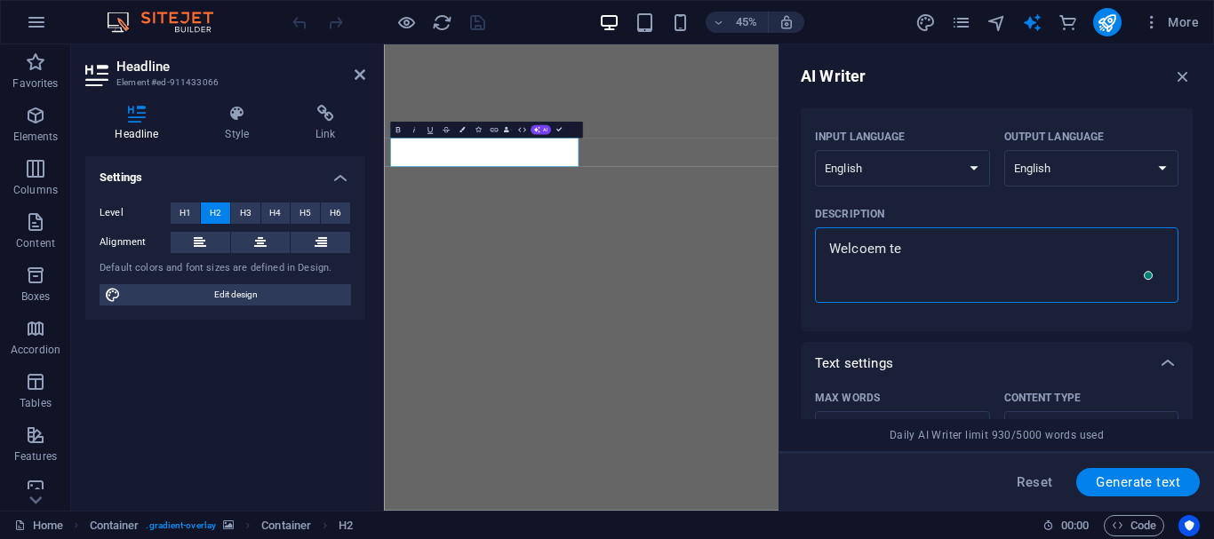
type textarea "x"
type textarea "Welcoem text"
type textarea "x"
type textarea "Welcoem text"
type textarea "x"
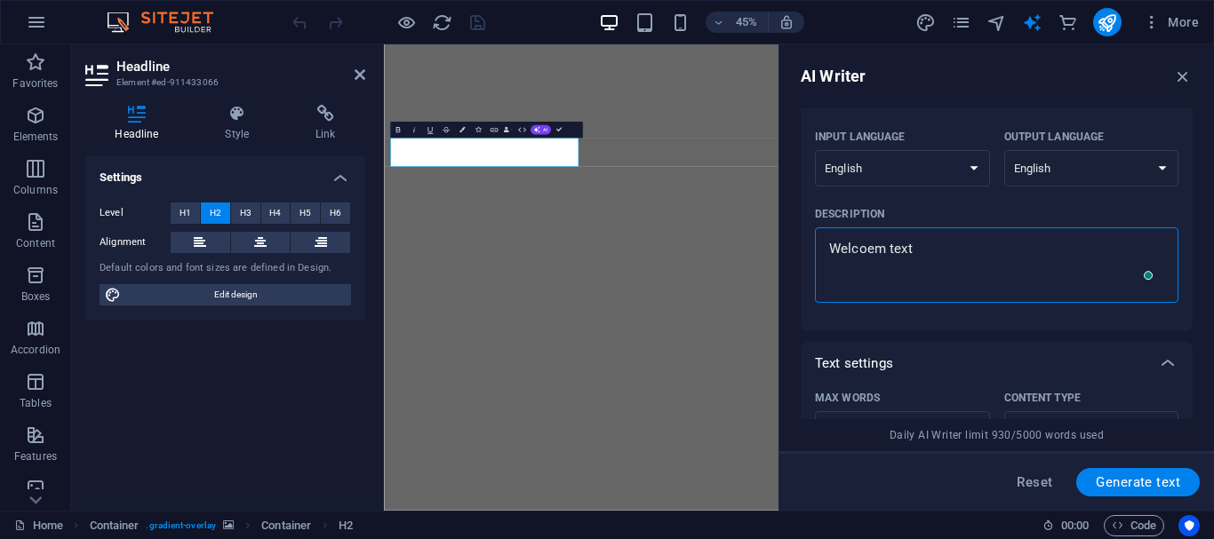
type textarea "Welcoem text t"
type textarea "x"
type textarea "Welcoem text to"
type textarea "x"
type textarea "Welcoem text to"
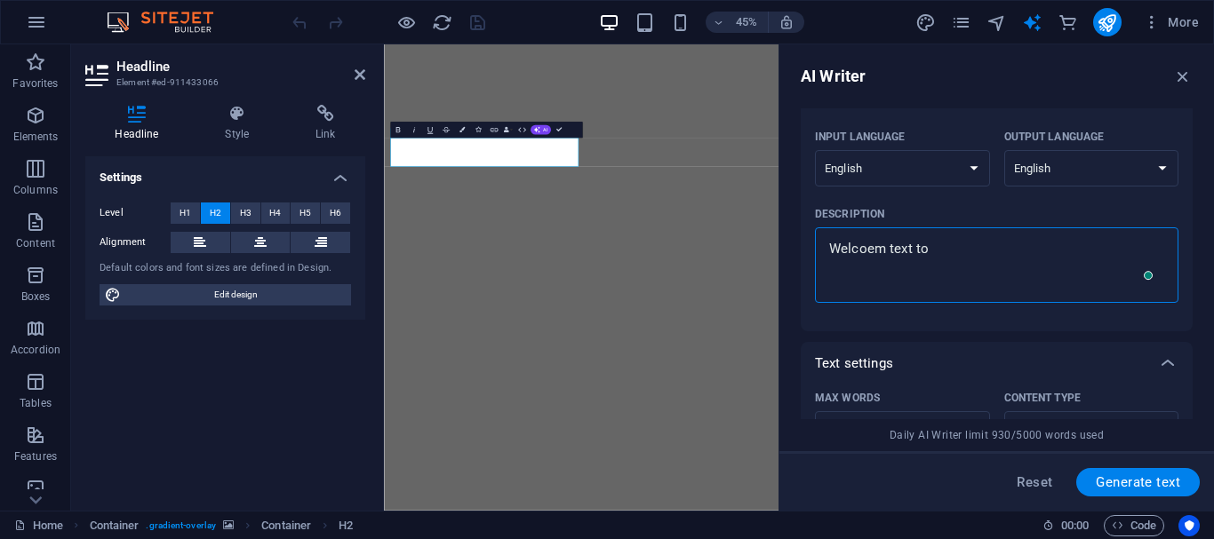
type textarea "x"
type textarea "Welcoem text to M"
type textarea "x"
type textarea "Welcoem text to Mi"
type textarea "x"
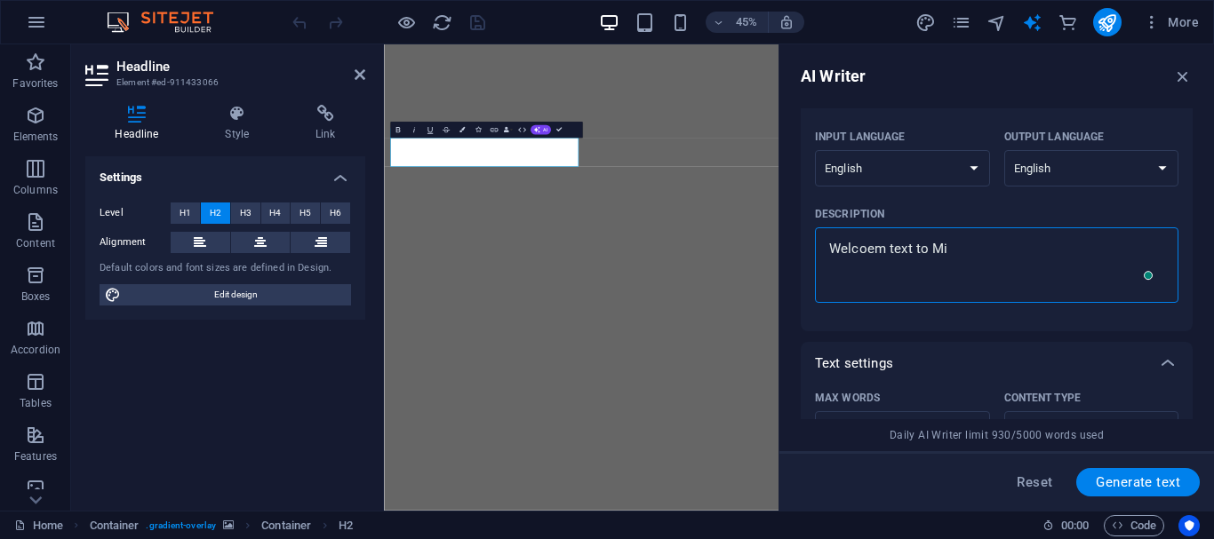
type textarea "Welcoem text to Min"
type textarea "x"
type textarea "Welcoem text to Mina"
type textarea "x"
type textarea "Welcoem text to Minam"
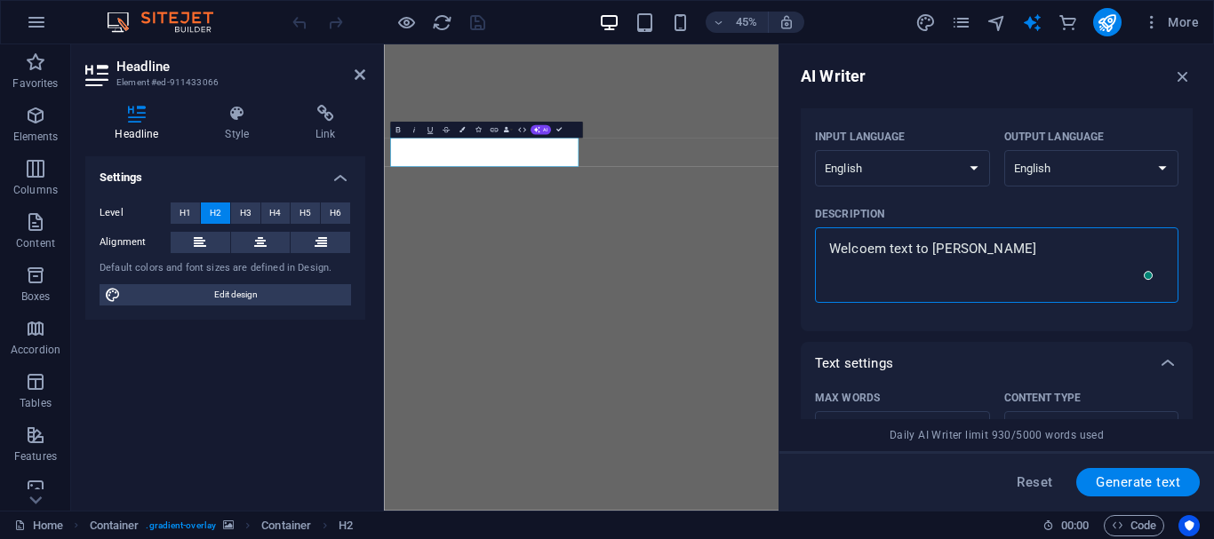
type textarea "x"
type textarea "Welcoem text to Minama"
type textarea "x"
type textarea "Welcoem text to Minamar"
type textarea "x"
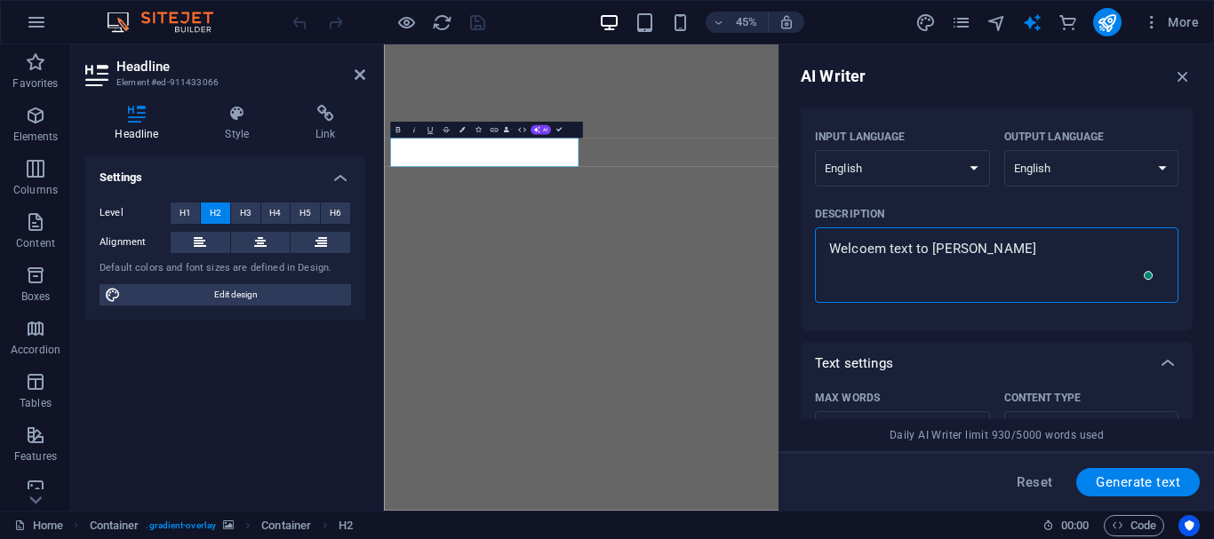
type textarea "Welcoem text to Minamart"
type textarea "x"
type textarea "Welcoem text to Minamart"
type textarea "x"
type textarea "Welcoem text to Minamart"
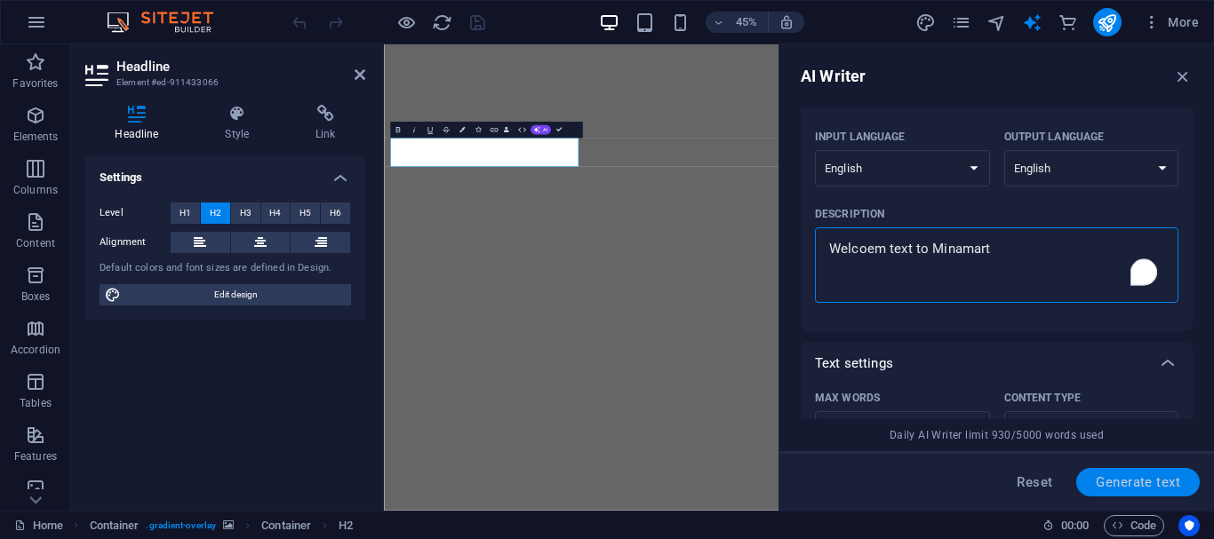
click at [1163, 477] on span "Generate text" at bounding box center [1138, 482] width 84 height 14
type textarea "x"
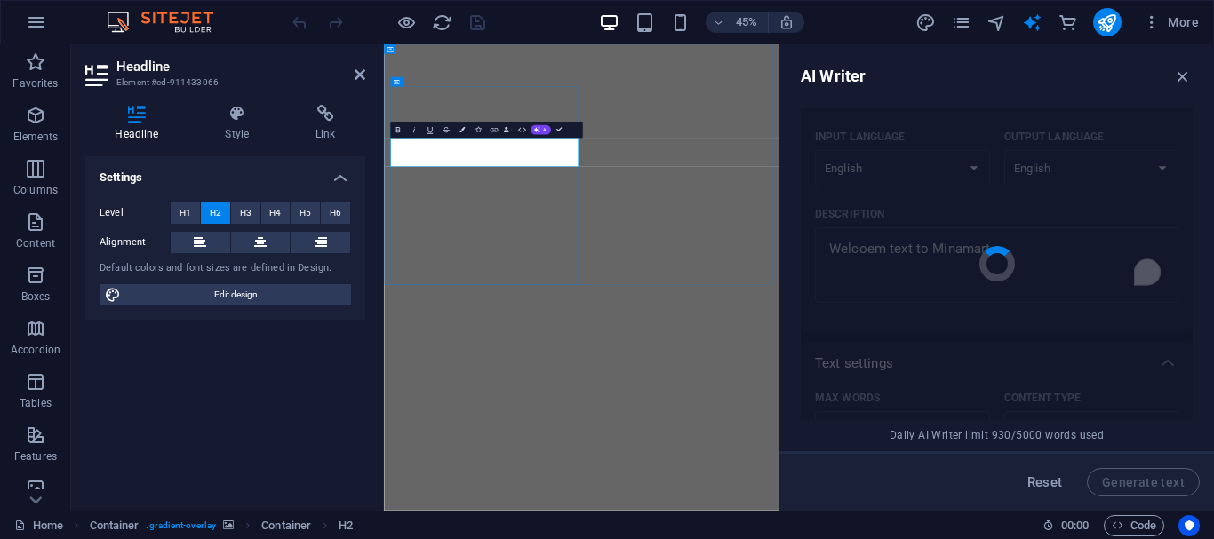
type textarea "x"
type textarea "Welcome to Minamart – Your one-stop shopping destination!"
type textarea "x"
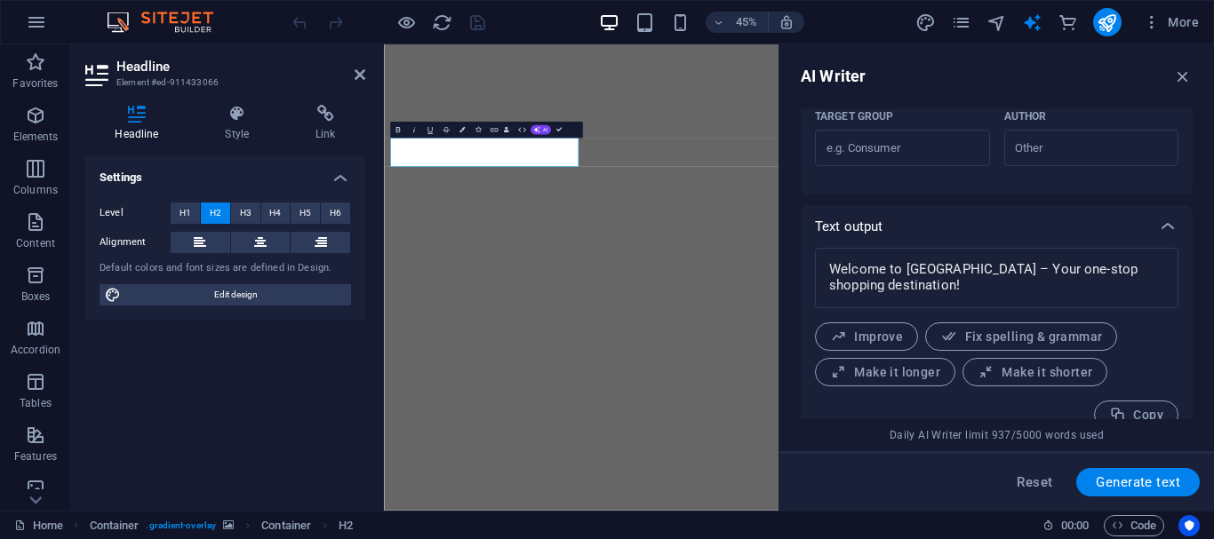
scroll to position [596, 0]
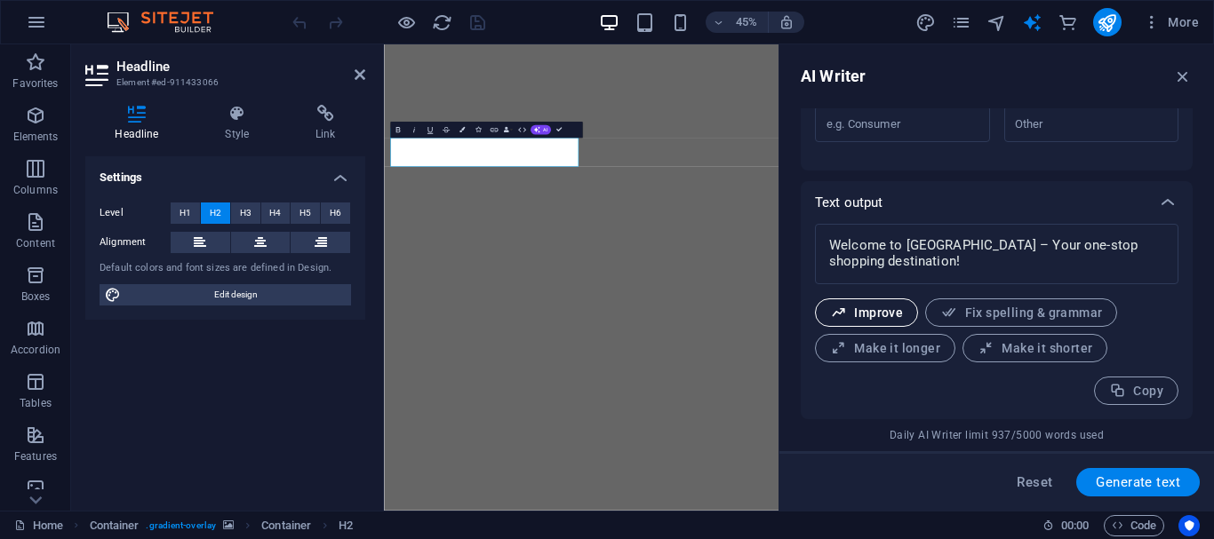
click at [888, 320] on span "Improve" at bounding box center [866, 313] width 73 height 17
type textarea "x"
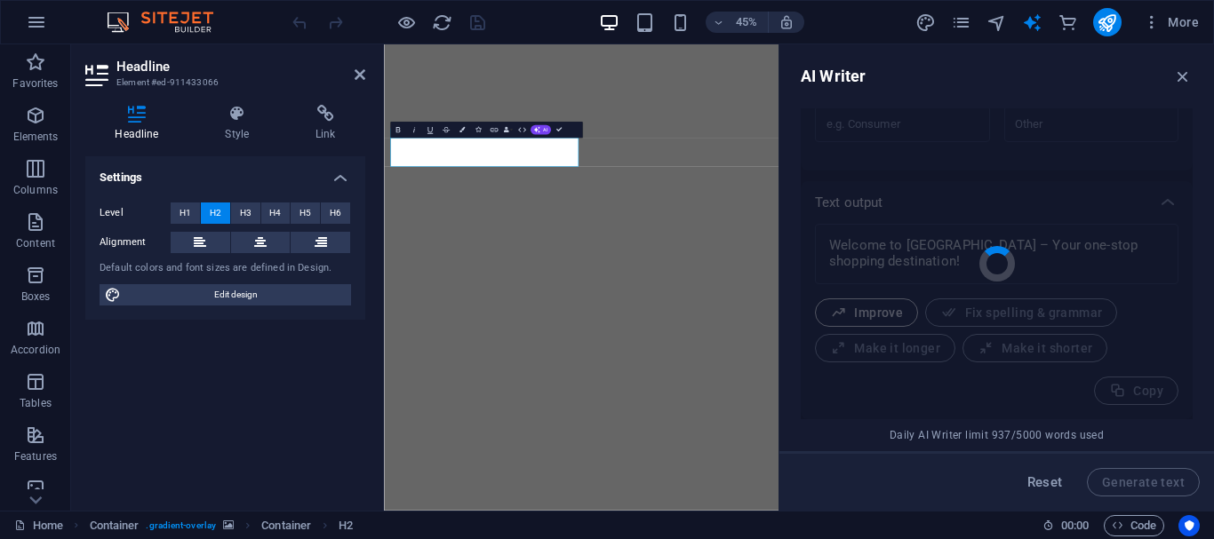
type textarea "x"
type textarea "Welcome to Minamart – Your ultimate shopping destination!"
type textarea "x"
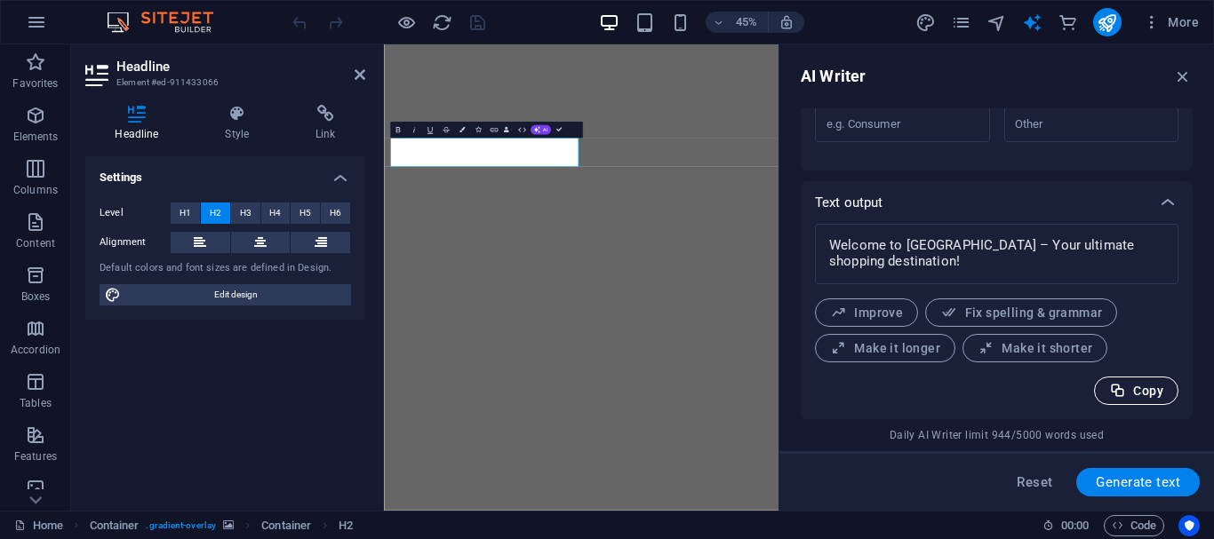
click at [1135, 399] on span "Copy" at bounding box center [1136, 391] width 54 height 17
type textarea "x"
select select "header"
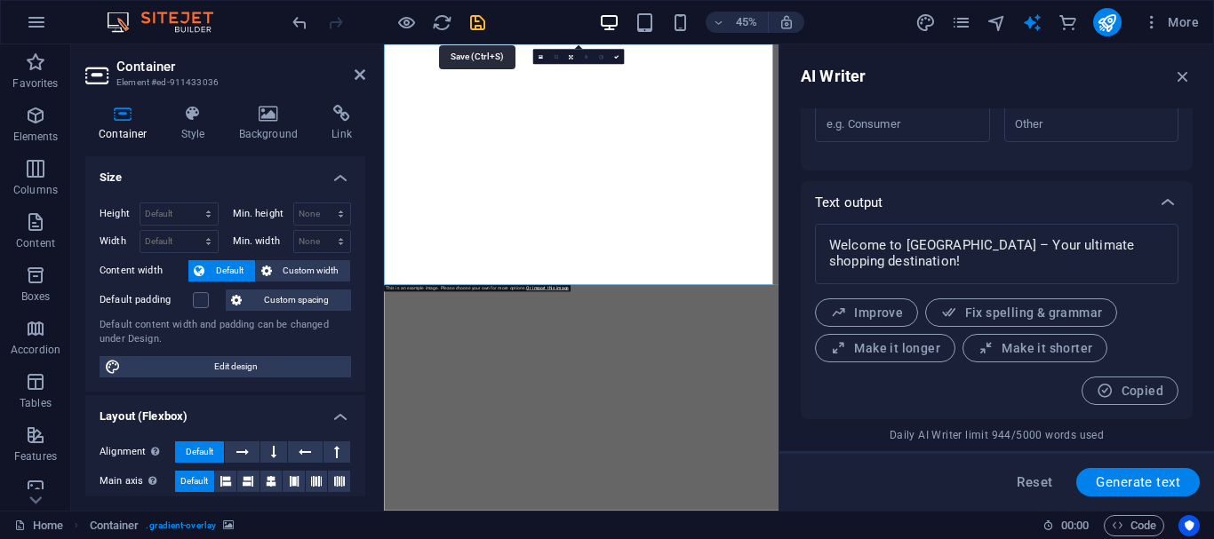
click at [482, 26] on icon "save" at bounding box center [477, 22] width 20 height 20
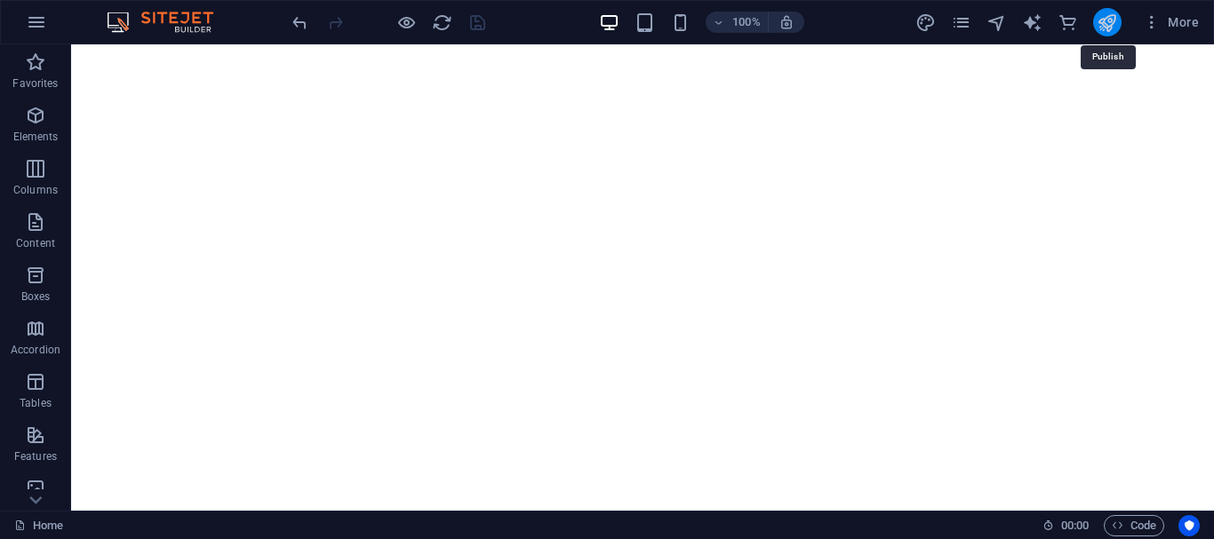
click at [1112, 18] on icon "publish" at bounding box center [1106, 22] width 20 height 20
